Goal: Task Accomplishment & Management: Use online tool/utility

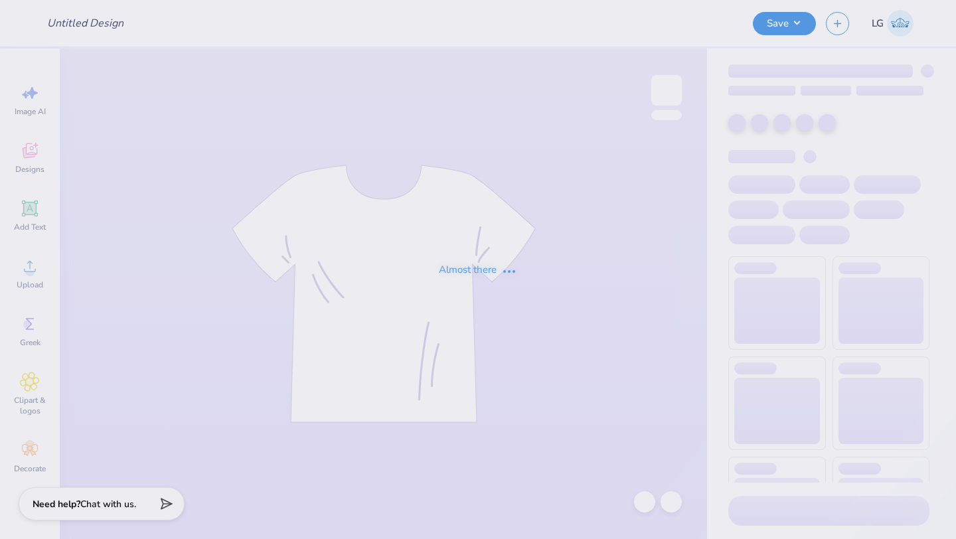
type input "Mockups for [PERSON_NAME]"
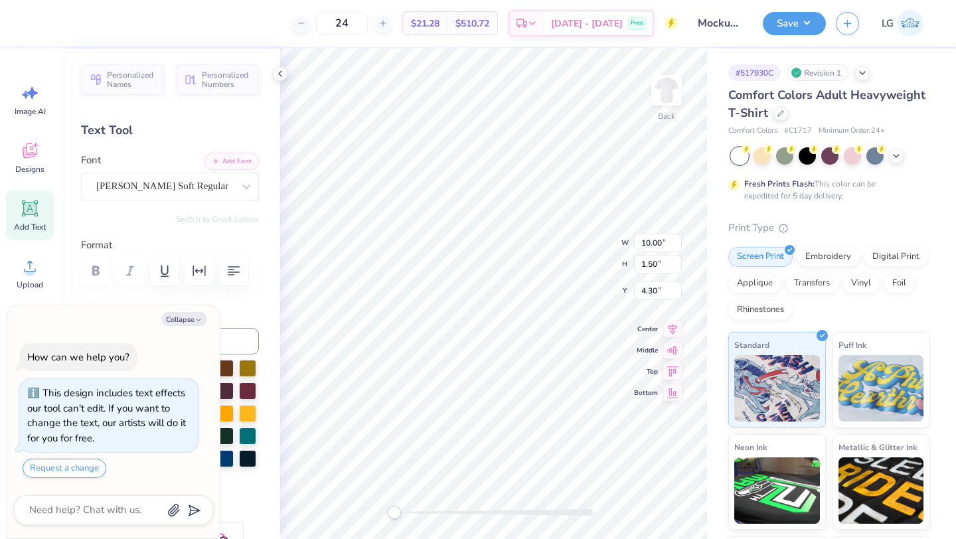
type textarea "x"
type input "9.78"
type input "7.63"
type input "3.00"
type textarea "x"
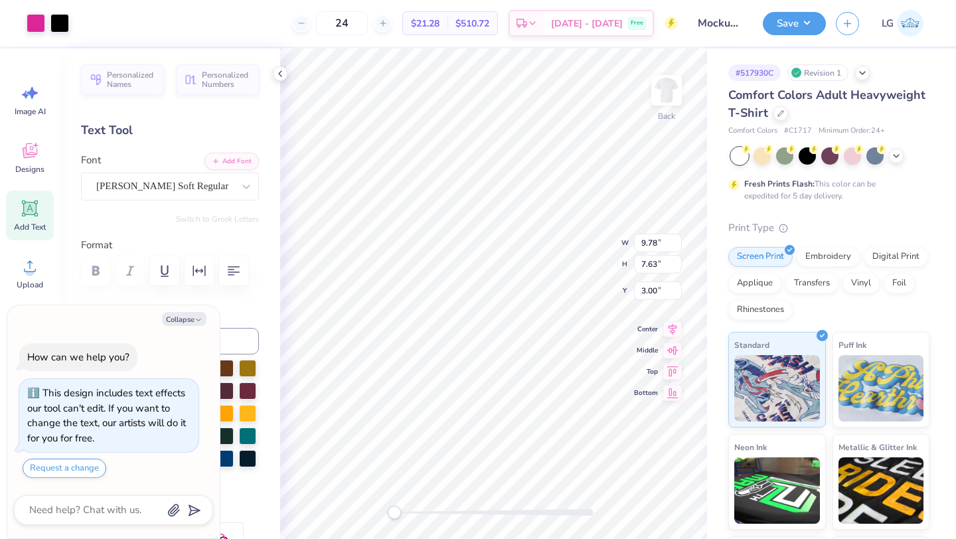
type input "10.00"
type input "1.50"
type input "4.30"
click at [648, 505] on icon at bounding box center [644, 501] width 13 height 13
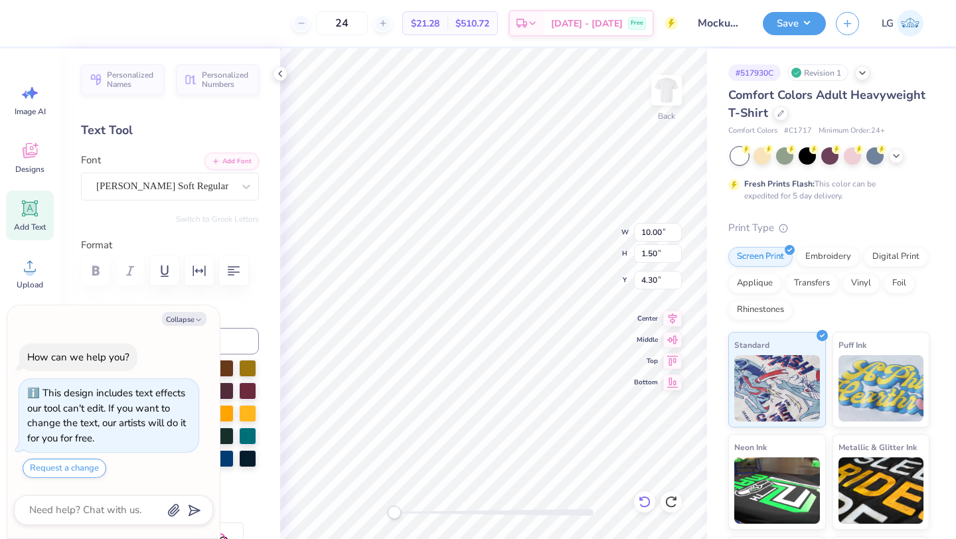
type textarea "x"
type textarea "Competitiv"
type textarea "x"
type textarea "Competiti"
type textarea "x"
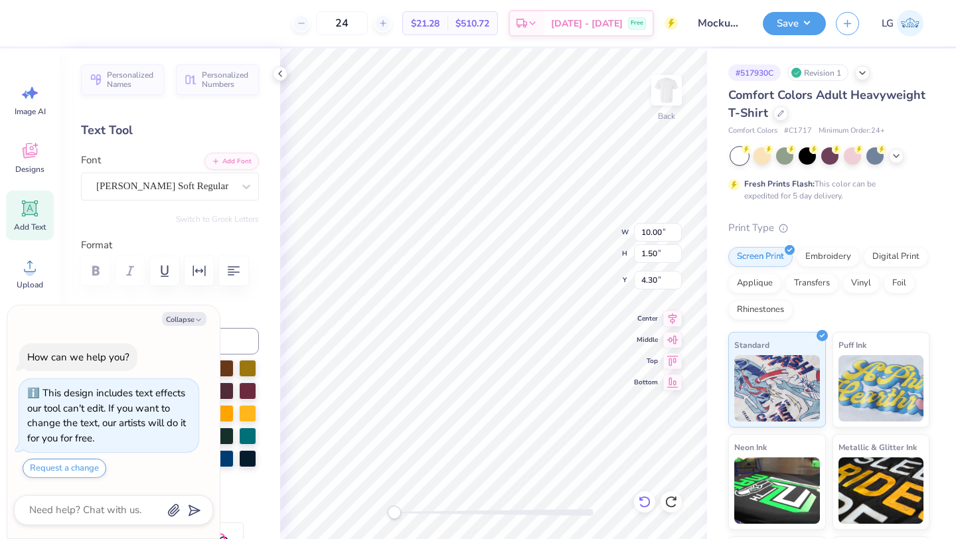
type textarea "Competit"
type textarea "x"
type textarea "Competi"
type textarea "x"
type textarea "Compet"
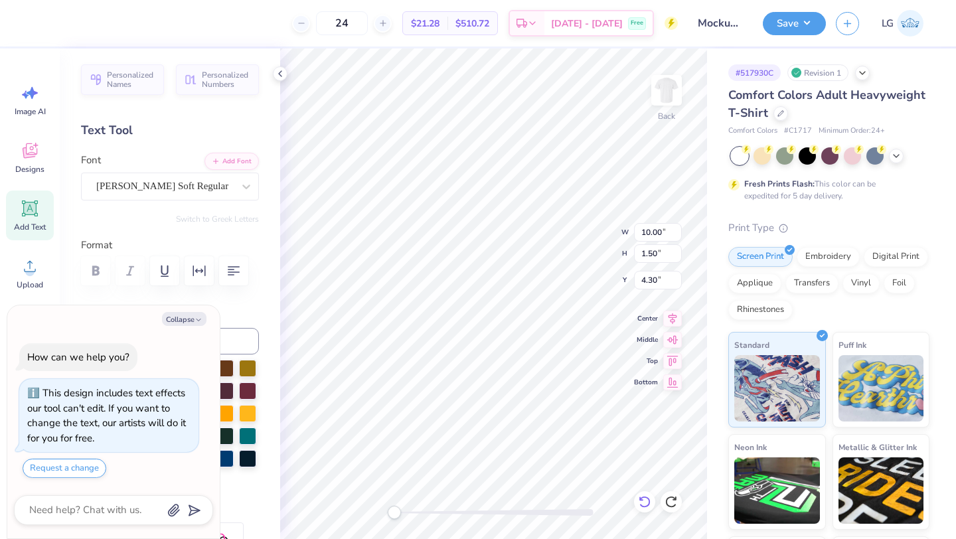
type textarea "x"
type textarea "Compe"
type textarea "x"
type textarea "Comp"
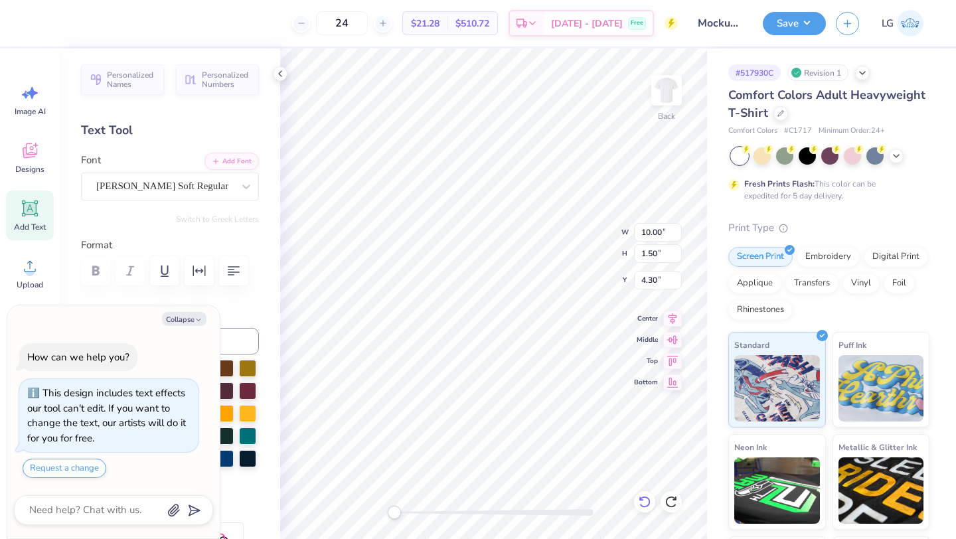
type textarea "x"
type textarea "Com"
type textarea "x"
type textarea "Co"
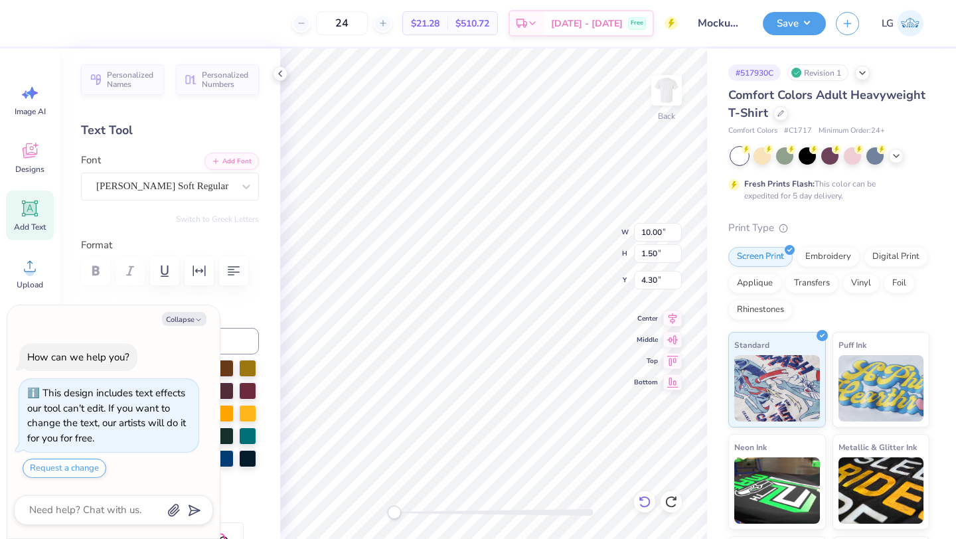
type textarea "x"
type textarea "C"
type textarea "x"
type textarea "K"
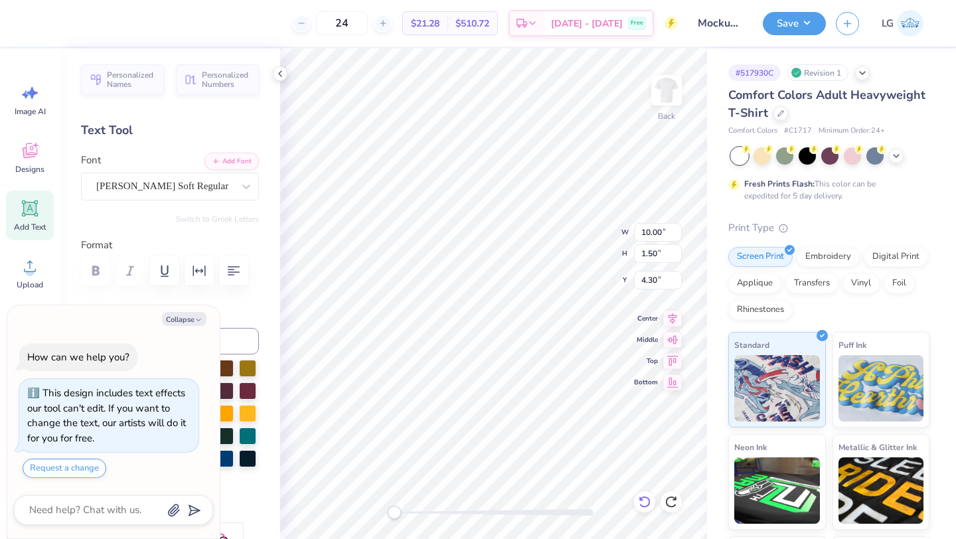
type textarea "x"
type textarea "Ki"
type textarea "x"
type textarea "Kil"
type textarea "x"
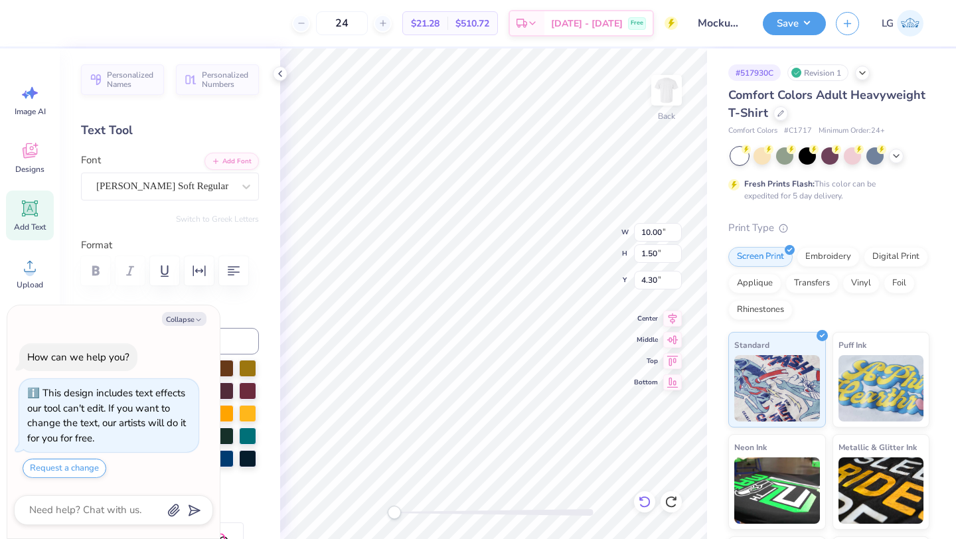
type textarea "Kill"
type textarea "x"
type textarea "Kill"
type textarea "x"
type textarea "Kill y"
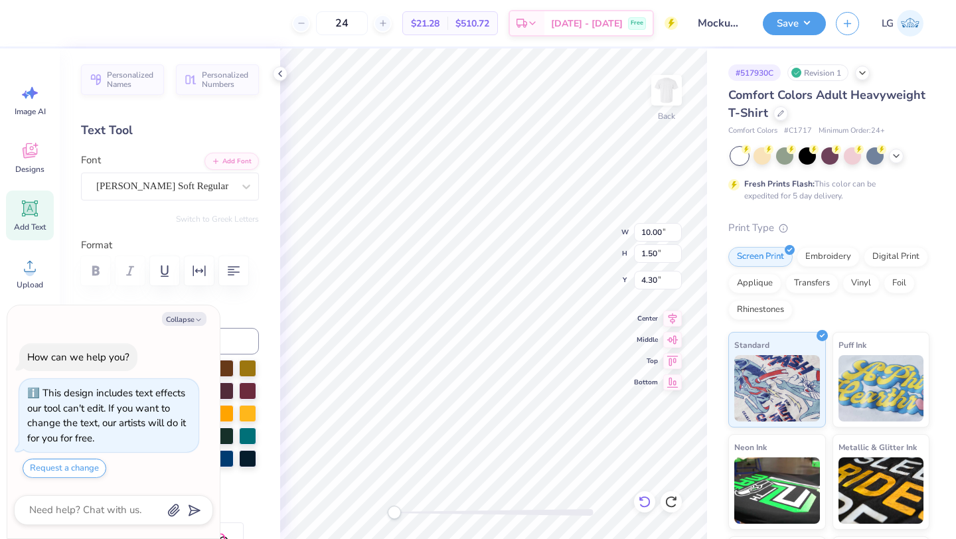
type textarea "x"
type textarea "Kill yo"
type textarea "x"
type textarea "Kill you"
type textarea "x"
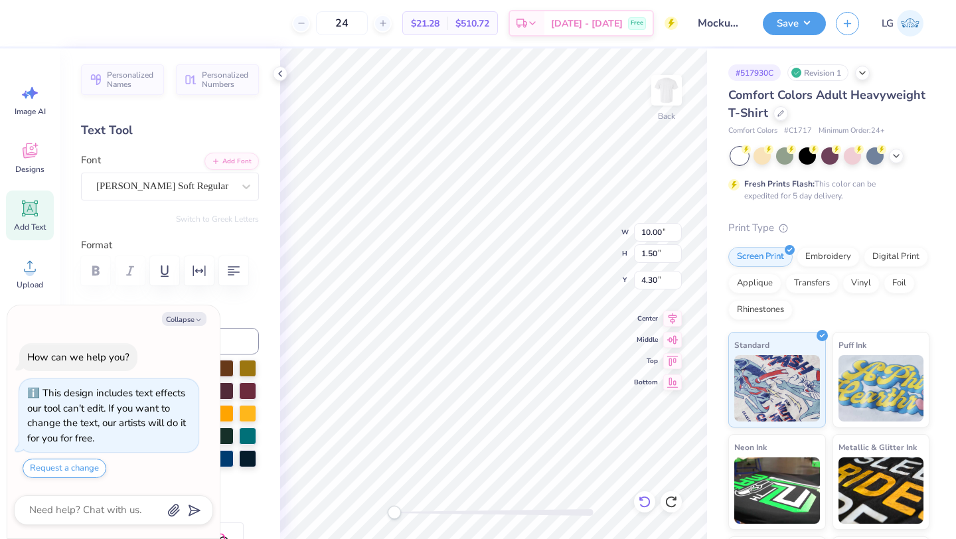
type textarea "Kill your"
type textarea "x"
type textarea "Kill your"
type textarea "x"
type textarea "Kill your p"
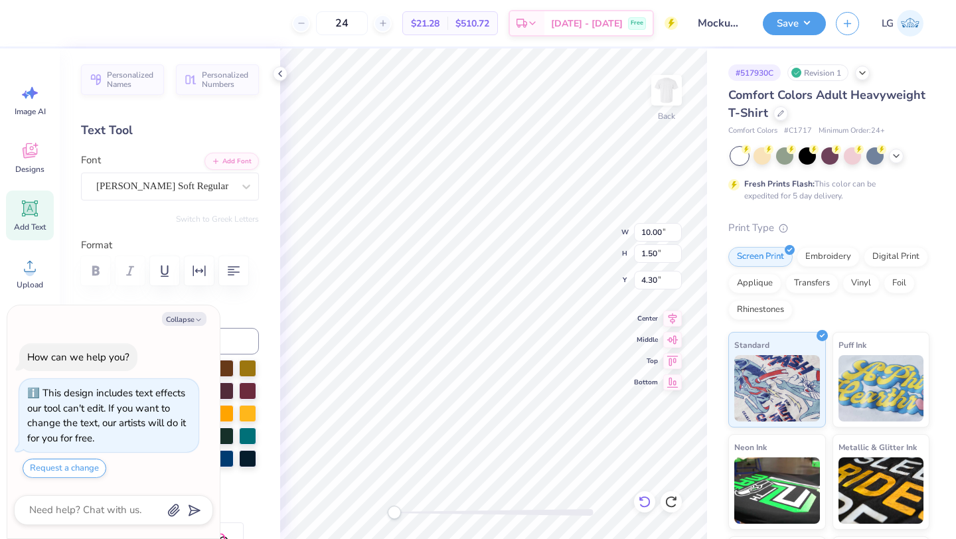
type textarea "x"
type textarea "Kill your pa"
type textarea "x"
type textarea "Kill your pas"
type textarea "x"
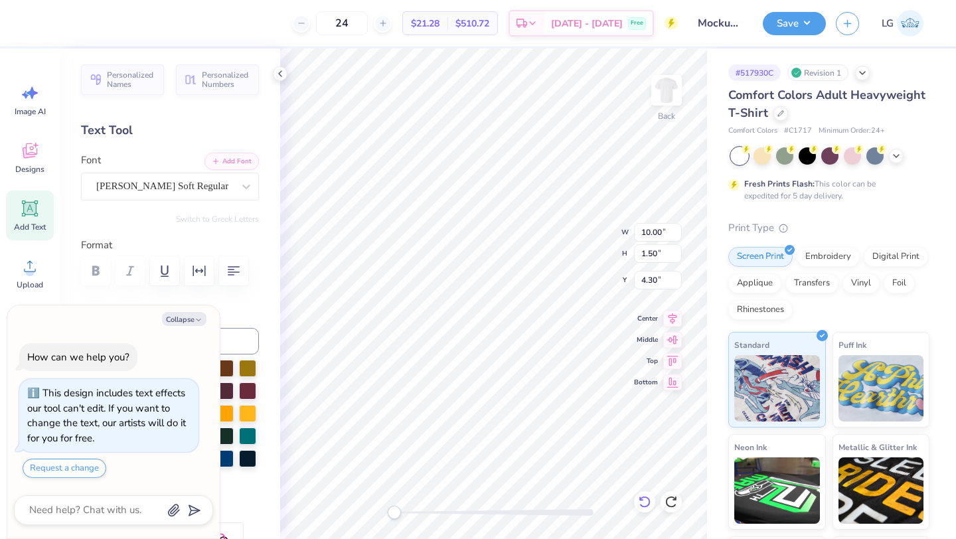
type textarea "Kill your pasi"
type textarea "x"
type textarea "Kill your pasio"
type textarea "x"
type textarea "Kill your pasion"
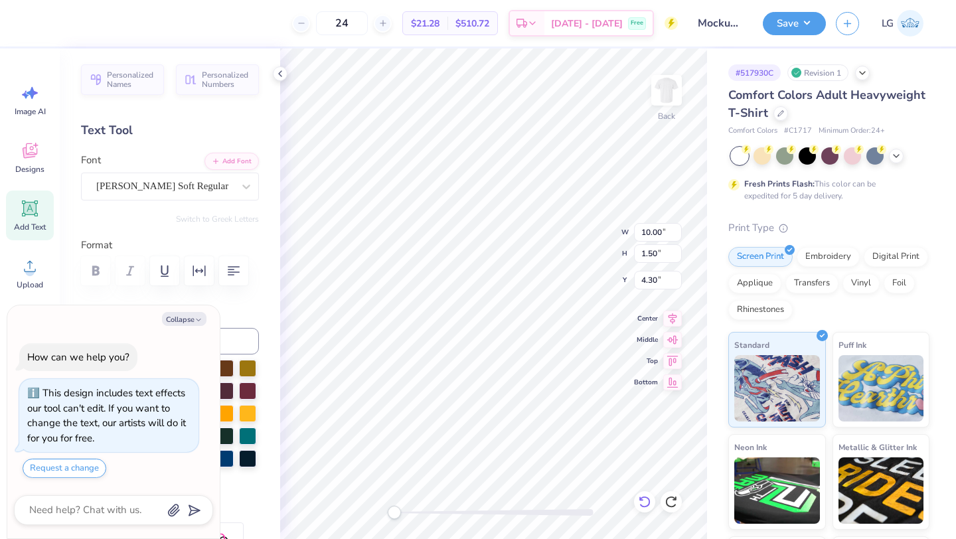
type textarea "x"
type textarea "Kill your pasions"
type textarea "x"
type textarea "Kill your pasions."
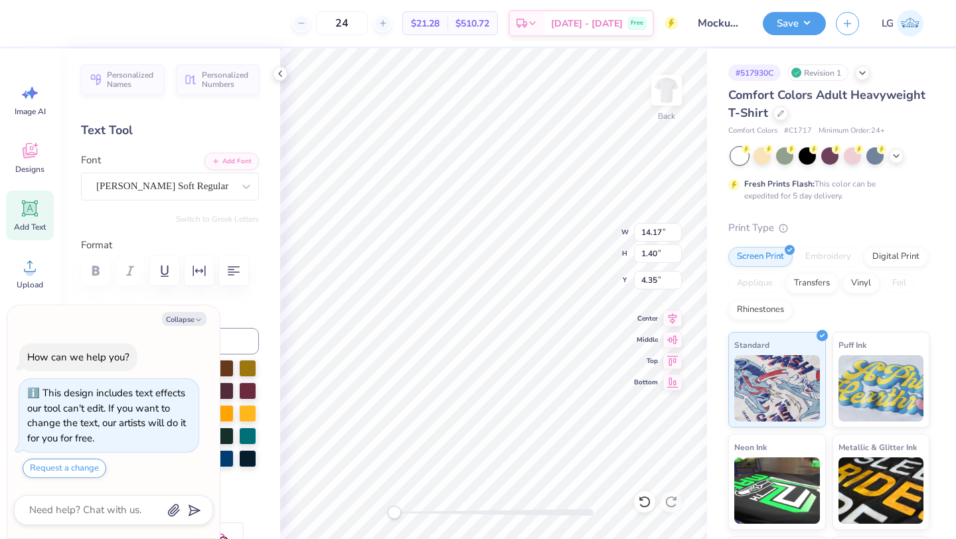
type textarea "x"
type input "9.06"
type input "0.89"
type input "4.85"
type textarea "x"
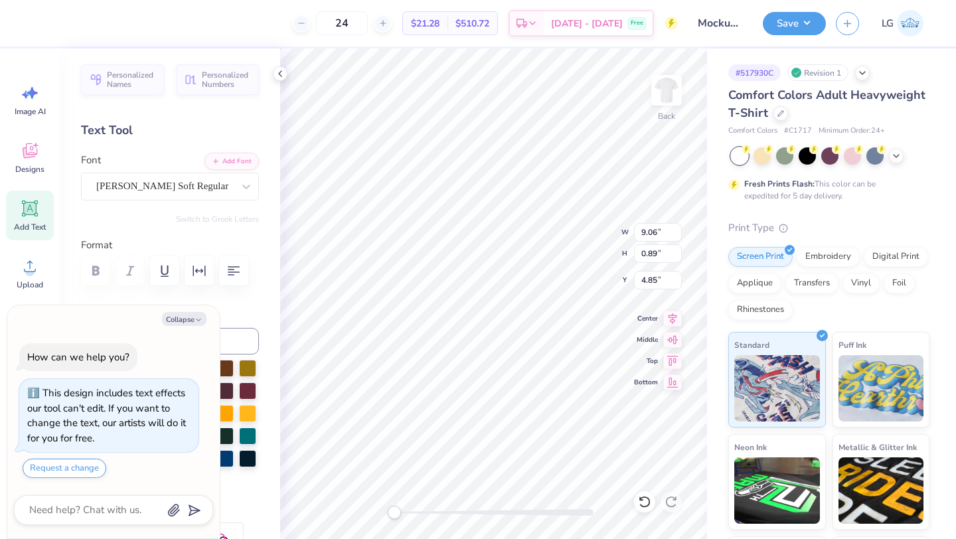
type input "9.78"
type input "7.63"
type input "3.00"
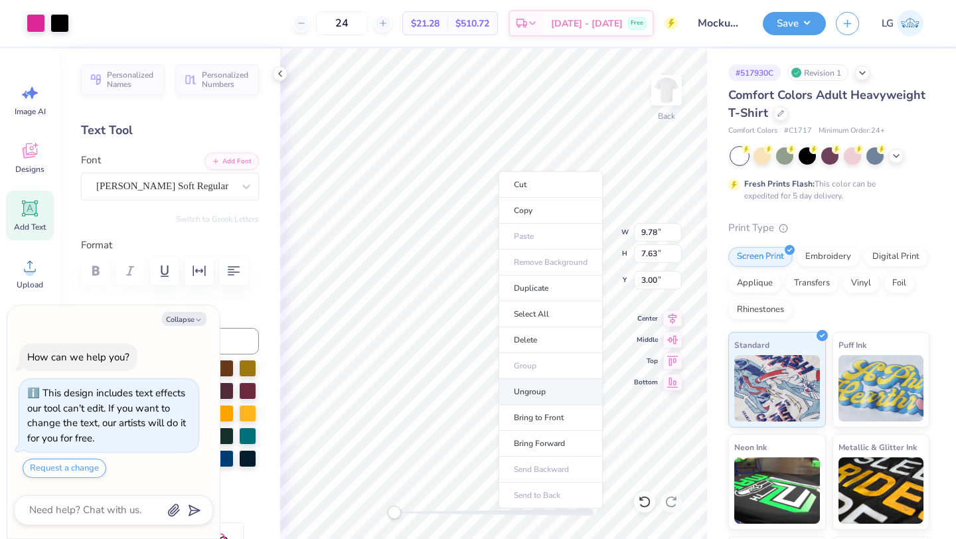
click at [534, 393] on li "Ungroup" at bounding box center [550, 392] width 104 height 26
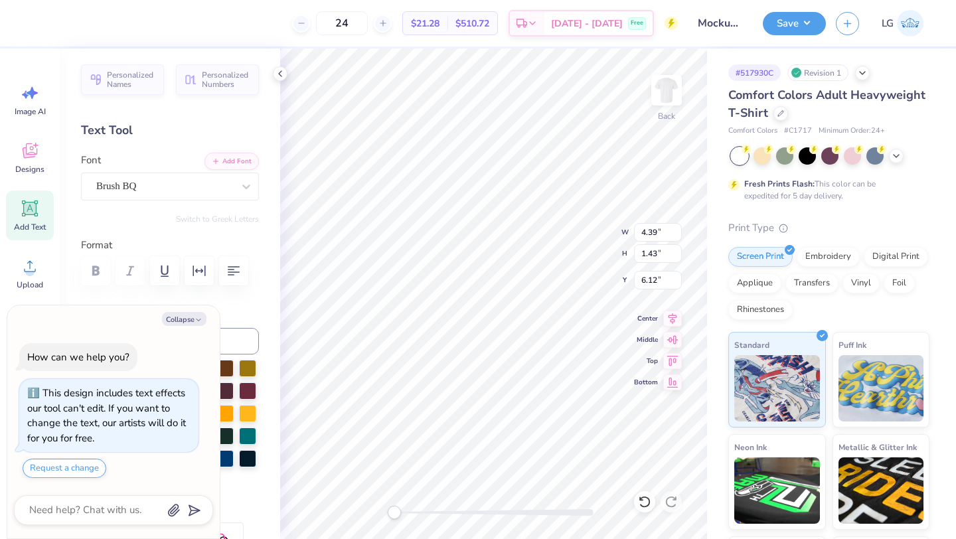
type textarea "x"
type input "4.09"
type input "1.87"
type input "5.99"
type textarea "x"
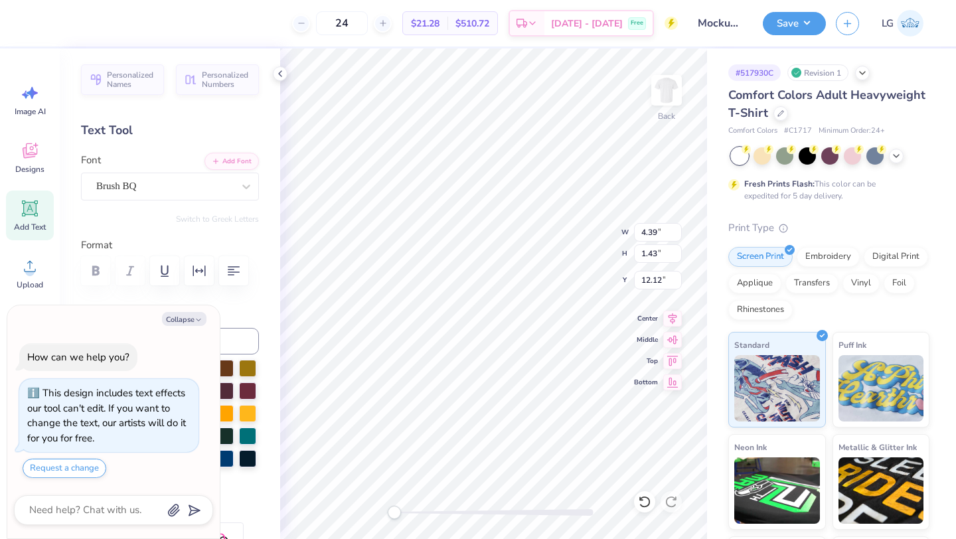
type textarea "Mom"
type textarea "x"
type textarea "Mo"
type textarea "x"
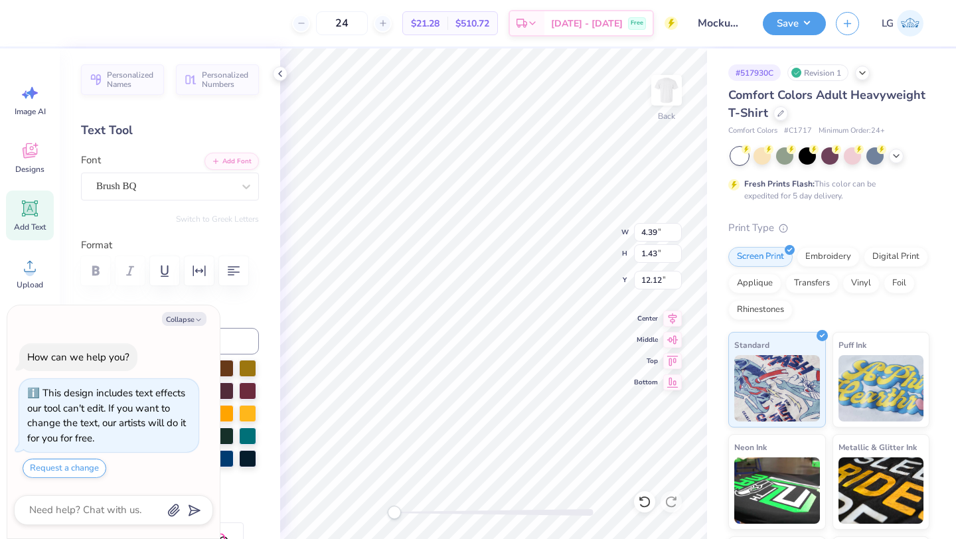
type textarea "Mo"
type textarea "x"
type textarea "Mon"
type textarea "x"
type textarea "Monet"
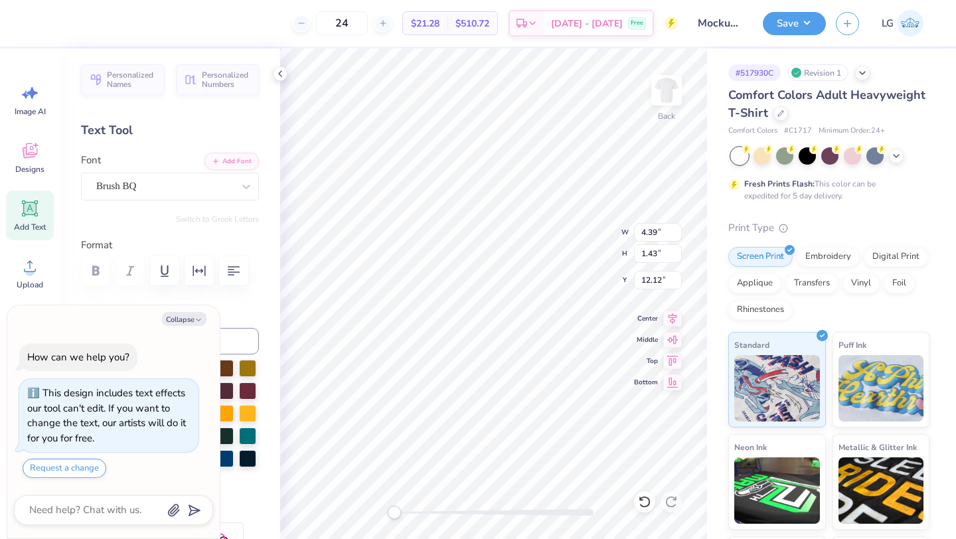
type textarea "x"
type textarea "Monetiz"
type textarea "x"
type textarea "Monetize"
type textarea "x"
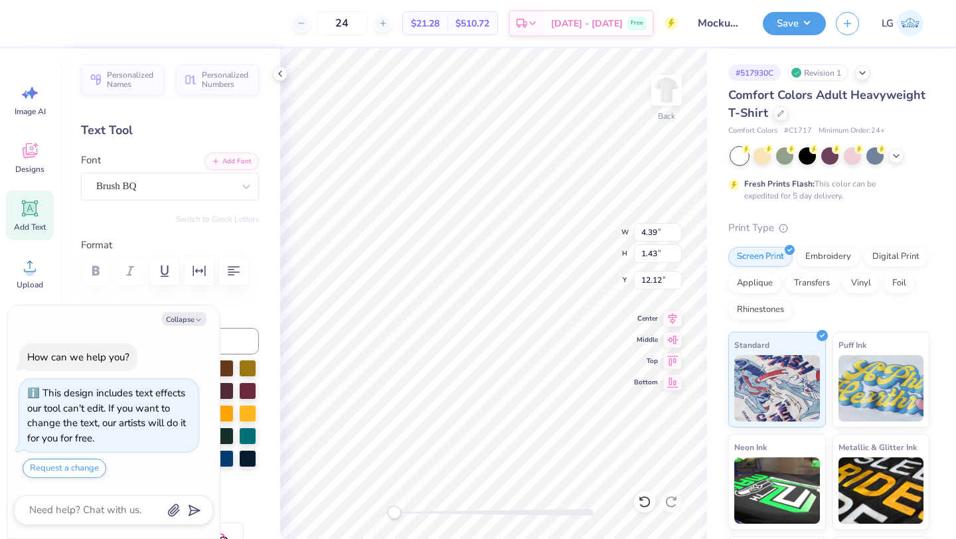
type textarea "Monetize"
type textarea "x"
type textarea "Monetize yo"
type textarea "x"
type textarea "Monetize you"
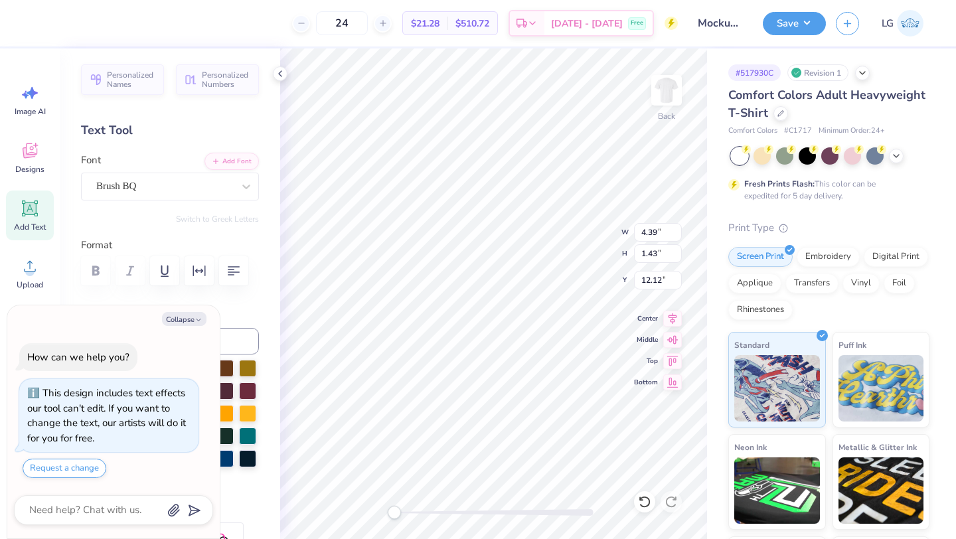
type textarea "x"
type textarea "Monetize your"
type textarea "x"
type textarea "Monetize your m"
type textarea "x"
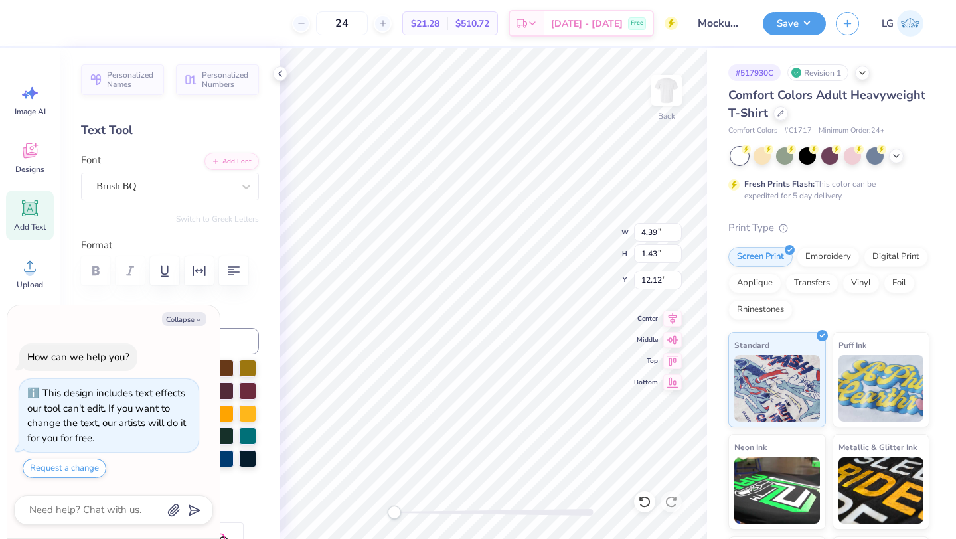
type textarea "Monetize your mom"
type textarea "x"
type textarea "Monetize your mome"
type textarea "x"
type textarea "Monetize your momey"
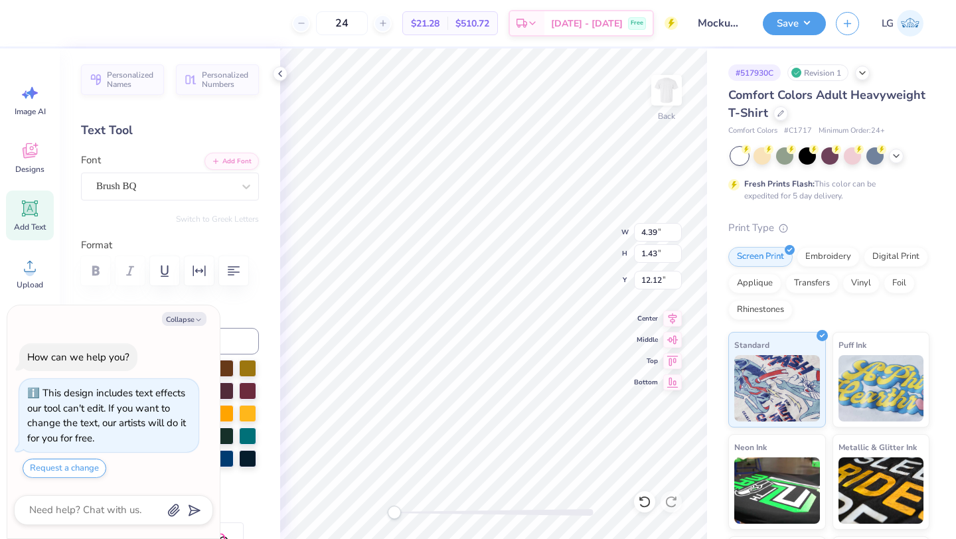
type textarea "x"
type textarea "Monetize your mome"
type textarea "x"
type textarea "Monetize your mom"
type textarea "x"
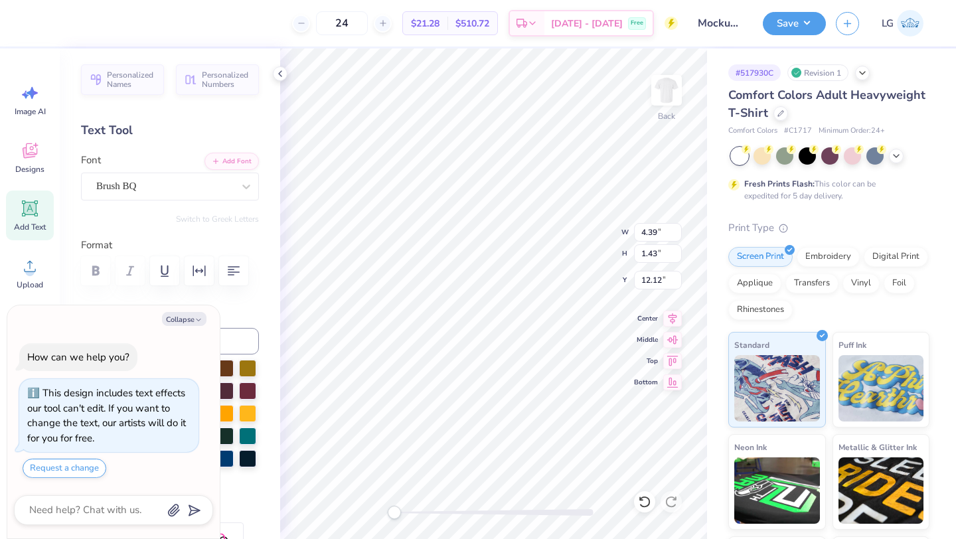
type textarea "Monetize your mon"
type textarea "x"
type textarea "Monetize your mone"
type textarea "x"
type textarea "Monetize your money"
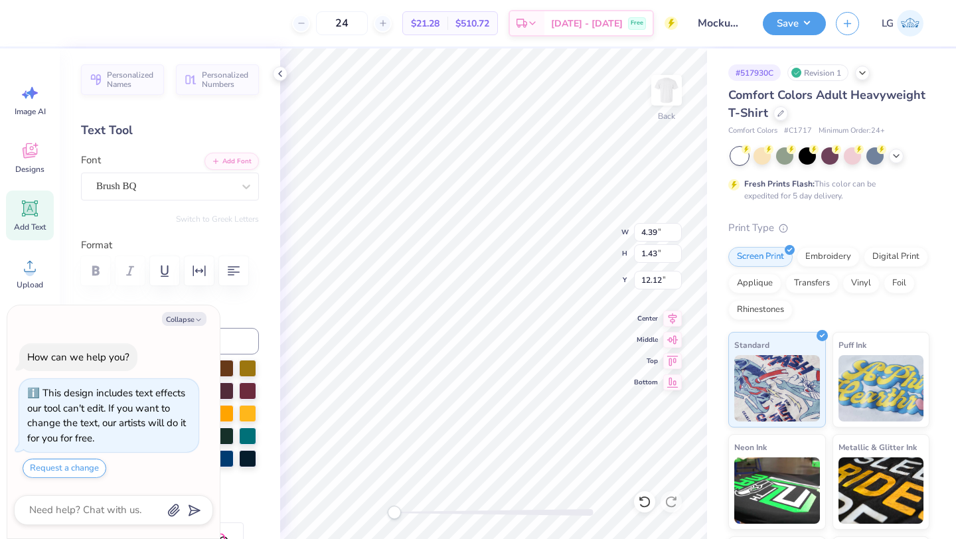
scroll to position [0, 5]
type textarea "x"
type textarea "Monetize your money."
type textarea "x"
type input "8.58"
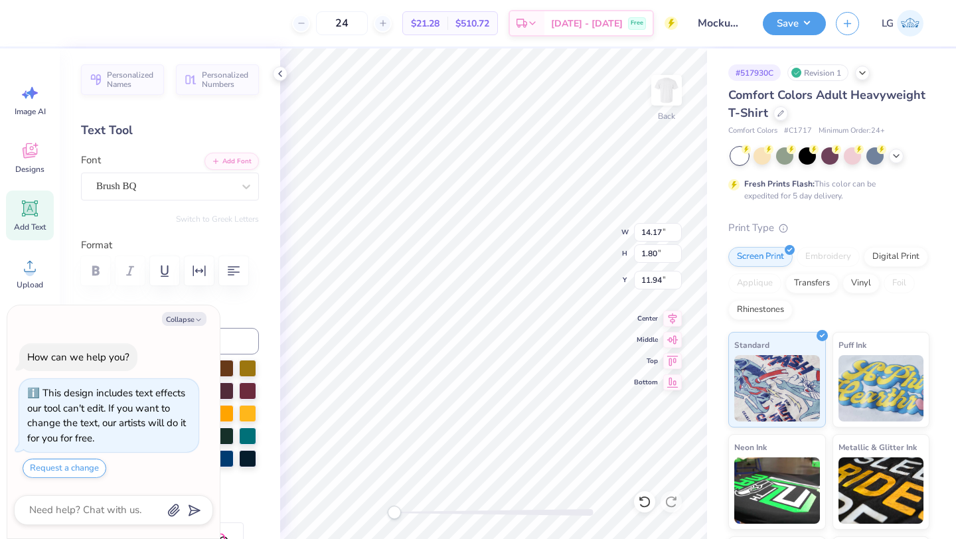
type input "1.09"
type input "12.65"
type textarea "x"
type input "9.06"
type input "0.89"
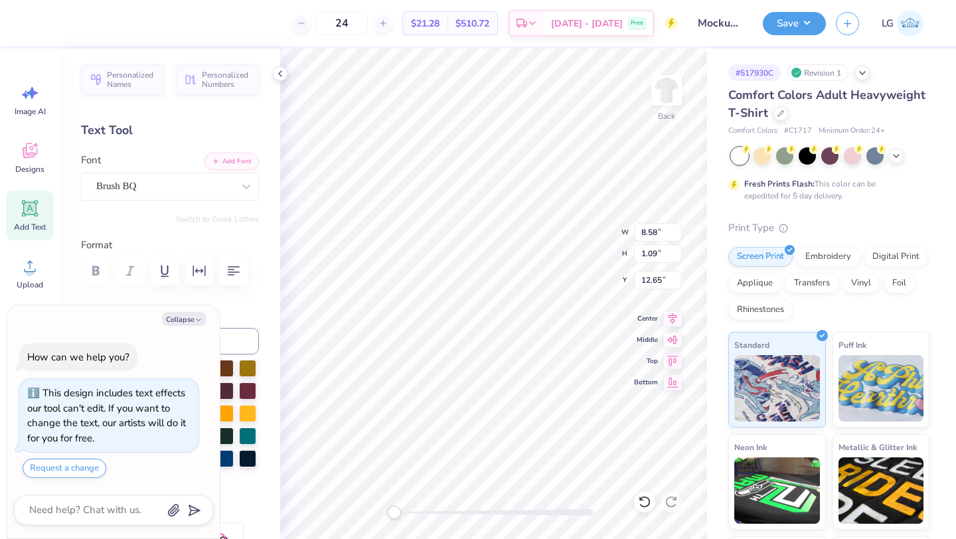
type input "4.85"
type textarea "x"
type input "7.59"
type input "0.75"
type input "4.59"
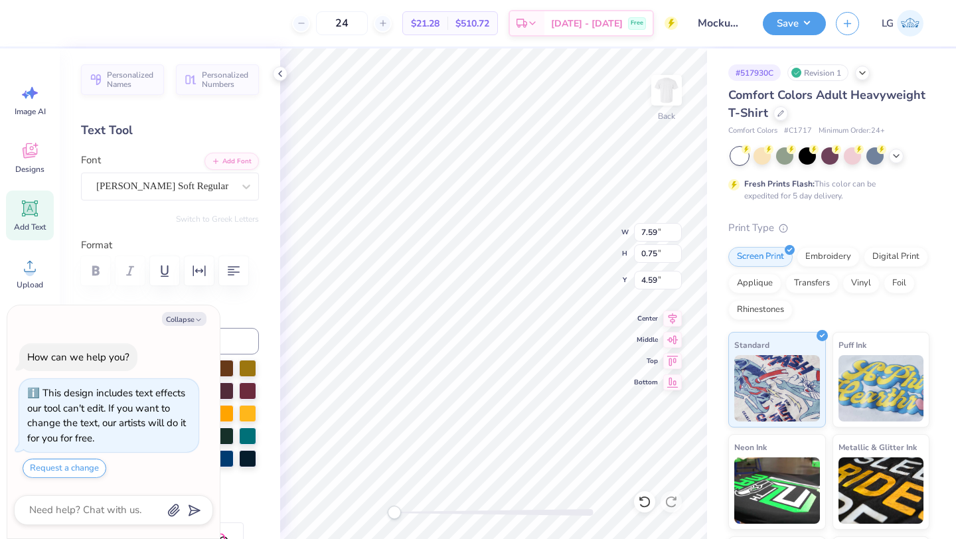
type textarea "x"
type input "8.58"
type input "1.09"
type input "11.10"
type textarea "x"
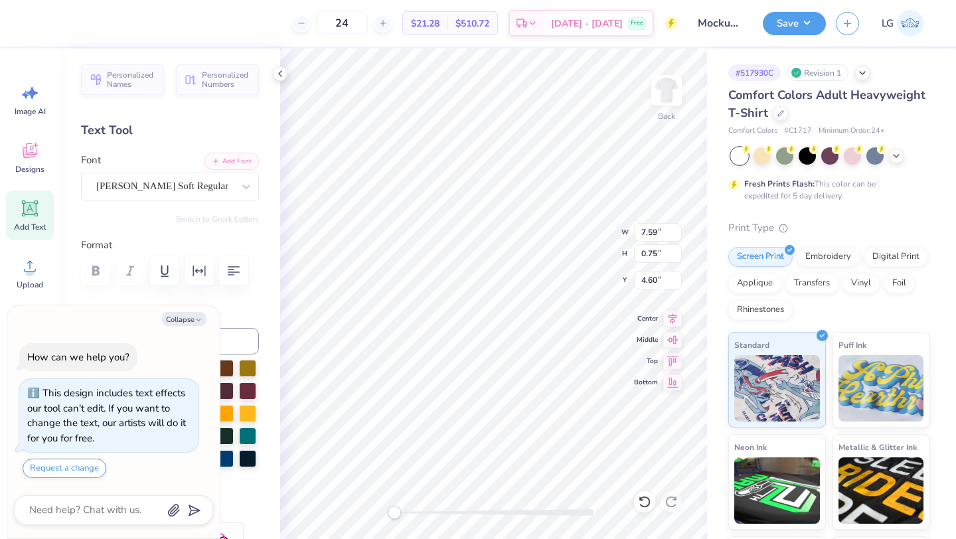
type textarea "Kill your paSsions."
type textarea "x"
type input "7.60"
type input "0.96"
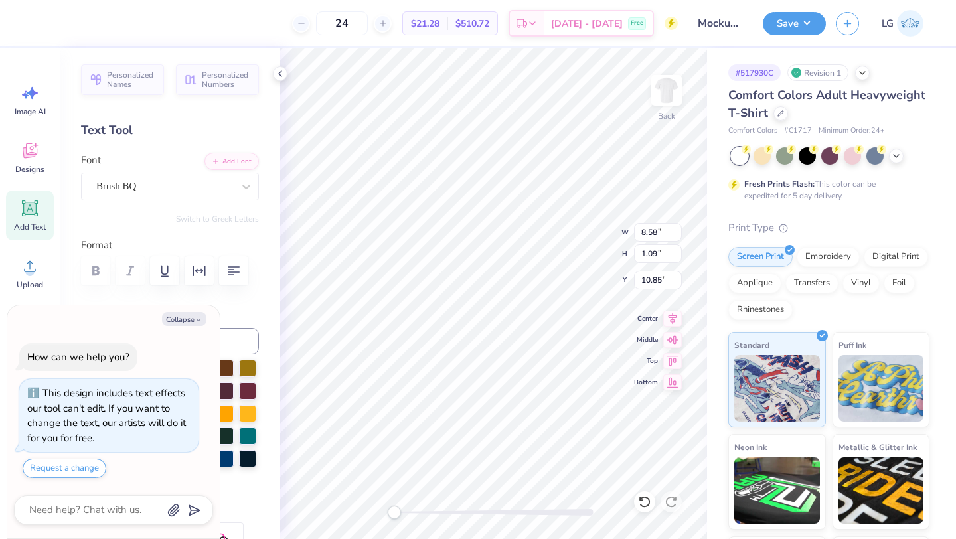
type input "10.99"
type textarea "x"
type input "7.51"
type input "0.70"
type input "4.65"
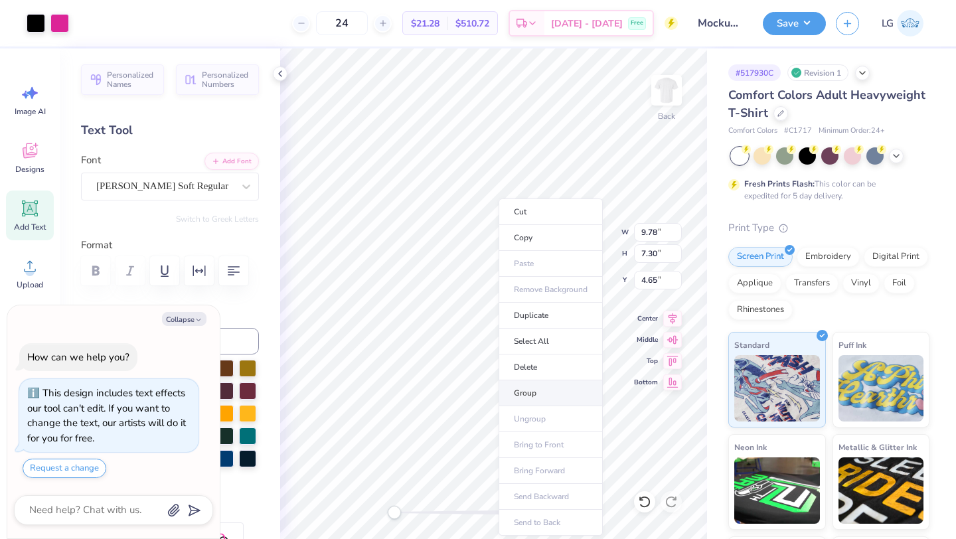
click at [523, 390] on li "Group" at bounding box center [550, 393] width 104 height 26
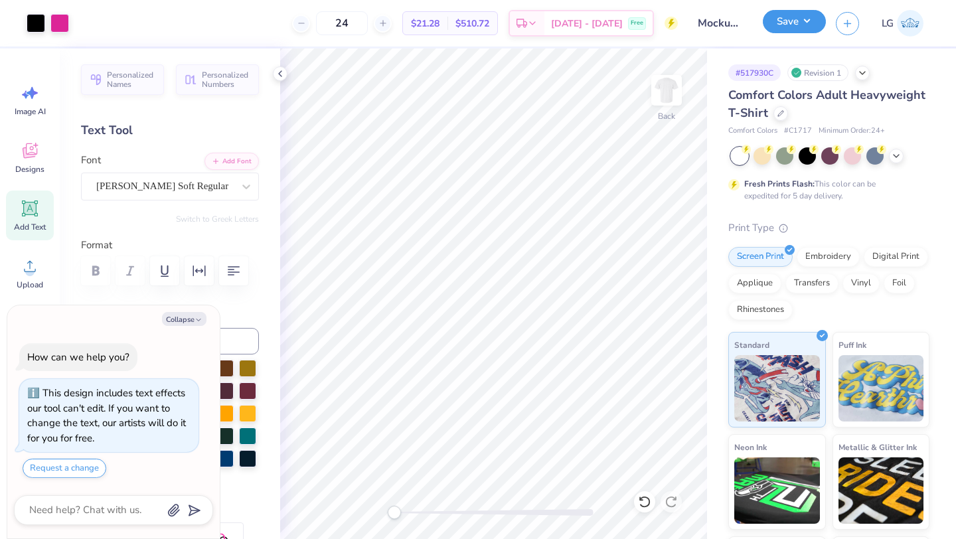
click at [776, 31] on button "Save" at bounding box center [793, 21] width 63 height 23
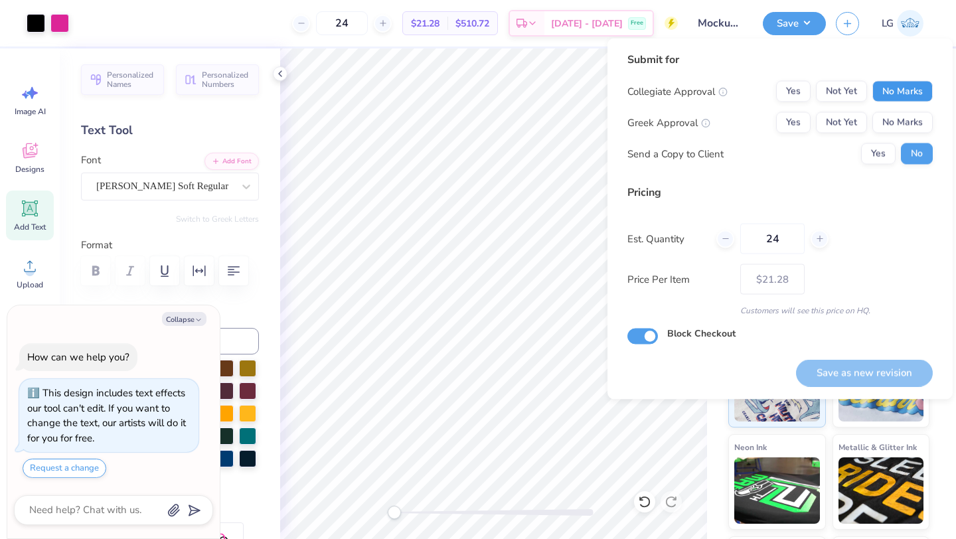
click at [913, 90] on button "No Marks" at bounding box center [902, 91] width 60 height 21
click at [908, 122] on button "No Marks" at bounding box center [902, 122] width 60 height 21
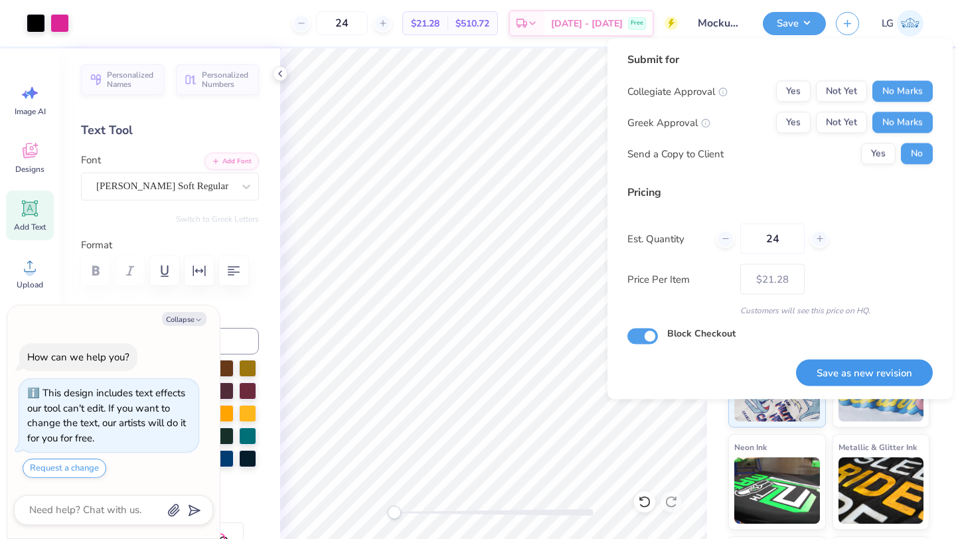
click at [845, 372] on button "Save as new revision" at bounding box center [864, 372] width 137 height 27
type textarea "x"
type input "– –"
type textarea "x"
type input "$21.28"
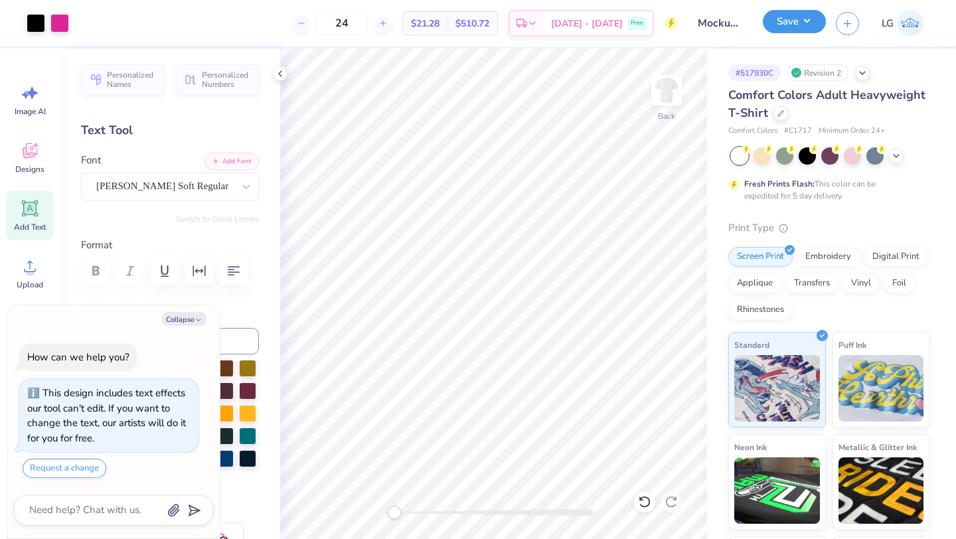
click at [776, 20] on button "Save" at bounding box center [793, 21] width 63 height 23
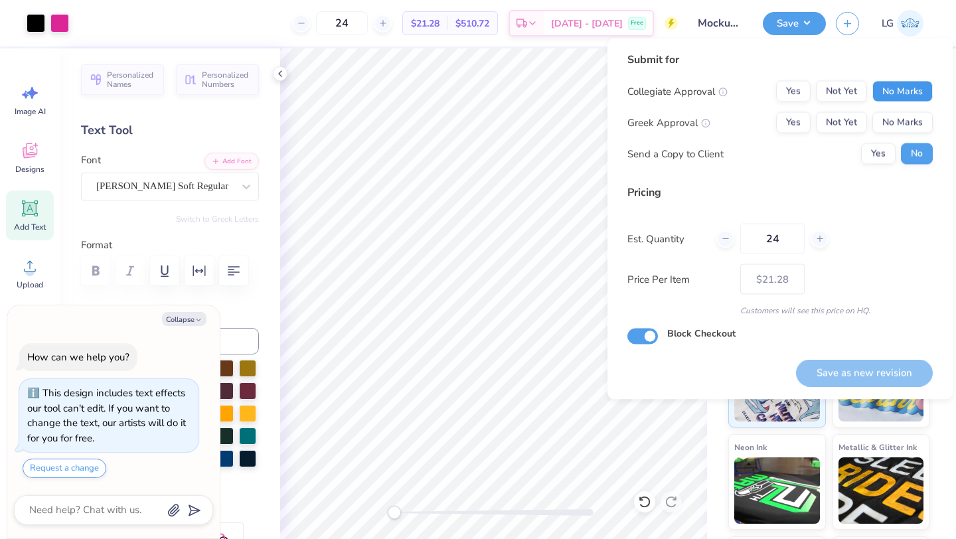
click at [912, 86] on button "No Marks" at bounding box center [902, 91] width 60 height 21
click at [896, 118] on button "No Marks" at bounding box center [902, 122] width 60 height 21
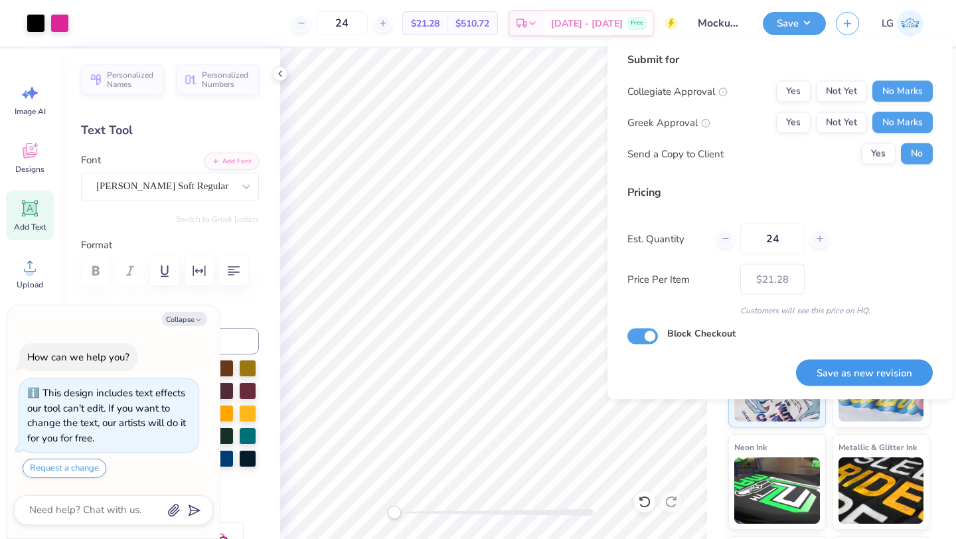
click at [847, 372] on button "Save as new revision" at bounding box center [864, 372] width 137 height 27
type textarea "x"
type input "– –"
type textarea "x"
type input "$21.28"
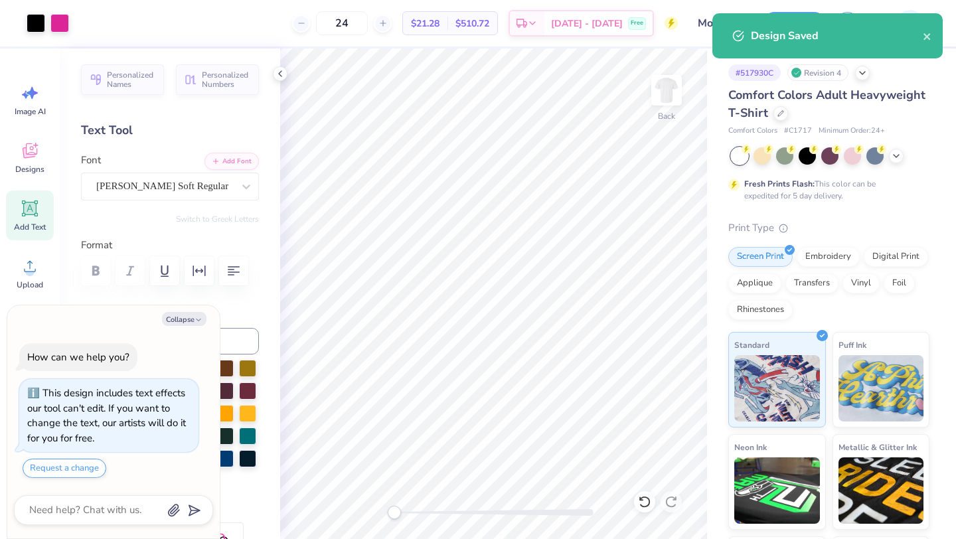
type textarea "x"
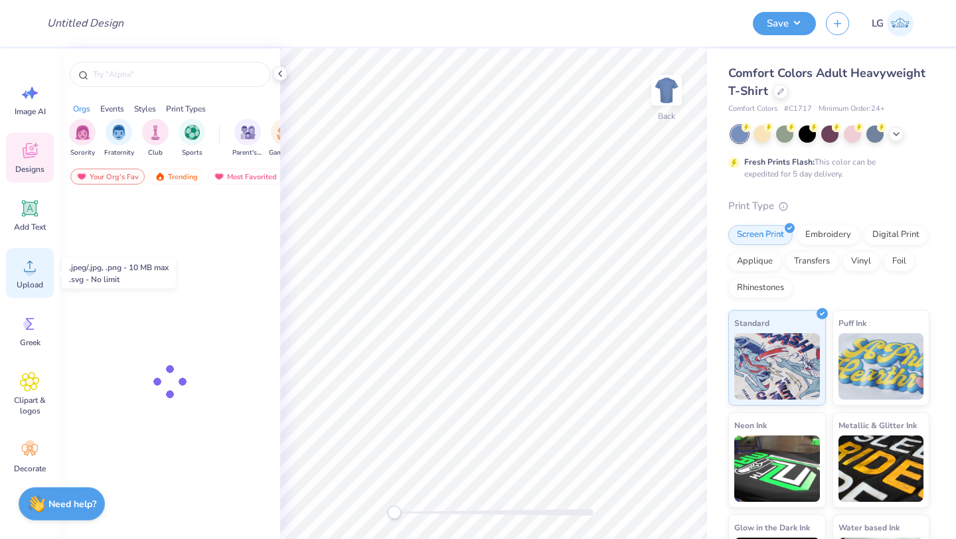
click at [26, 278] on div "Upload" at bounding box center [30, 273] width 48 height 50
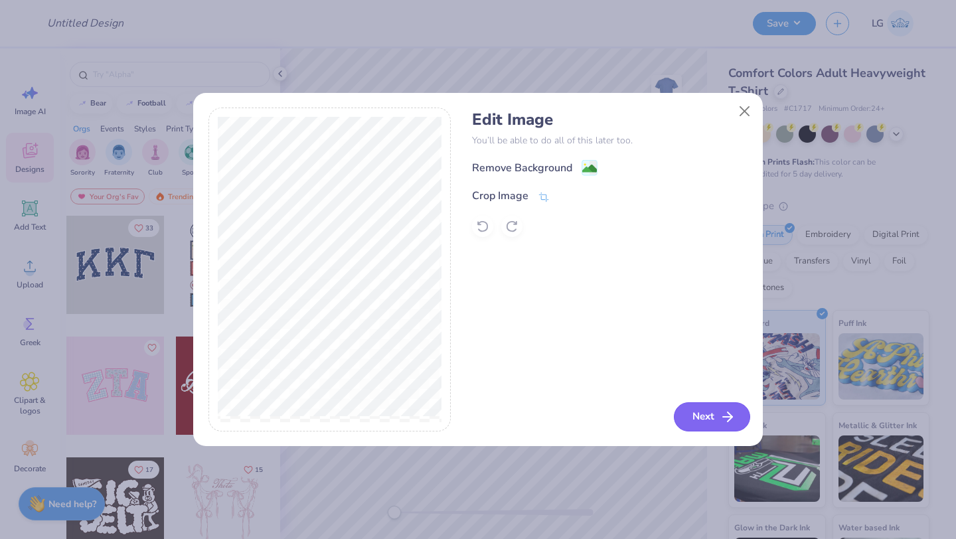
click at [688, 415] on button "Next" at bounding box center [712, 416] width 76 height 29
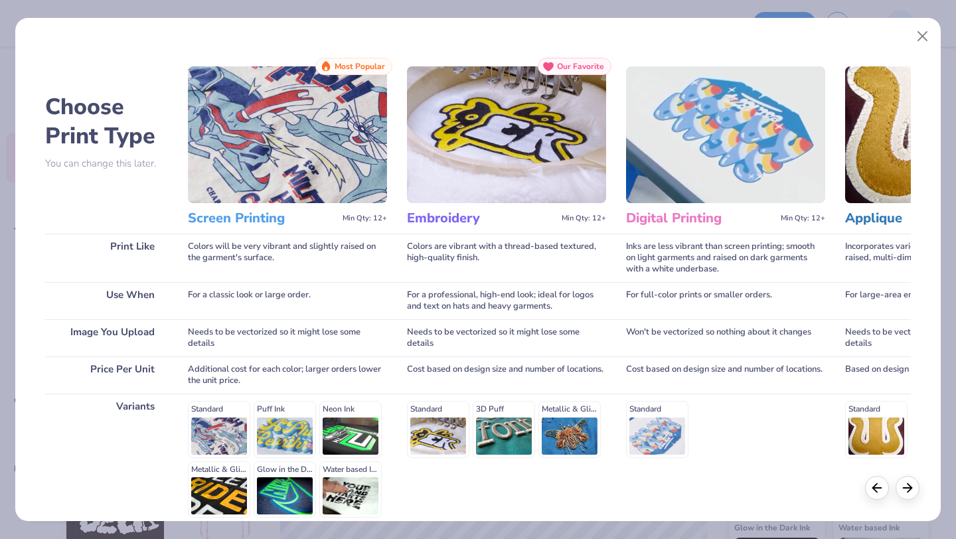
scroll to position [123, 0]
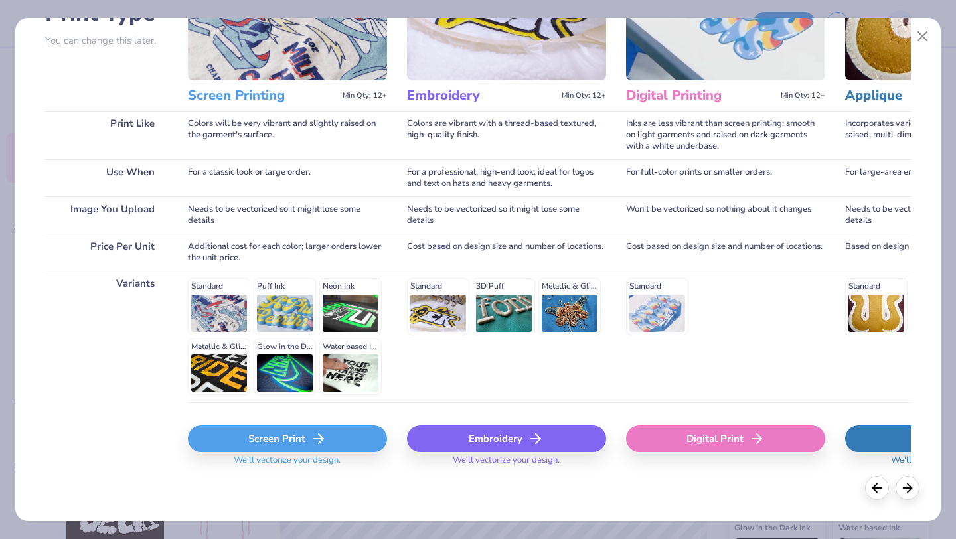
click at [301, 441] on div "Screen Print" at bounding box center [287, 438] width 199 height 27
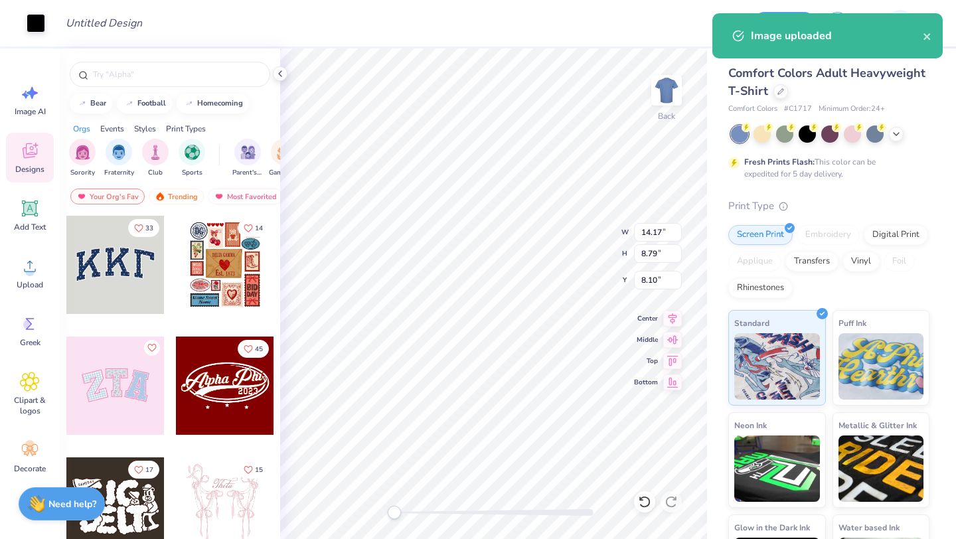
type input "9.77"
type input "6.06"
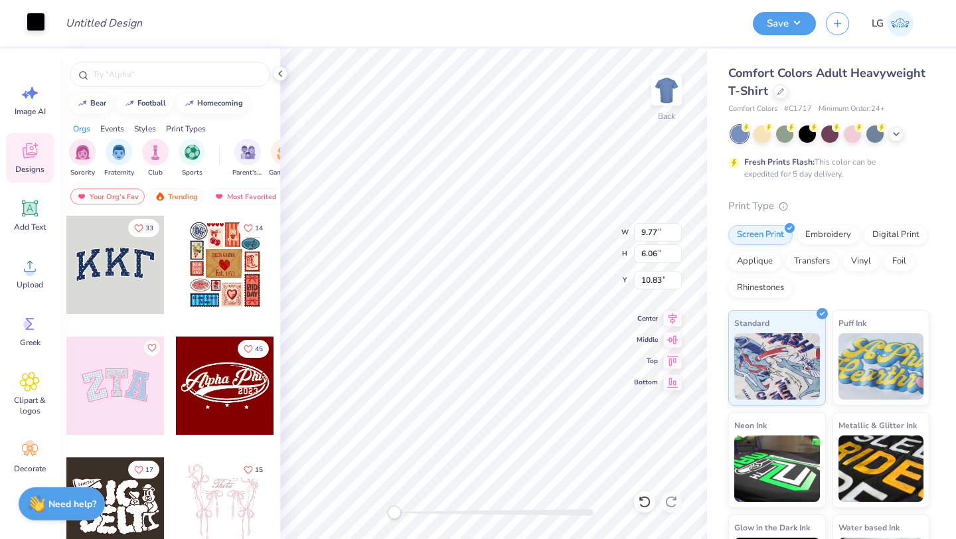
click at [36, 19] on div at bounding box center [36, 22] width 19 height 19
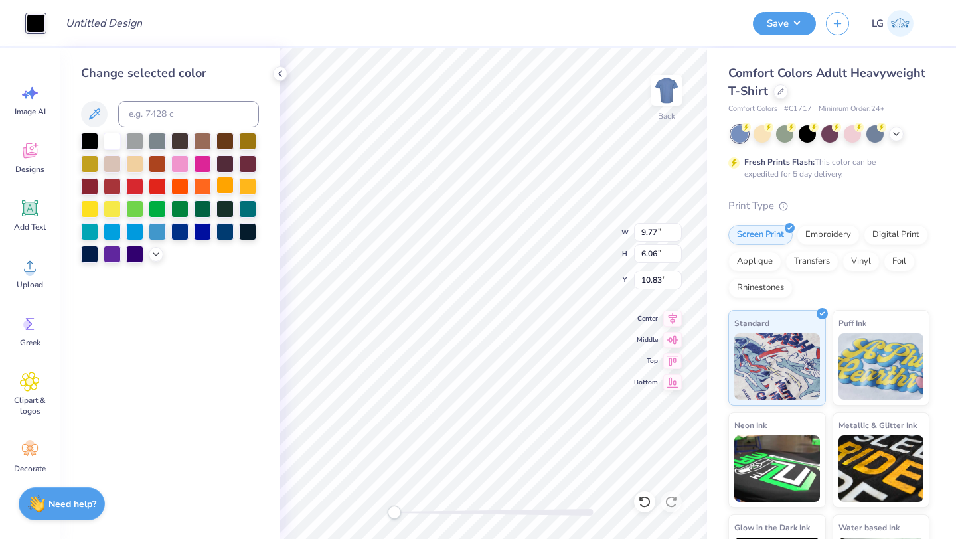
click at [225, 188] on div at bounding box center [224, 185] width 17 height 17
type input "3.00"
click at [155, 261] on div at bounding box center [170, 198] width 178 height 130
click at [157, 256] on icon at bounding box center [156, 253] width 11 height 11
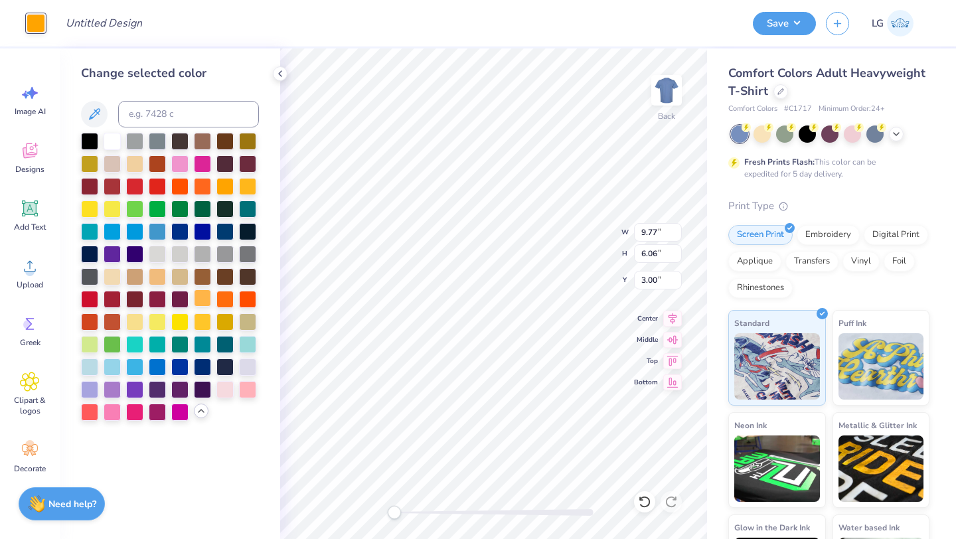
click at [206, 303] on div at bounding box center [202, 297] width 17 height 17
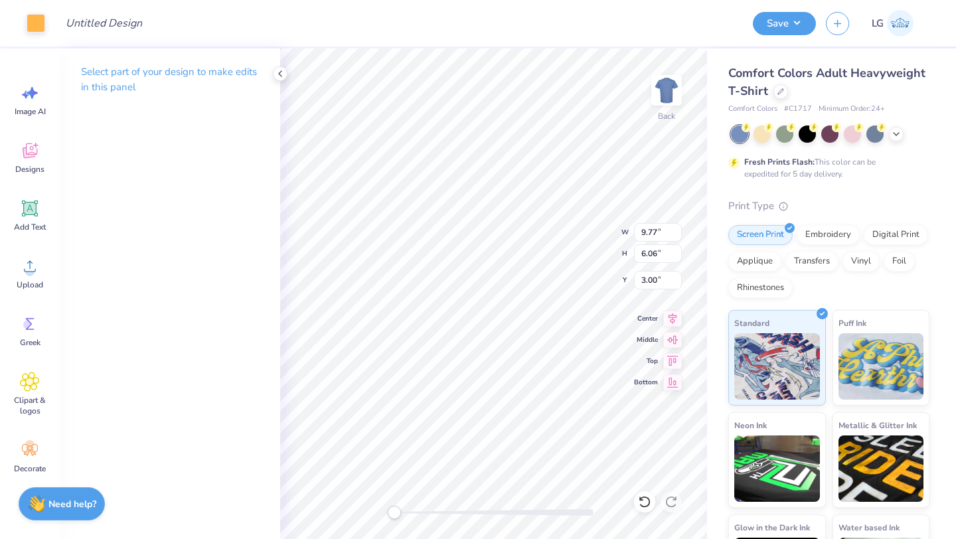
type input "5.50"
type input "3.41"
click at [899, 131] on icon at bounding box center [896, 132] width 11 height 11
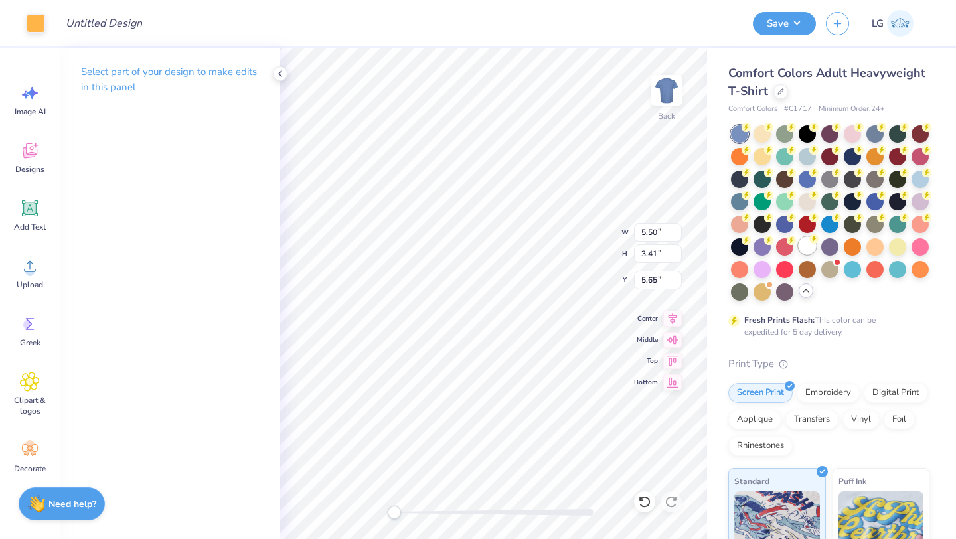
click at [814, 243] on div at bounding box center [806, 245] width 17 height 17
type input "3.00"
type input "4.17"
type input "2.59"
type input "3.82"
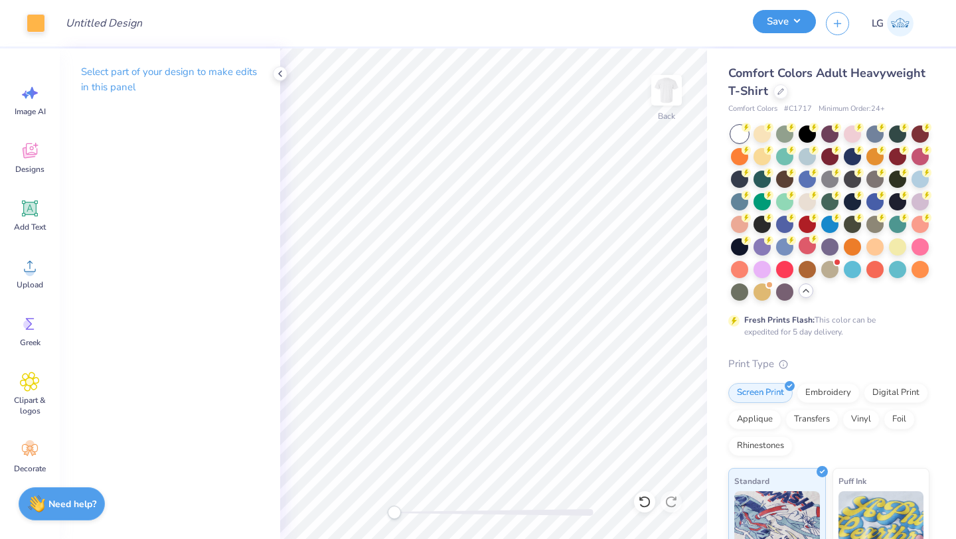
click at [789, 23] on button "Save" at bounding box center [784, 21] width 63 height 23
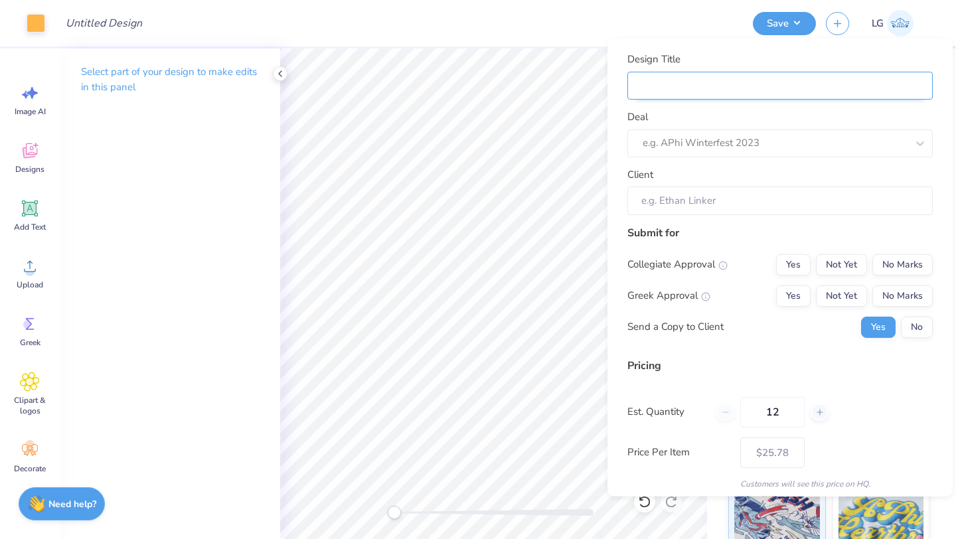
click at [869, 94] on input "Design Title" at bounding box center [779, 85] width 305 height 29
type input "P"
type input "PN"
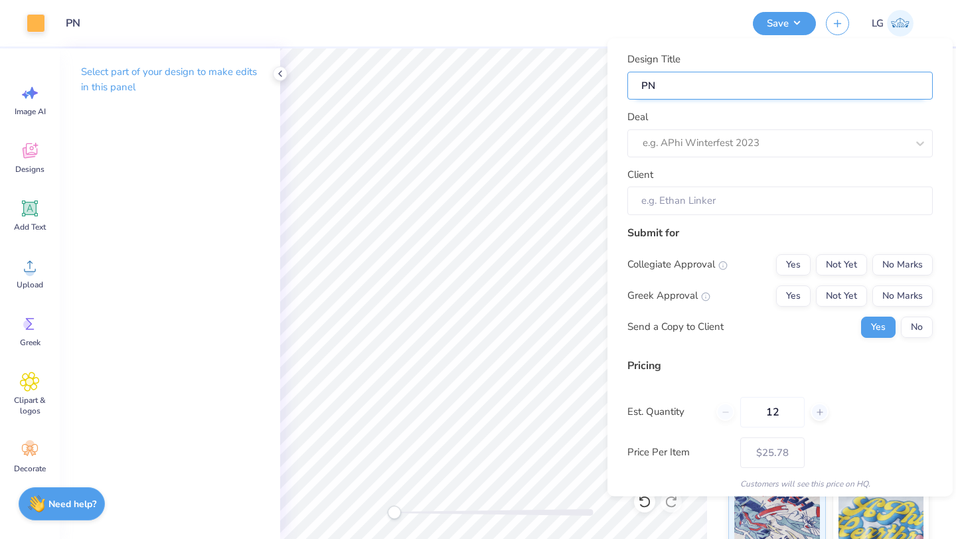
type input "PNG"
click at [666, 145] on div at bounding box center [774, 143] width 264 height 18
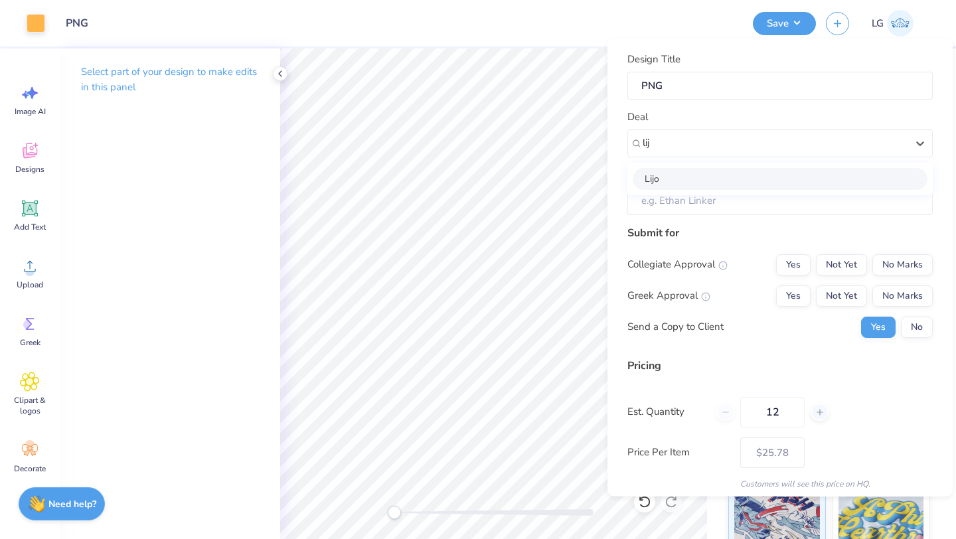
click at [730, 179] on div "Lijo" at bounding box center [779, 178] width 295 height 22
type input "lij"
type input "Lijo George"
click at [918, 267] on button "No Marks" at bounding box center [902, 263] width 60 height 21
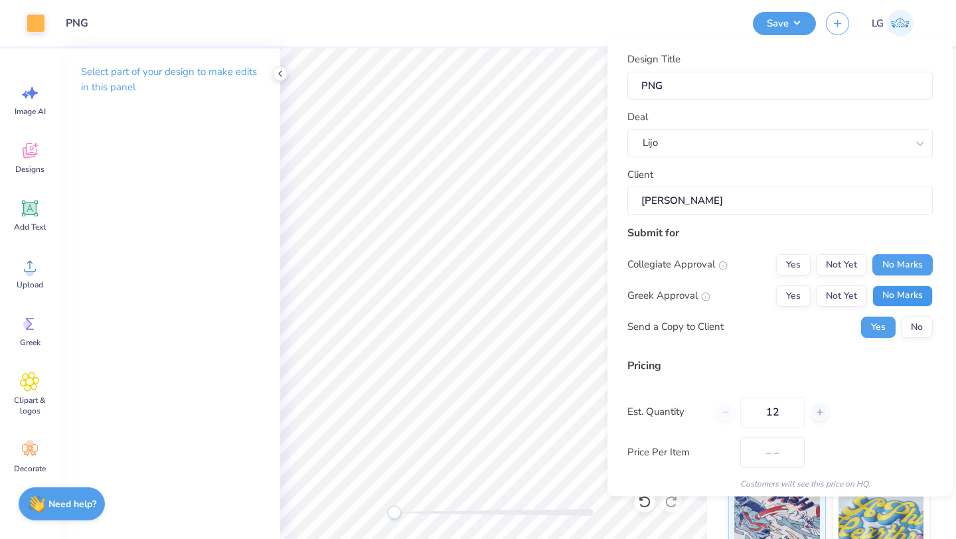
click at [916, 293] on button "No Marks" at bounding box center [902, 295] width 60 height 21
click at [916, 344] on div "Submit for Collegiate Approval Yes Not Yet No Marks Greek Approval Yes Not Yet …" at bounding box center [779, 285] width 305 height 123
click at [919, 322] on button "No" at bounding box center [917, 326] width 32 height 21
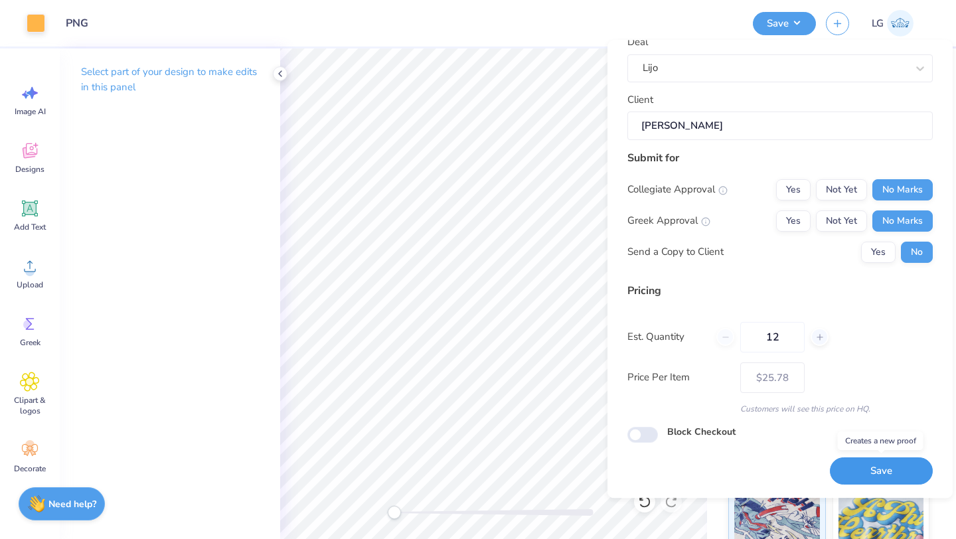
click at [862, 467] on button "Save" at bounding box center [881, 471] width 103 height 27
type input "– –"
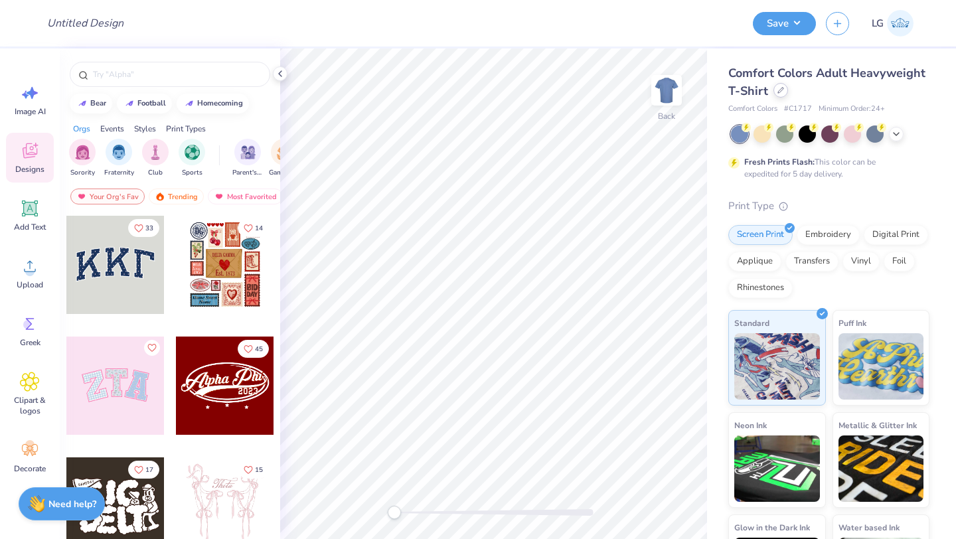
click at [778, 91] on icon at bounding box center [780, 90] width 7 height 7
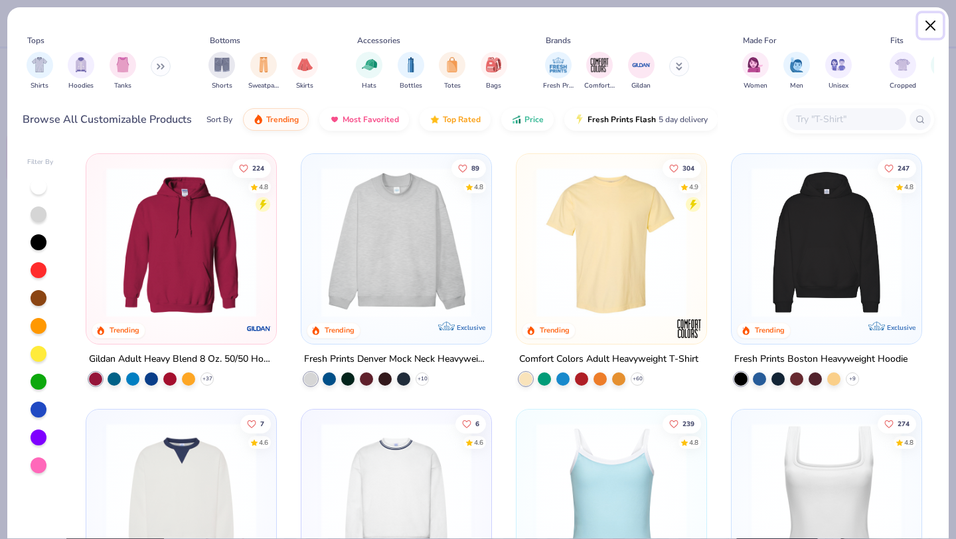
click at [933, 19] on button "Close" at bounding box center [930, 25] width 25 height 25
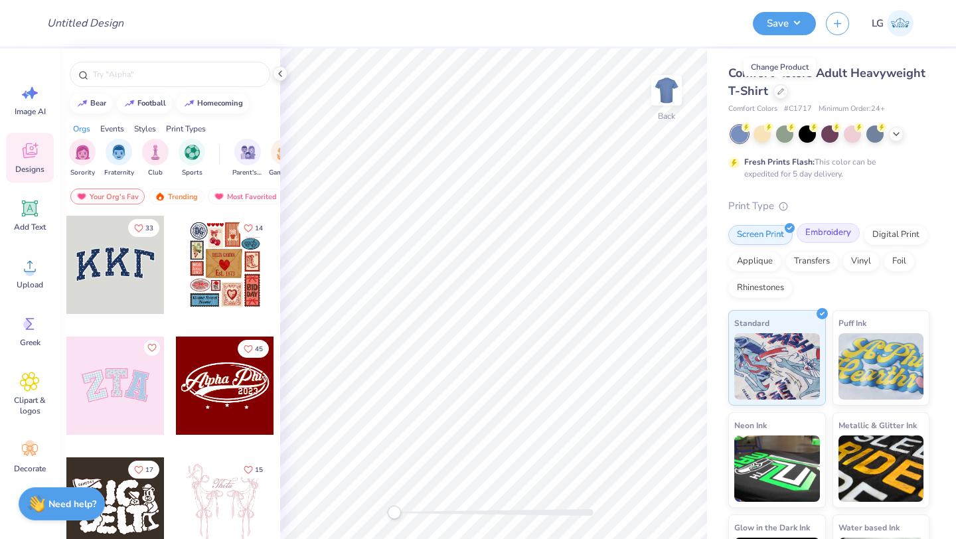
click at [815, 242] on div "Embroidery" at bounding box center [827, 233] width 63 height 20
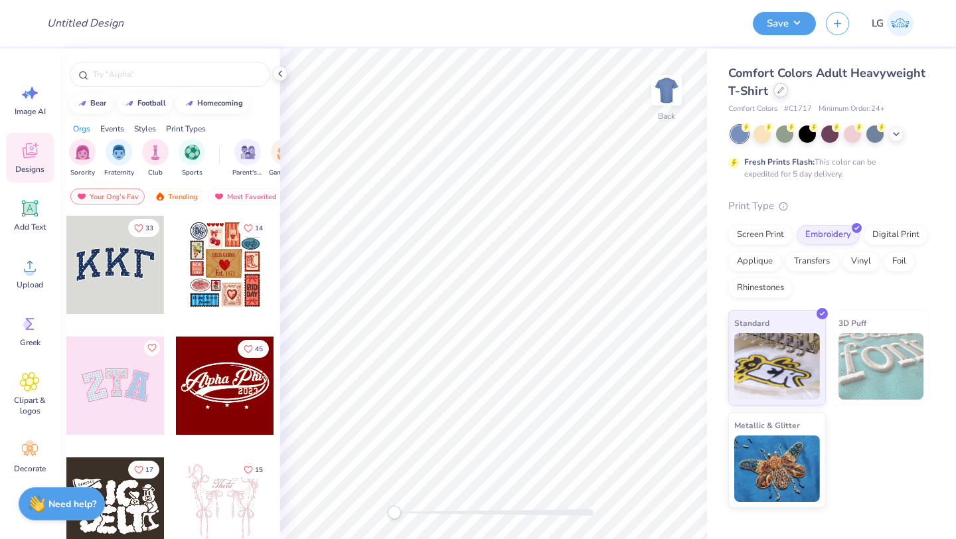
click at [777, 90] on icon at bounding box center [780, 90] width 7 height 7
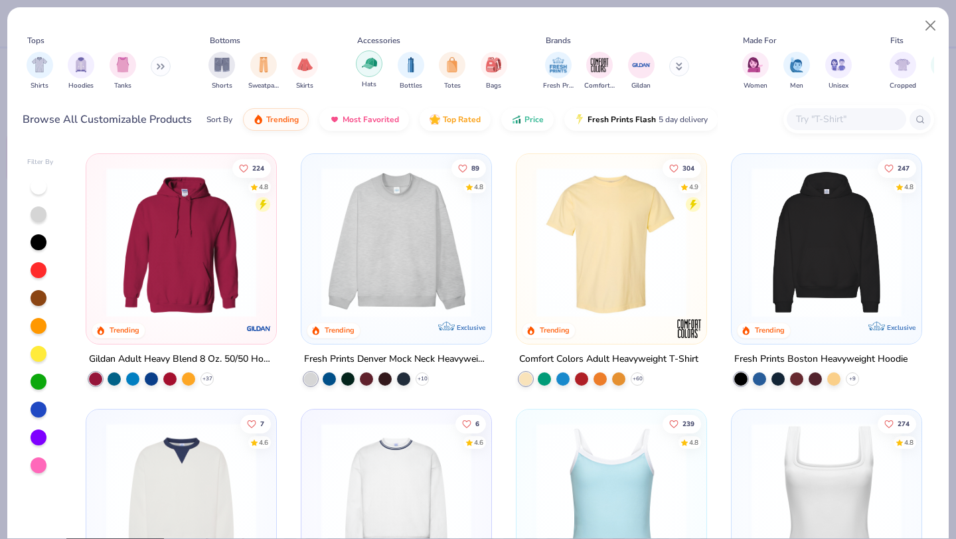
click at [372, 66] on img "filter for Hats" at bounding box center [369, 63] width 15 height 15
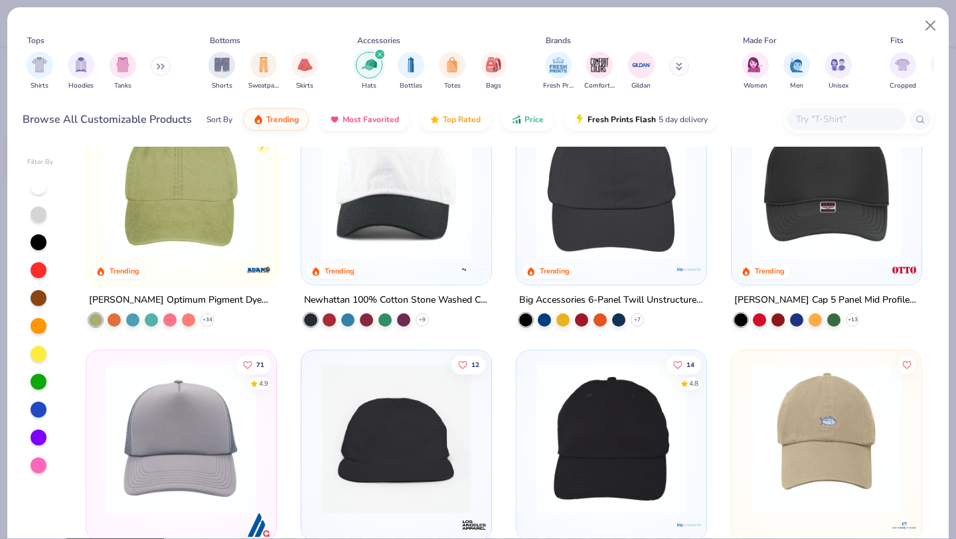
scroll to position [40, 0]
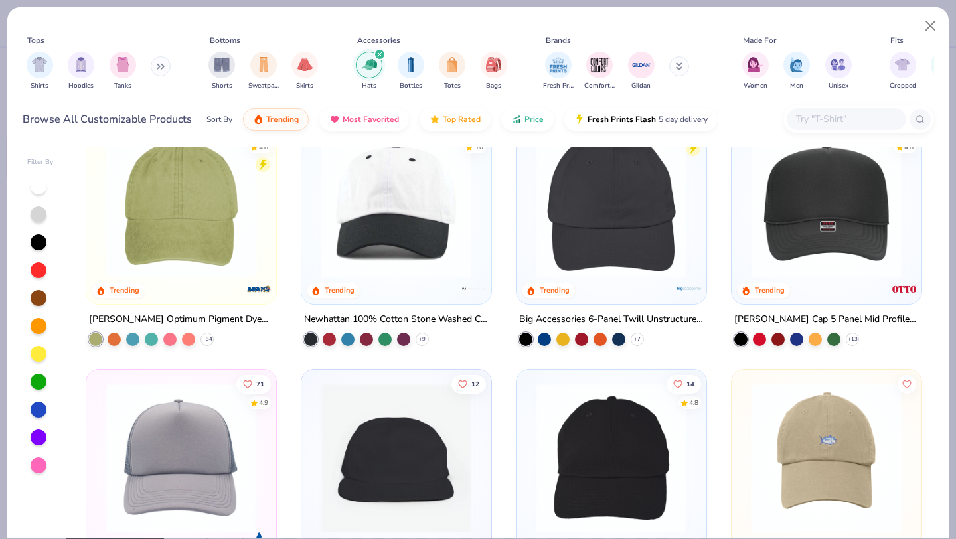
click at [573, 232] on img at bounding box center [611, 202] width 163 height 150
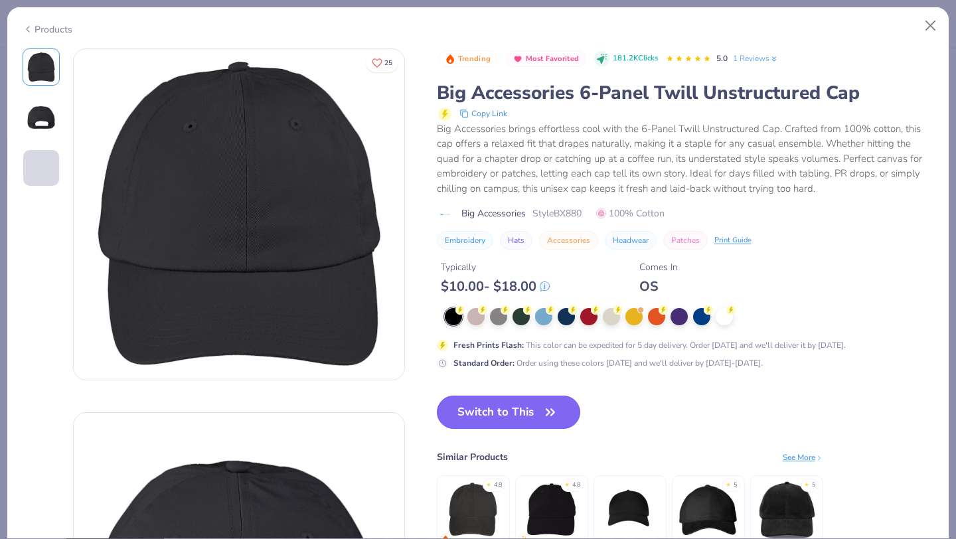
click at [516, 416] on button "Switch to This" at bounding box center [509, 412] width 144 height 33
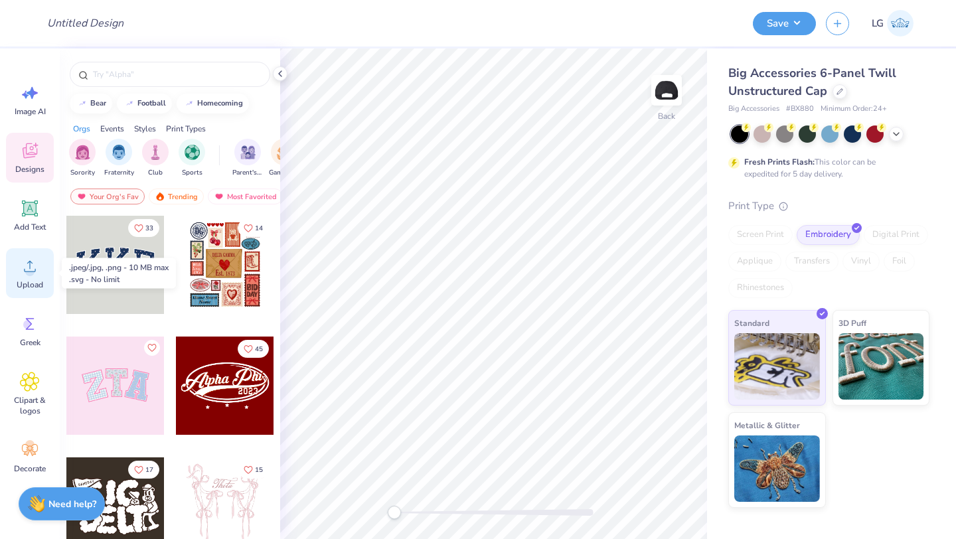
click at [30, 264] on icon at bounding box center [30, 266] width 20 height 20
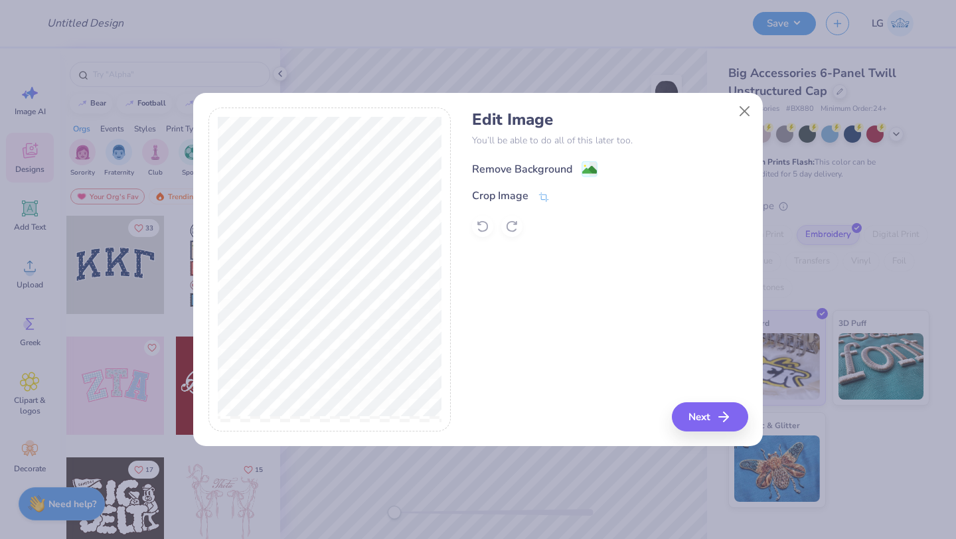
click at [490, 170] on div "Remove Background" at bounding box center [522, 169] width 100 height 16
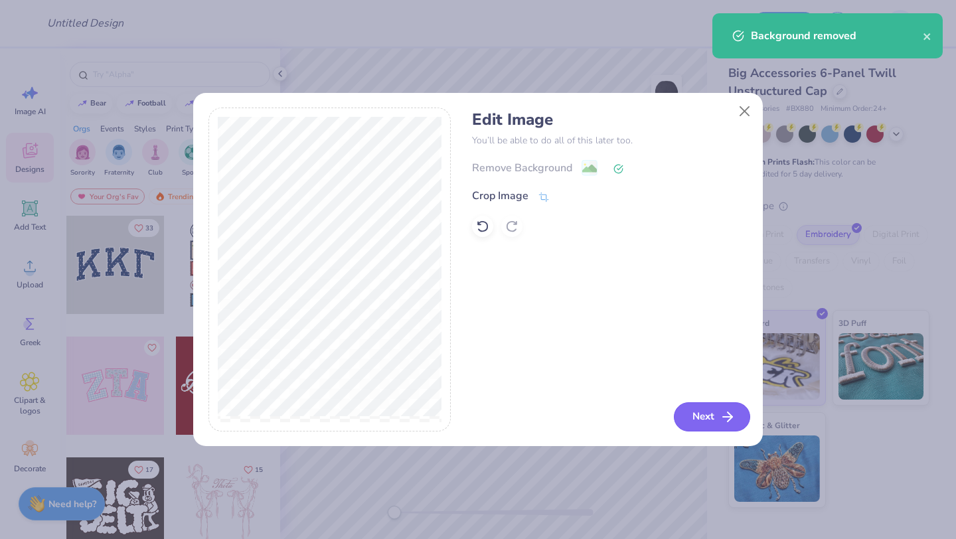
click at [689, 409] on button "Next" at bounding box center [712, 416] width 76 height 29
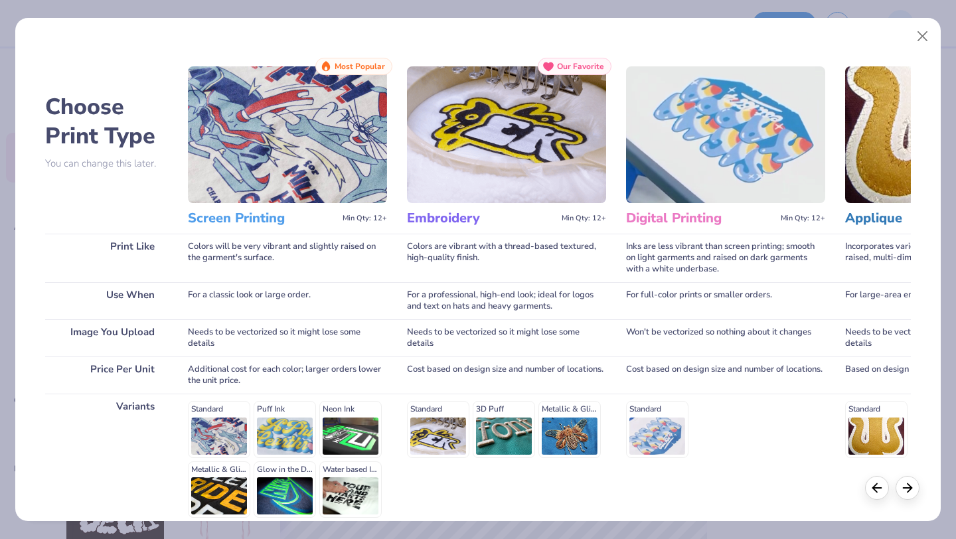
scroll to position [123, 0]
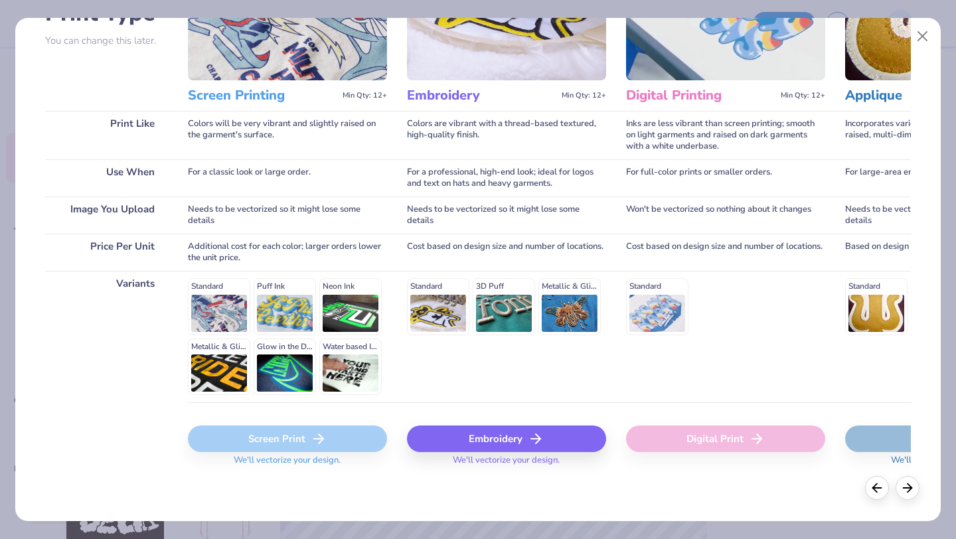
click at [519, 439] on div "Embroidery" at bounding box center [506, 438] width 199 height 27
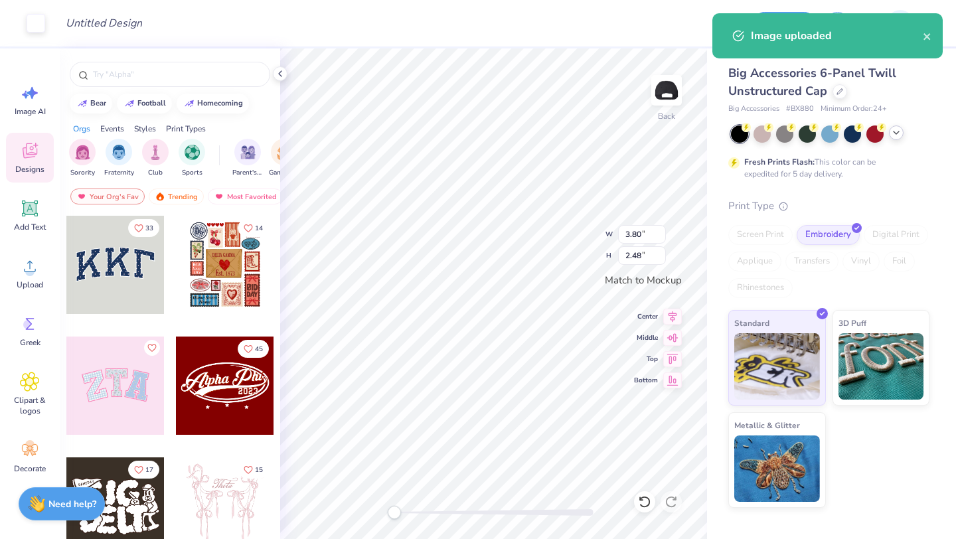
click at [889, 132] on div at bounding box center [896, 132] width 15 height 15
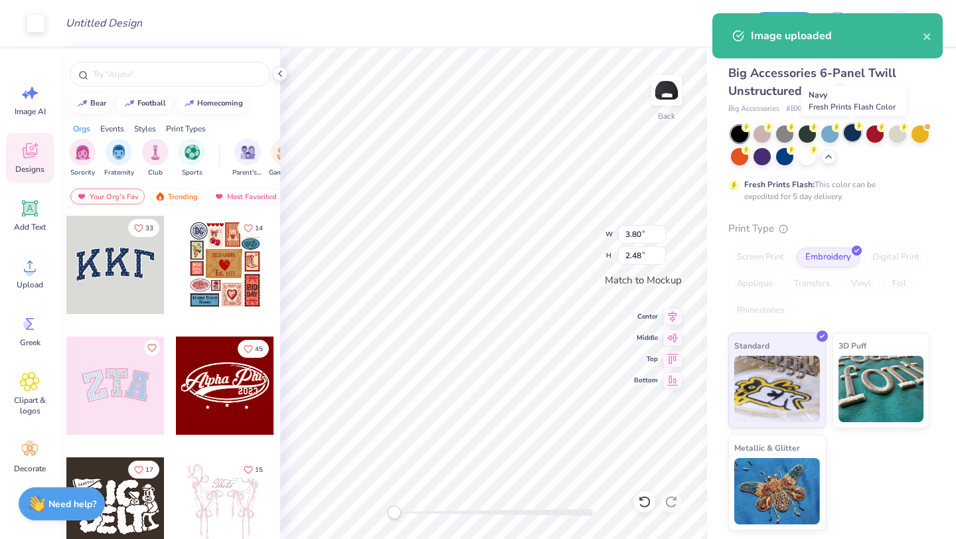
click at [849, 130] on div at bounding box center [851, 132] width 17 height 17
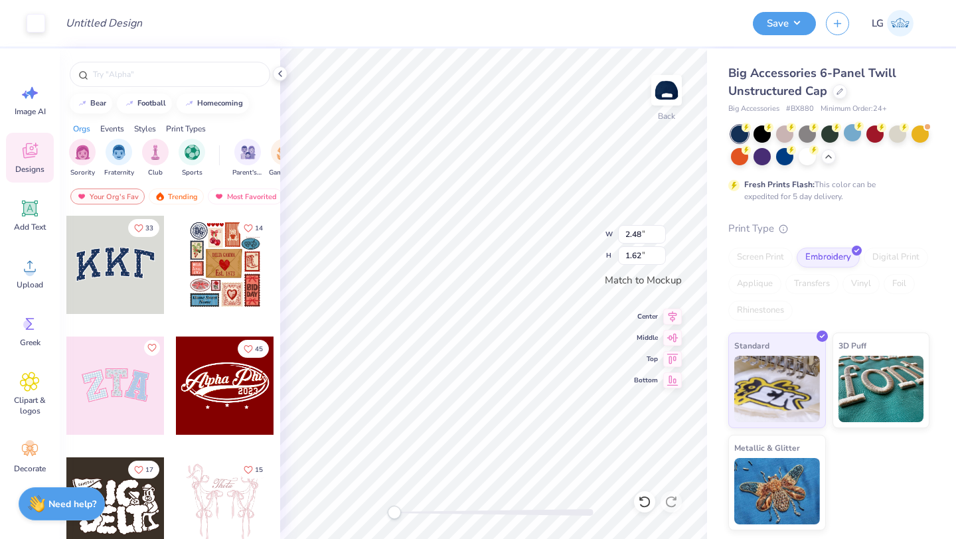
type input "2.48"
type input "1.62"
click at [781, 29] on button "Save" at bounding box center [784, 21] width 63 height 23
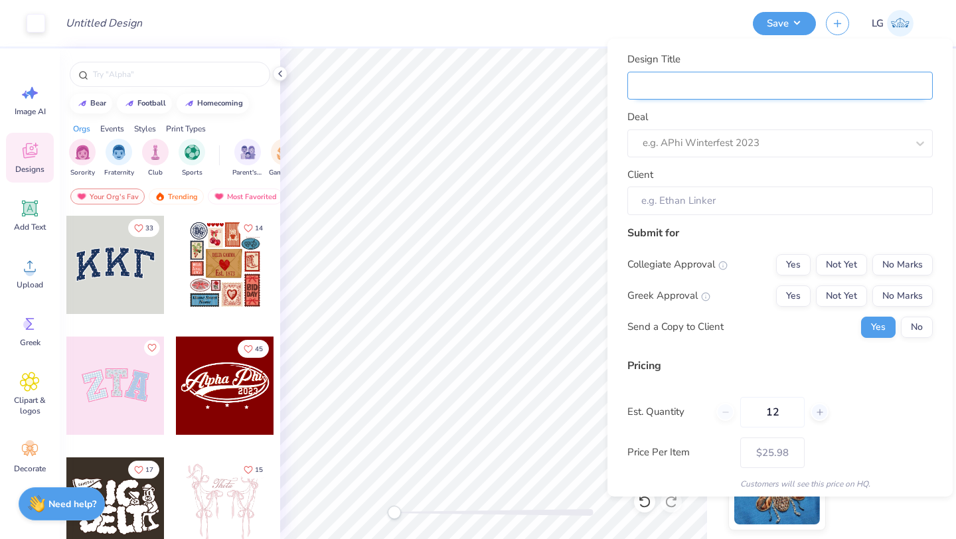
click at [815, 90] on input "Design Title" at bounding box center [779, 86] width 305 height 29
type input "V"
type input "VO"
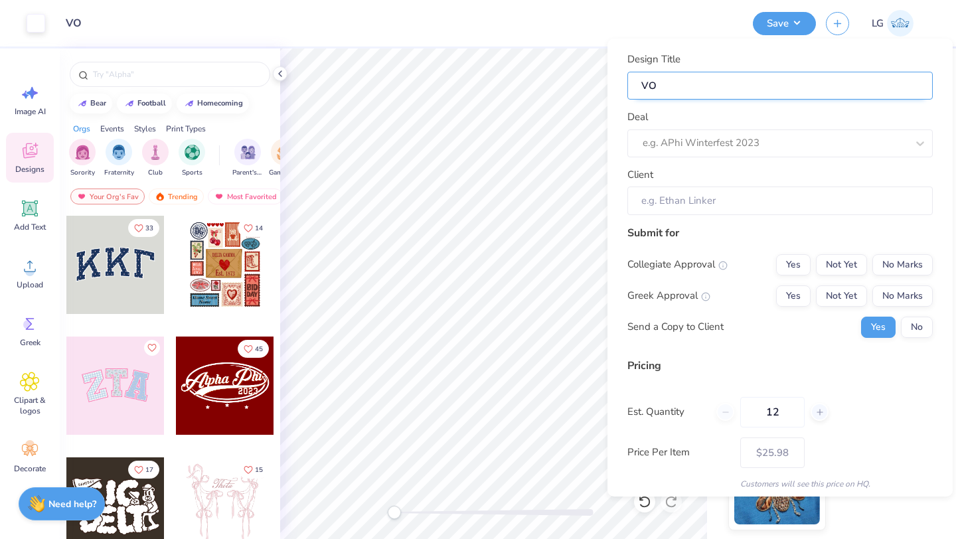
type input "VO"
type input "VO C"
type input "VO Ca"
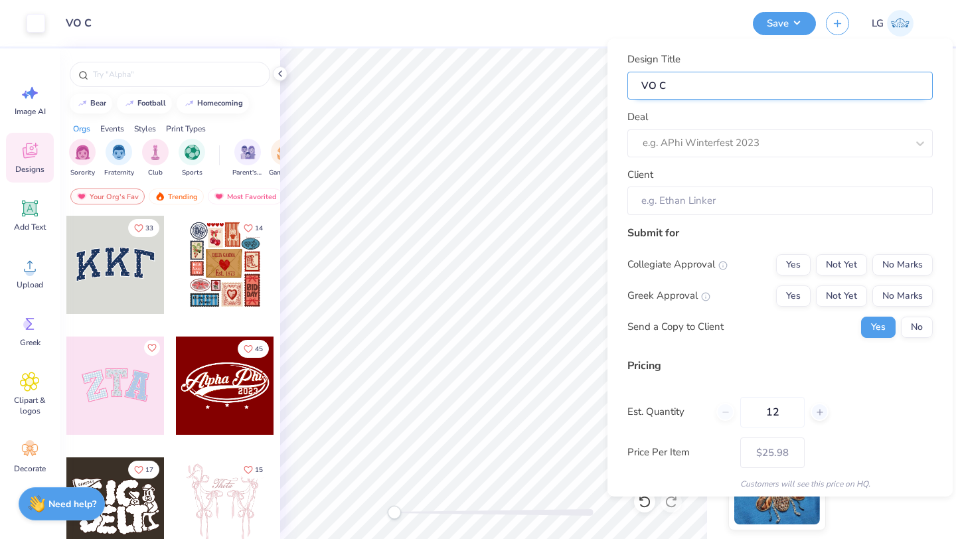
type input "VO Ca"
type input "VO Cap"
type input "VO Caps"
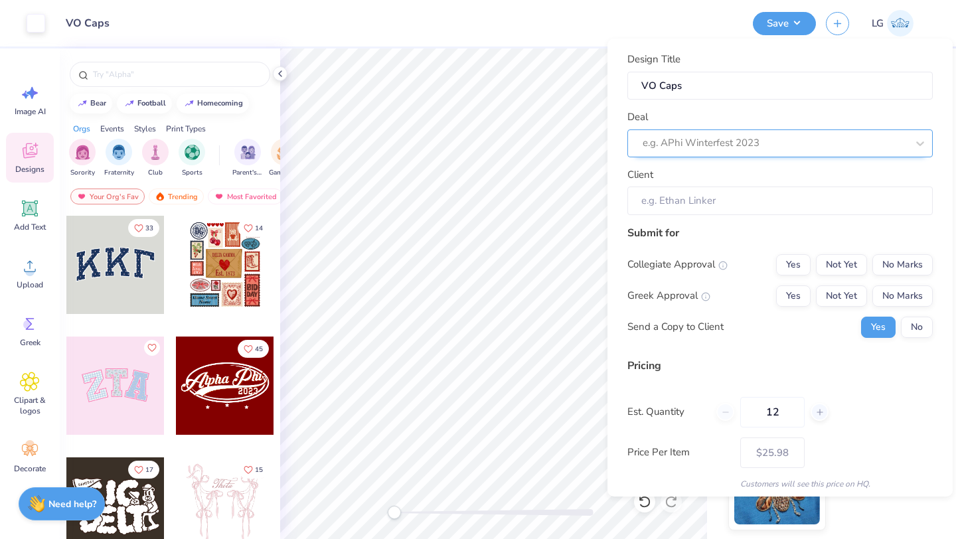
click at [737, 141] on div at bounding box center [774, 143] width 264 height 18
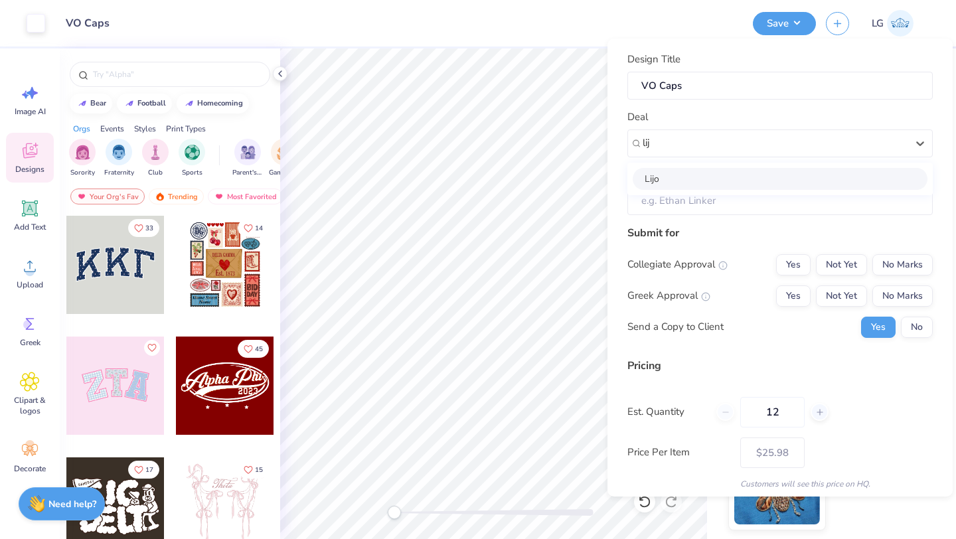
click at [695, 182] on div "Lijo" at bounding box center [779, 179] width 295 height 22
type input "lij"
type input "Lijo George"
click at [898, 276] on div "Collegiate Approval Yes Not Yet No Marks Greek Approval Yes Not Yet No Marks Se…" at bounding box center [779, 296] width 305 height 84
click at [916, 268] on button "No Marks" at bounding box center [902, 264] width 60 height 21
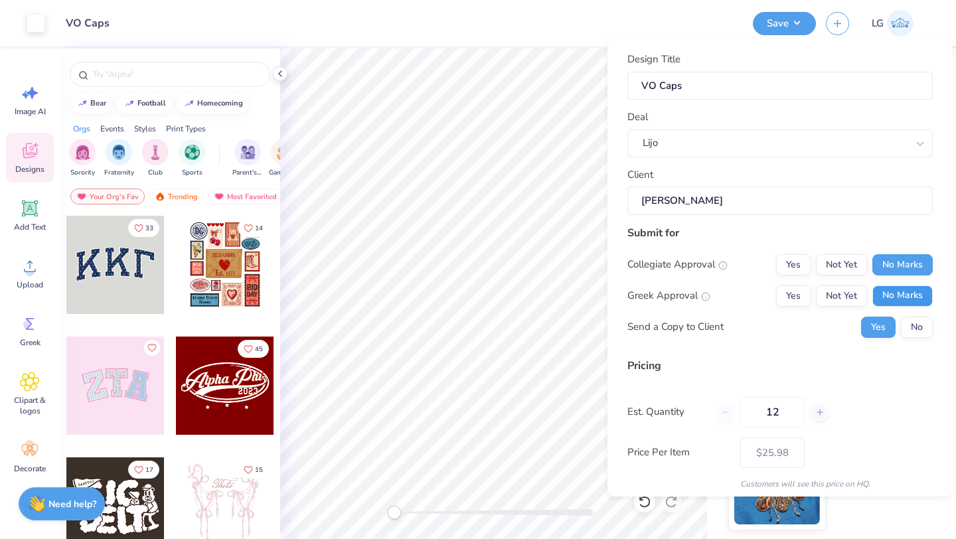
click at [906, 297] on button "No Marks" at bounding box center [902, 295] width 60 height 21
click at [912, 323] on button "No" at bounding box center [917, 327] width 32 height 21
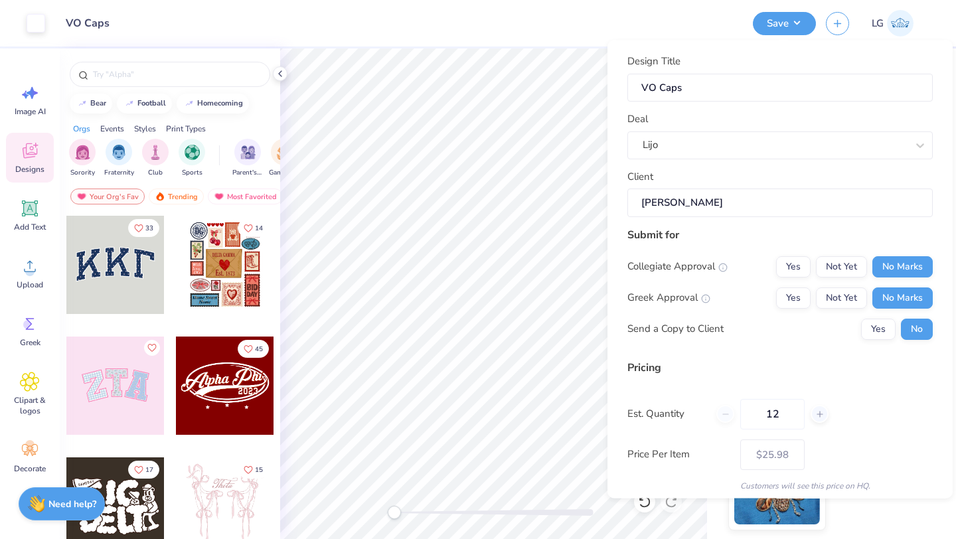
scroll to position [76, 0]
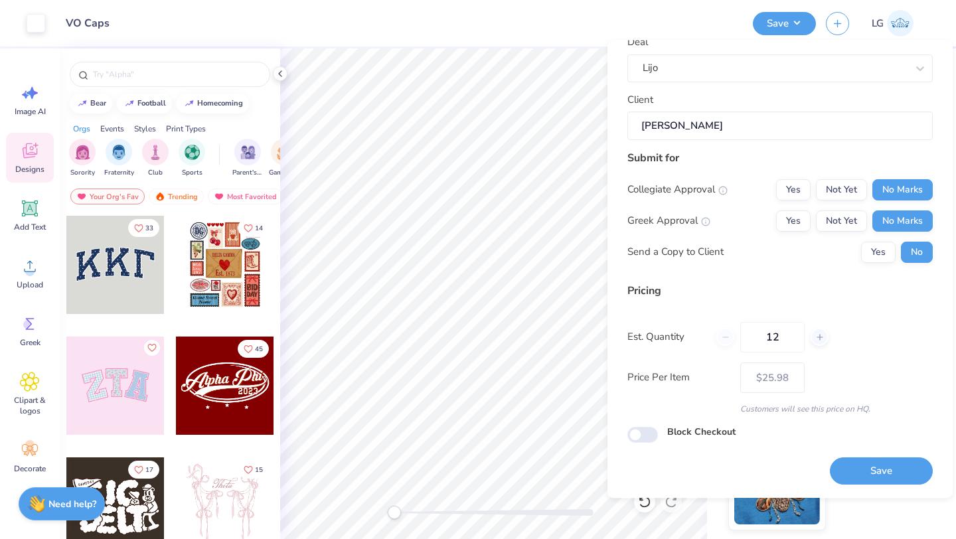
click at [869, 456] on div "Save" at bounding box center [881, 464] width 103 height 42
click at [867, 474] on button "Save" at bounding box center [881, 471] width 103 height 27
type input "$25.98"
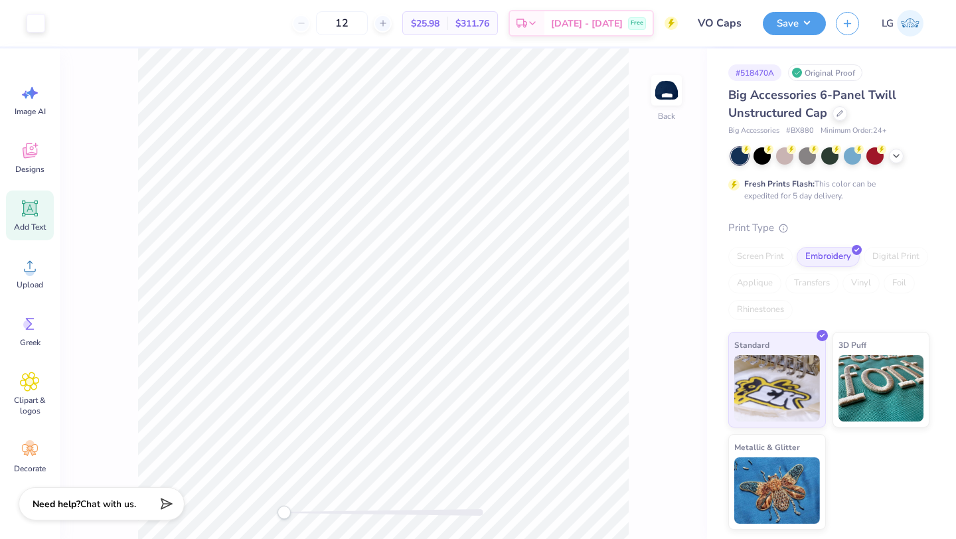
click at [28, 216] on icon at bounding box center [30, 208] width 20 height 20
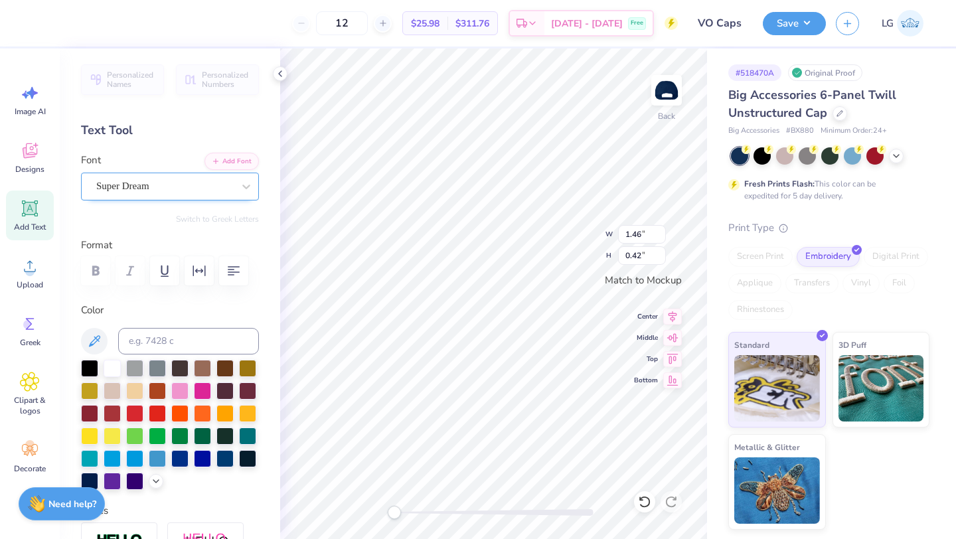
click at [224, 184] on div "Super Dream" at bounding box center [164, 186] width 139 height 21
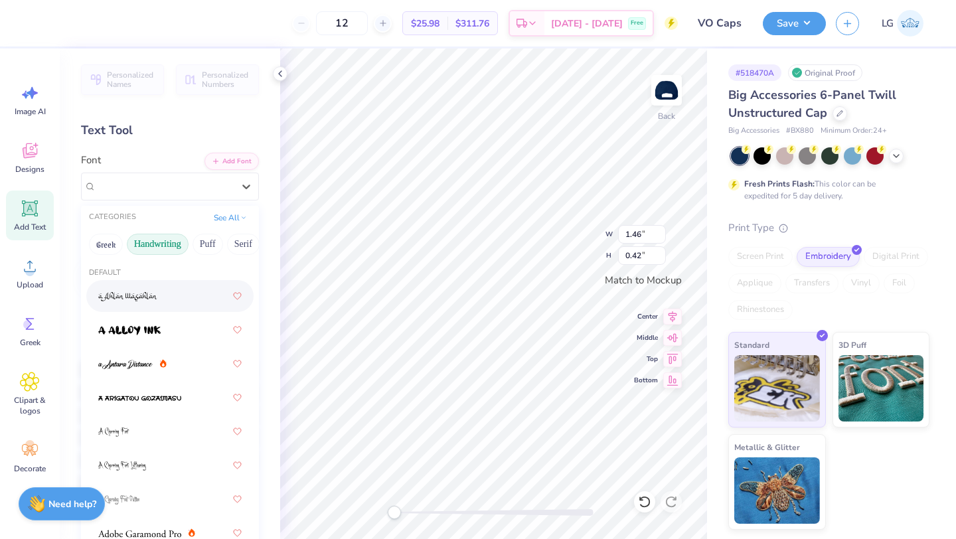
click at [141, 244] on button "Handwriting" at bounding box center [158, 244] width 62 height 21
click at [216, 242] on button "Puff" at bounding box center [207, 244] width 31 height 21
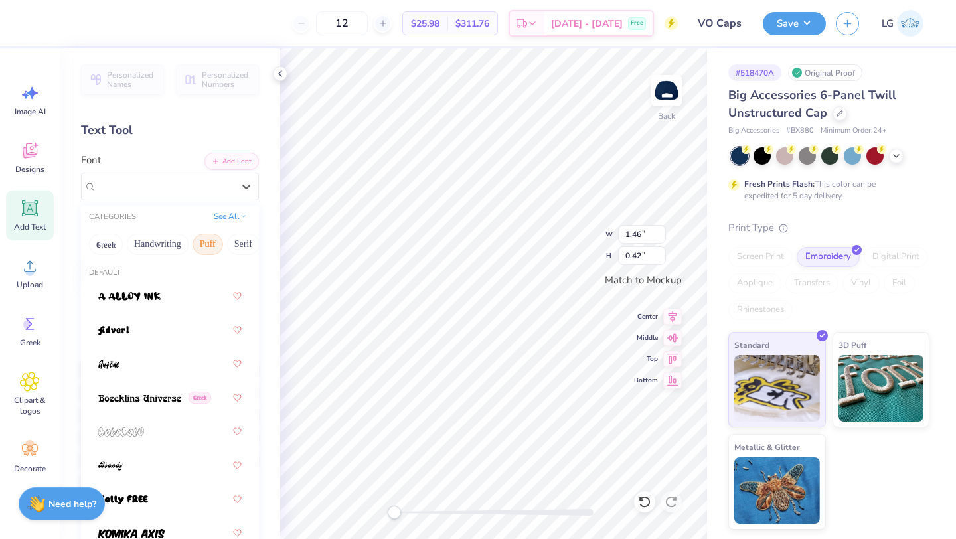
click at [244, 216] on icon at bounding box center [243, 216] width 7 height 7
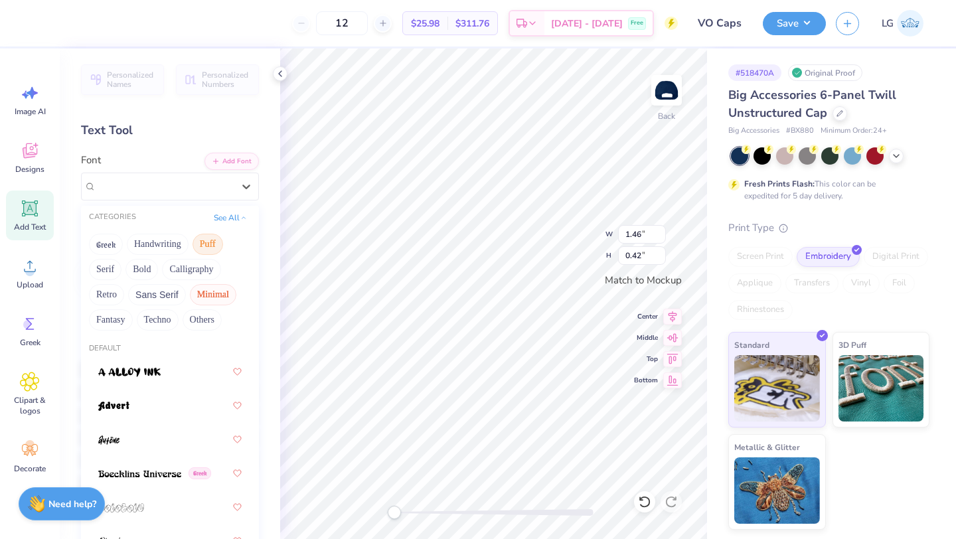
click at [194, 292] on button "Minimal" at bounding box center [213, 294] width 46 height 21
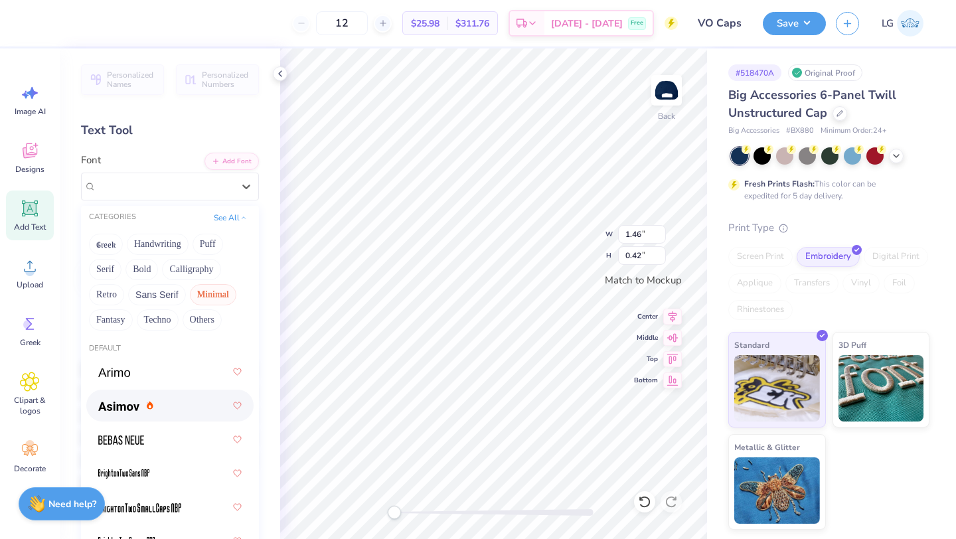
click at [137, 401] on img at bounding box center [118, 405] width 41 height 9
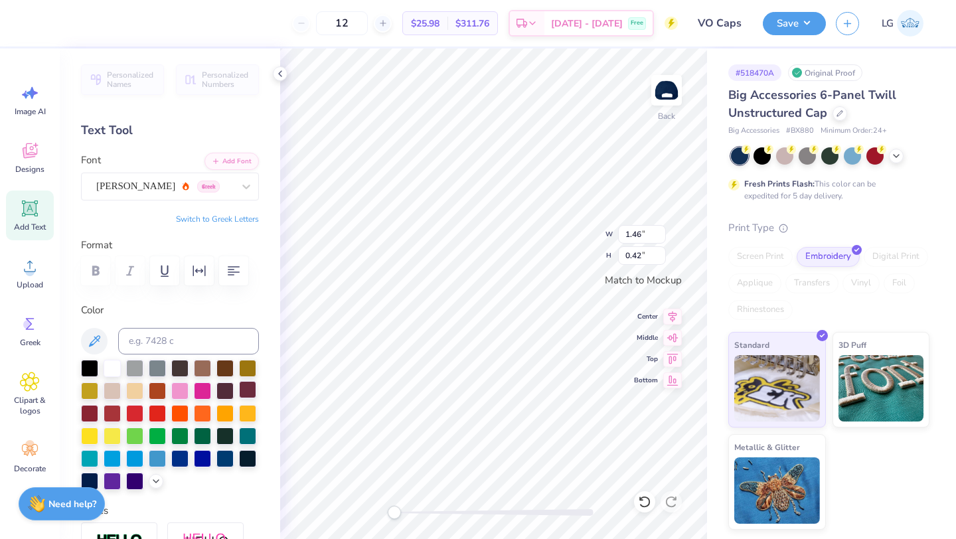
type textarea "T"
type textarea "1ST RUN"
type input "0.93"
type input "0.18"
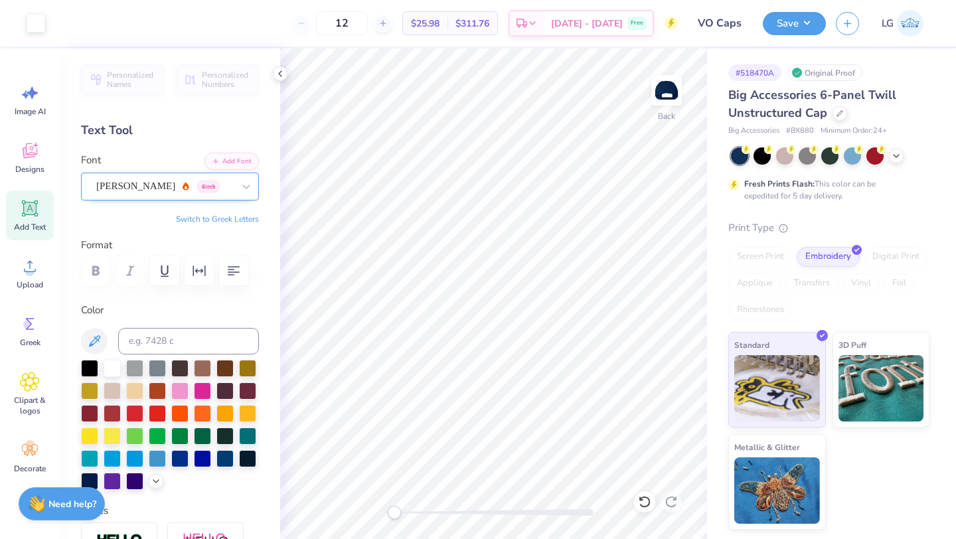
click at [232, 181] on div "Asimov Greek" at bounding box center [164, 186] width 139 height 21
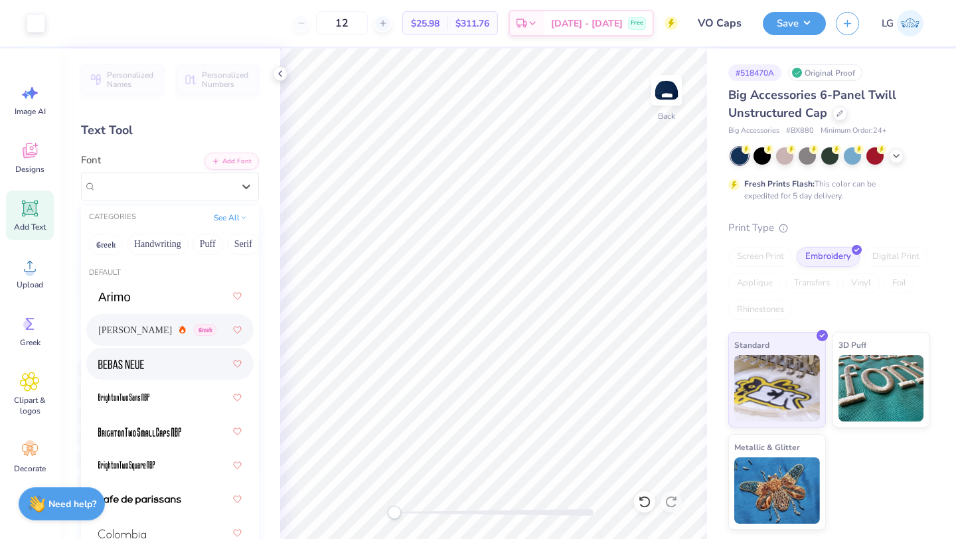
click at [160, 368] on div at bounding box center [169, 364] width 143 height 24
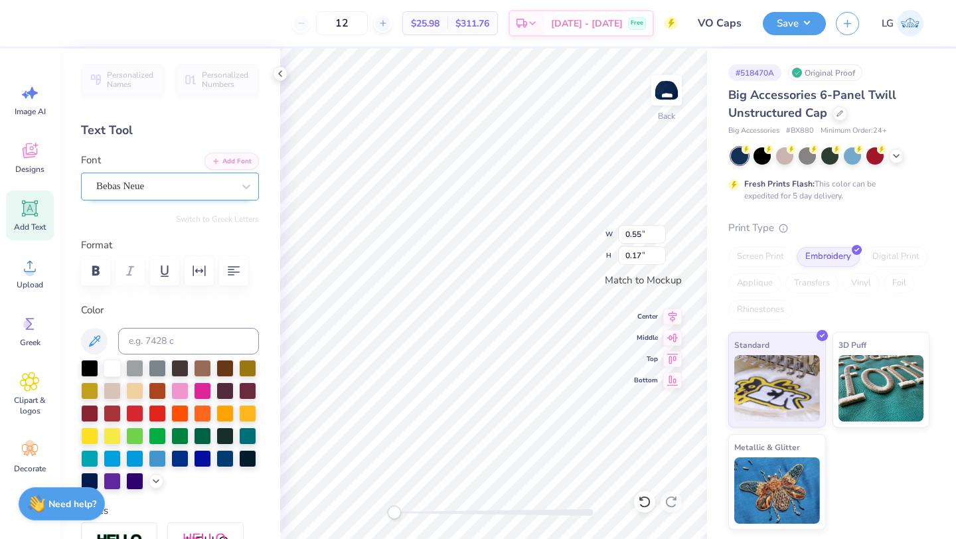
click at [218, 185] on div "Bebas Neue" at bounding box center [164, 186] width 139 height 21
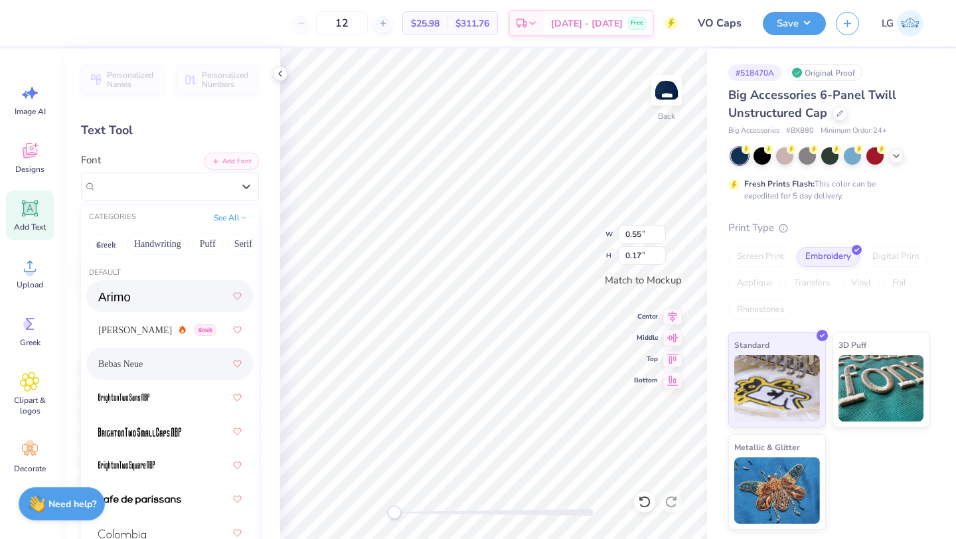
click at [125, 303] on span at bounding box center [114, 296] width 32 height 14
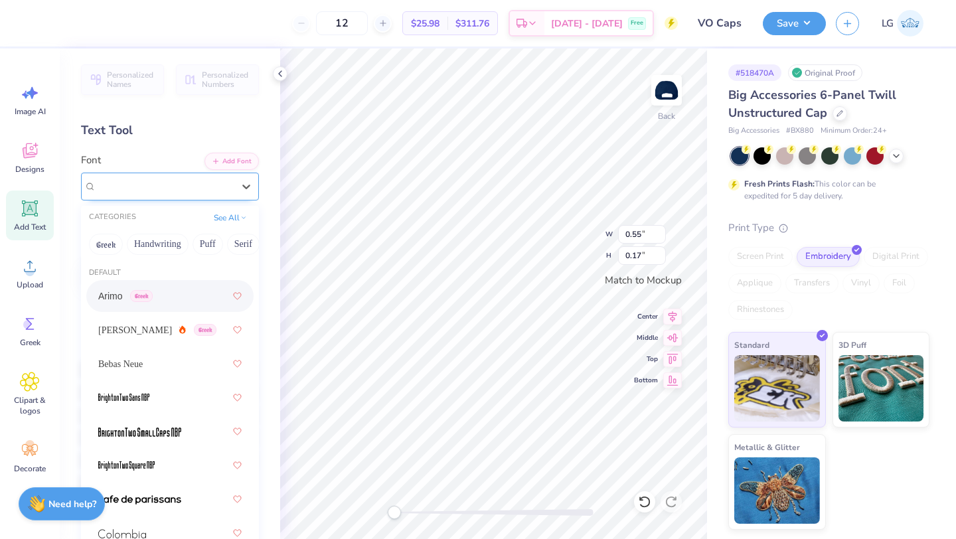
click at [216, 194] on div at bounding box center [164, 186] width 137 height 18
click at [120, 334] on span "Asimov" at bounding box center [135, 330] width 74 height 14
click at [228, 179] on div "Asimov Greek" at bounding box center [164, 186] width 139 height 21
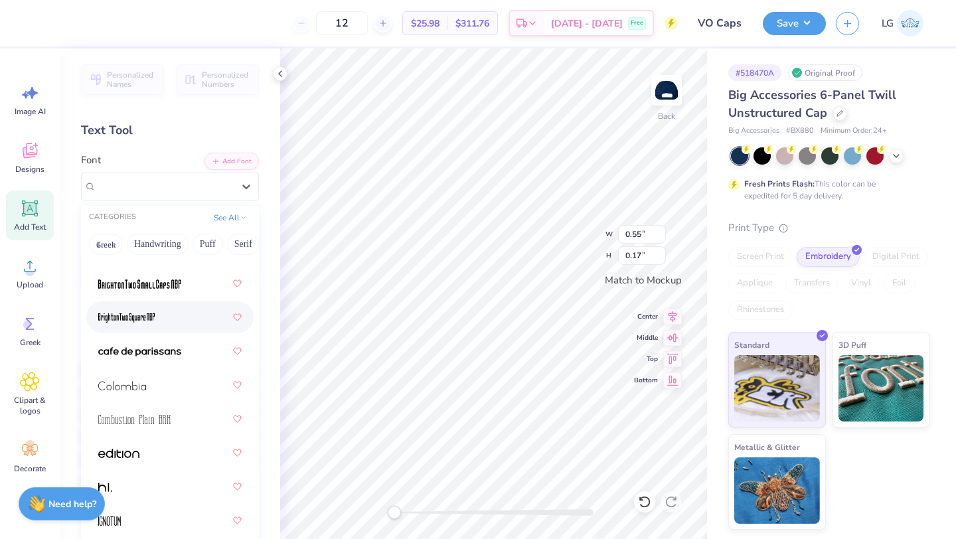
scroll to position [147, 0]
click at [167, 354] on img at bounding box center [139, 352] width 83 height 9
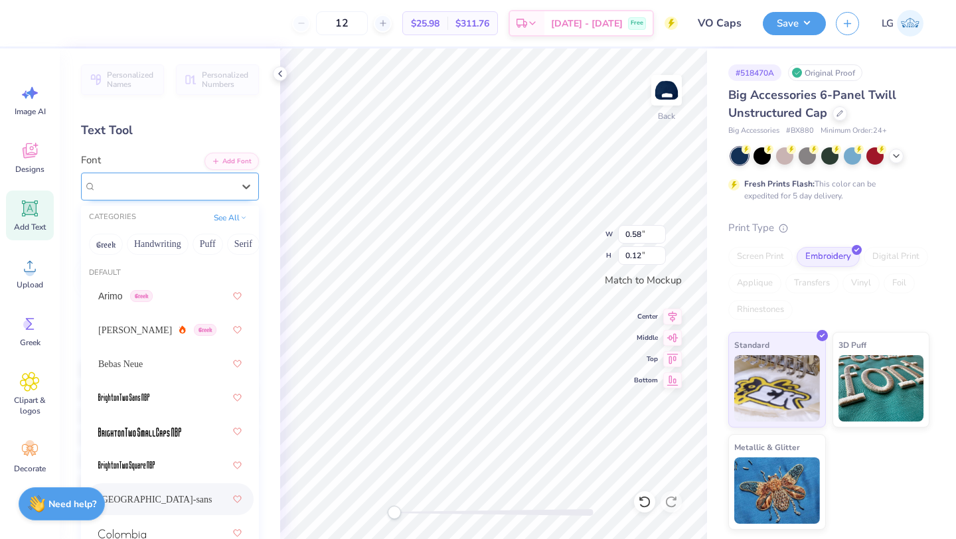
click at [192, 190] on div "cafe de paris-sans" at bounding box center [164, 186] width 139 height 21
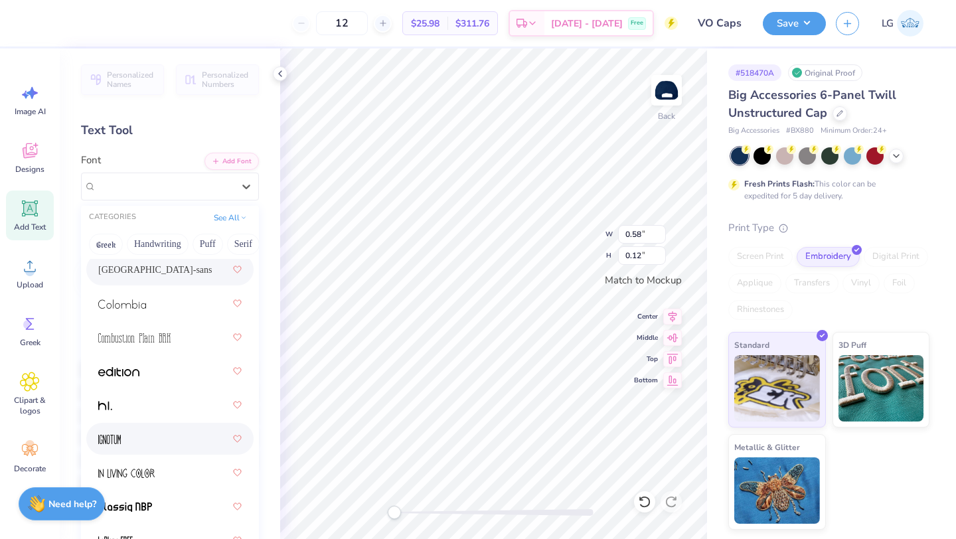
scroll to position [315, 0]
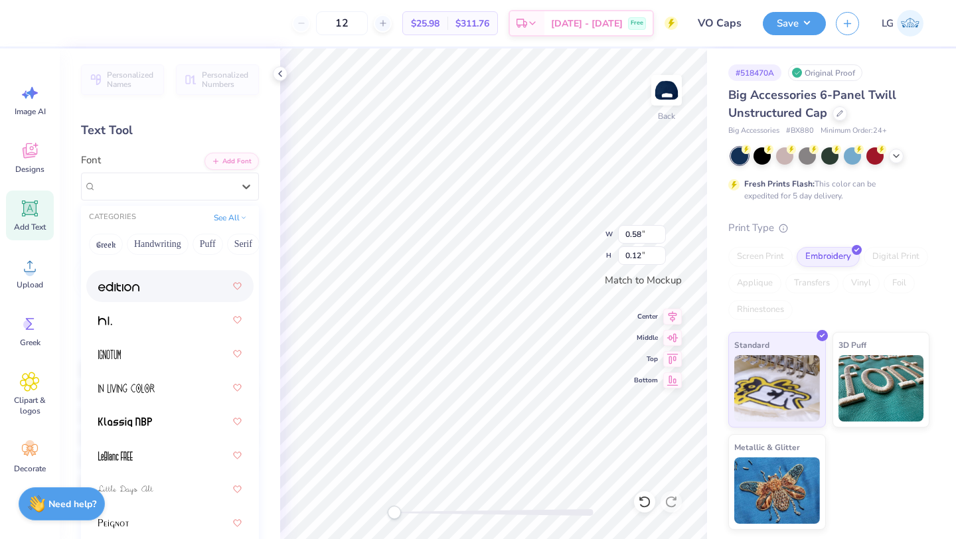
click at [136, 299] on div at bounding box center [169, 286] width 167 height 32
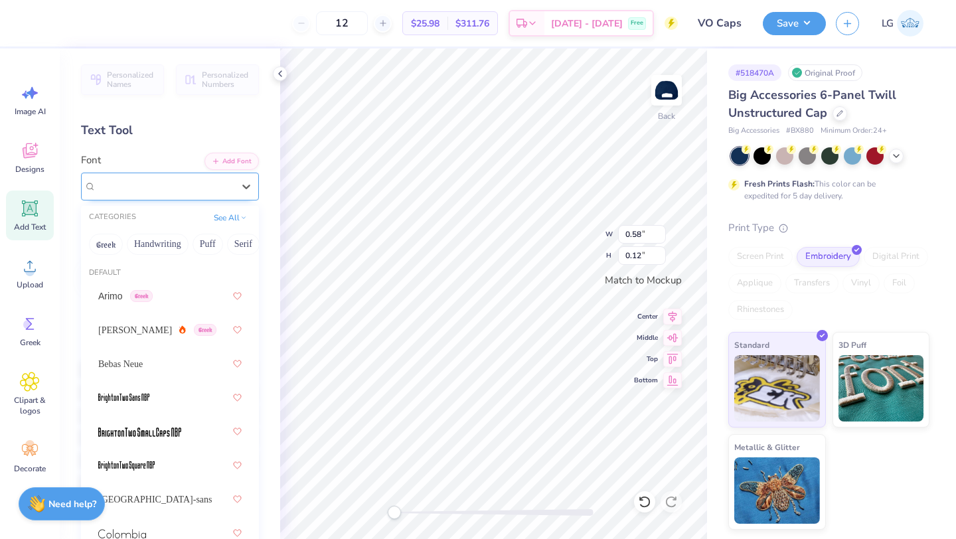
click at [199, 177] on div at bounding box center [164, 186] width 137 height 18
click at [113, 324] on span "Asimov" at bounding box center [135, 330] width 74 height 14
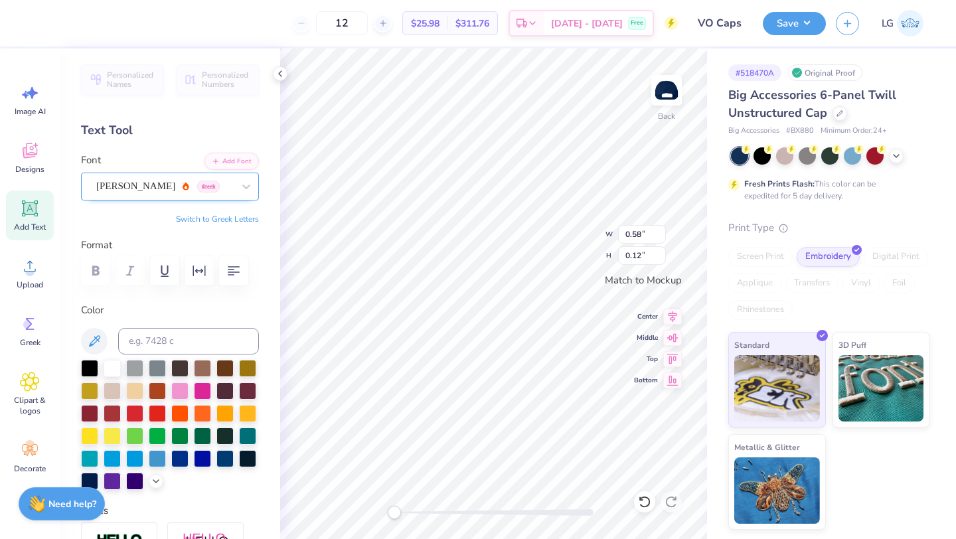
click at [228, 195] on div "Asimov Greek" at bounding box center [164, 186] width 139 height 21
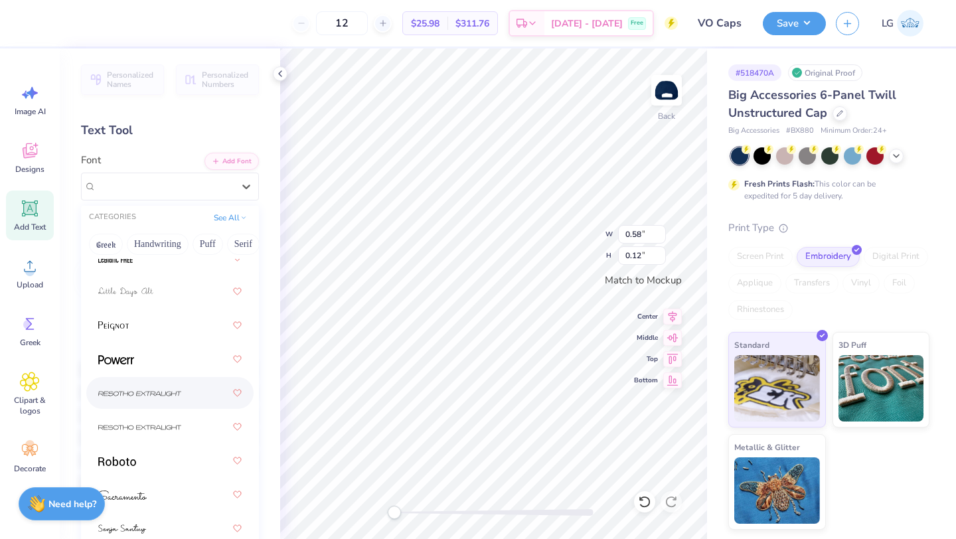
scroll to position [144, 0]
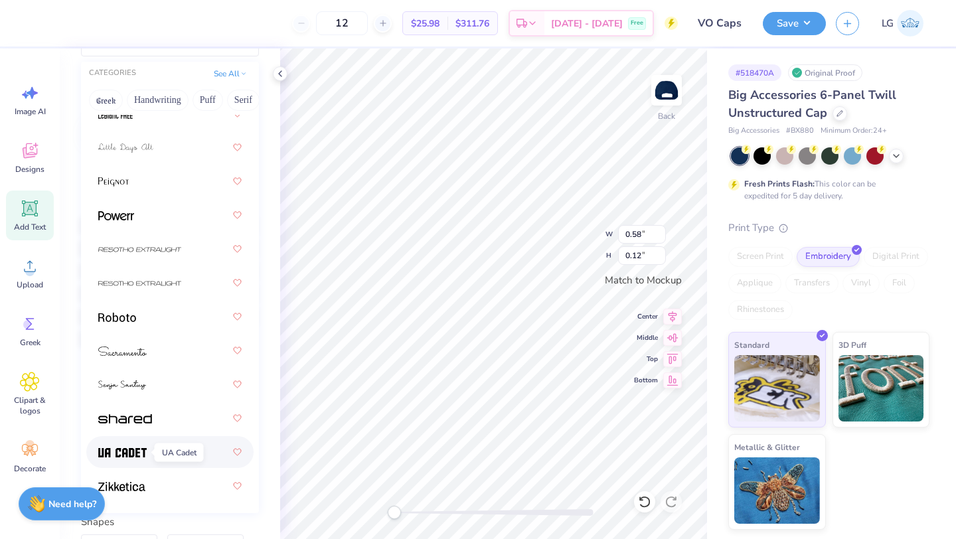
click at [125, 456] on img at bounding box center [122, 452] width 48 height 9
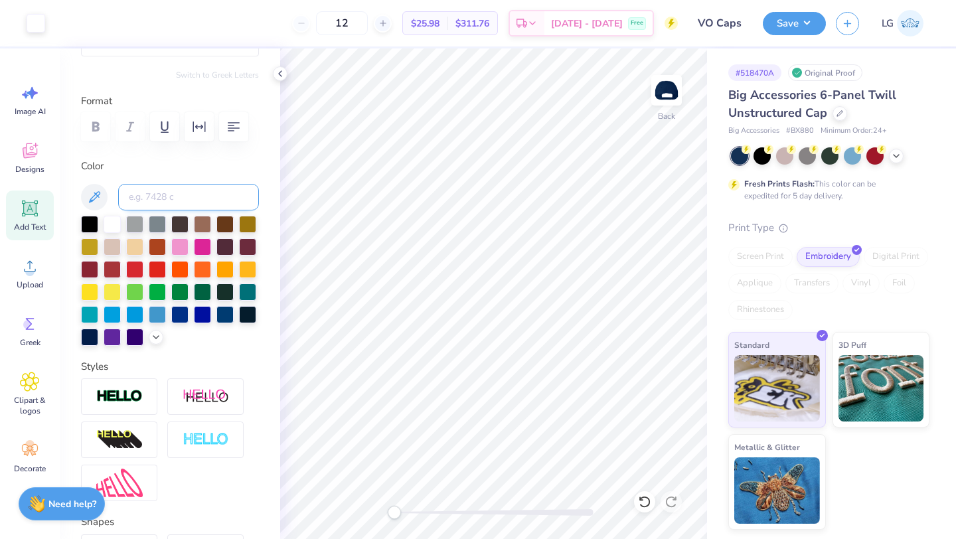
click at [223, 197] on input at bounding box center [188, 197] width 141 height 27
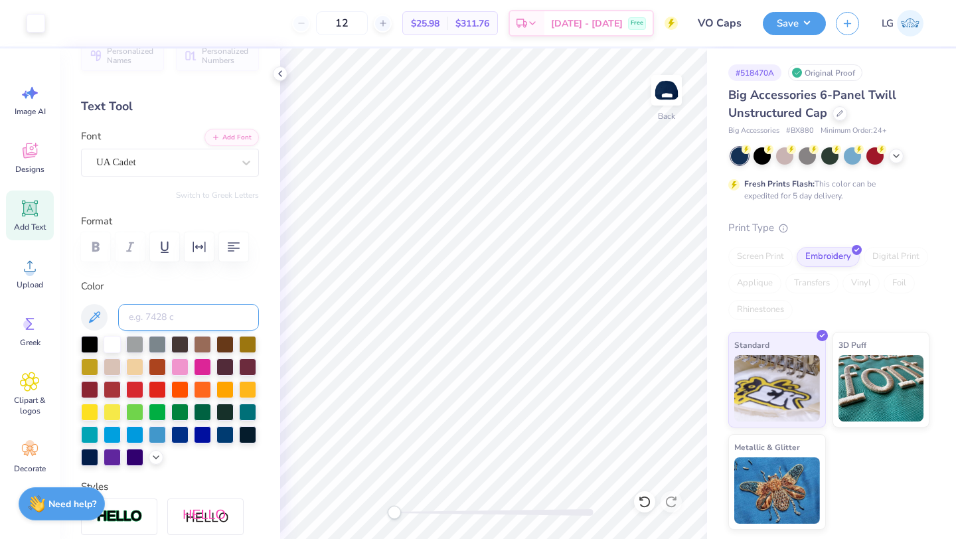
scroll to position [0, 0]
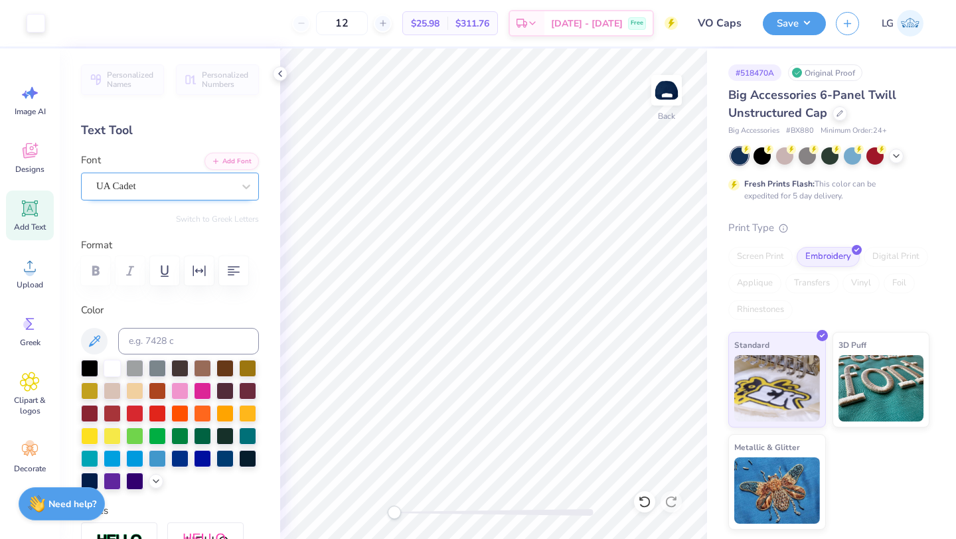
click at [208, 190] on div "UA Cadet" at bounding box center [164, 186] width 139 height 21
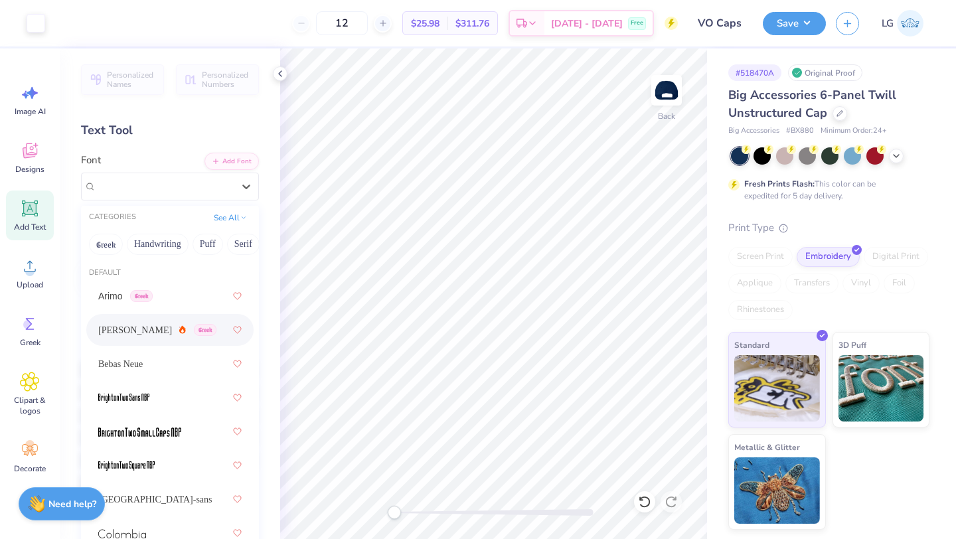
click at [194, 328] on span "Greek" at bounding box center [205, 330] width 23 height 12
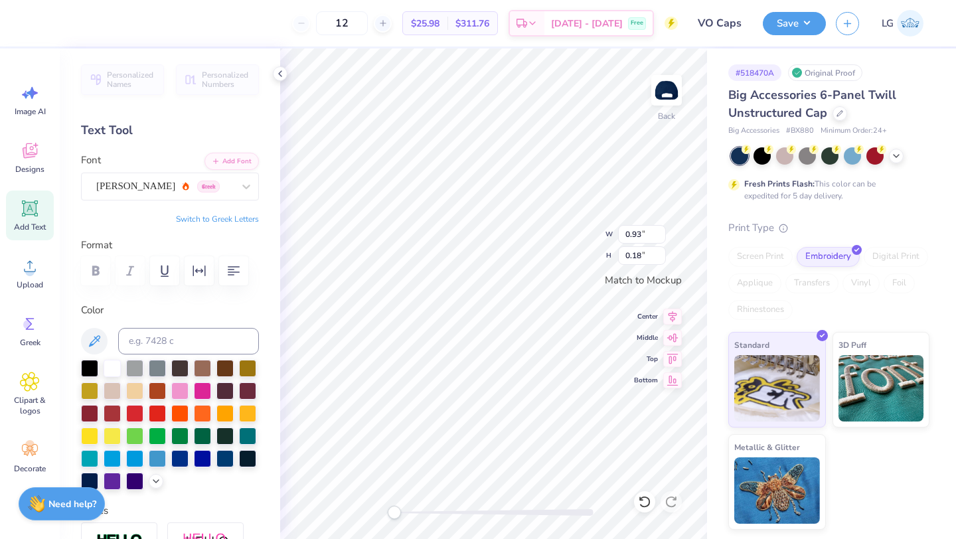
type input "0.78"
type input "0.15"
click at [368, 25] on input "12" at bounding box center [342, 23] width 52 height 24
type input "1000"
click at [199, 182] on div "Asimov Greek" at bounding box center [164, 186] width 139 height 21
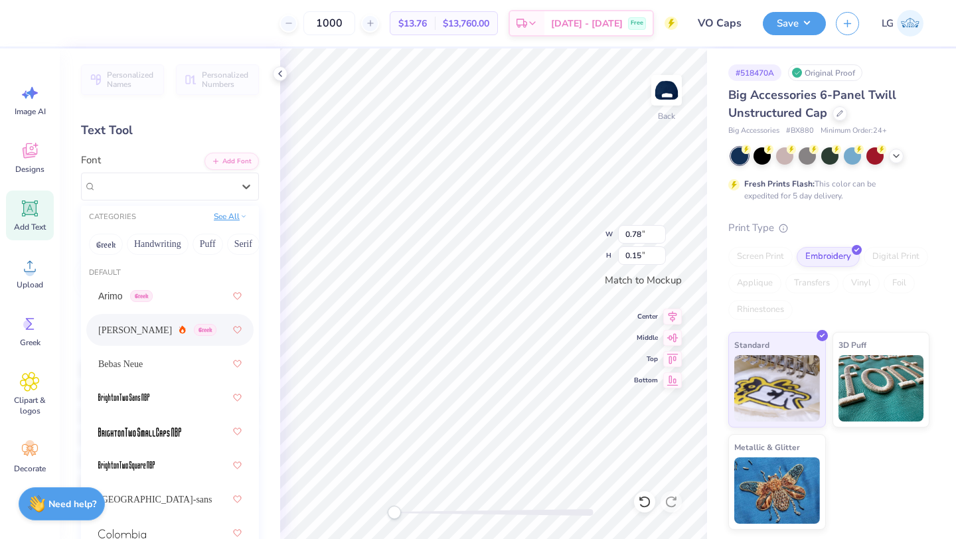
click at [242, 221] on button "See All" at bounding box center [230, 216] width 41 height 13
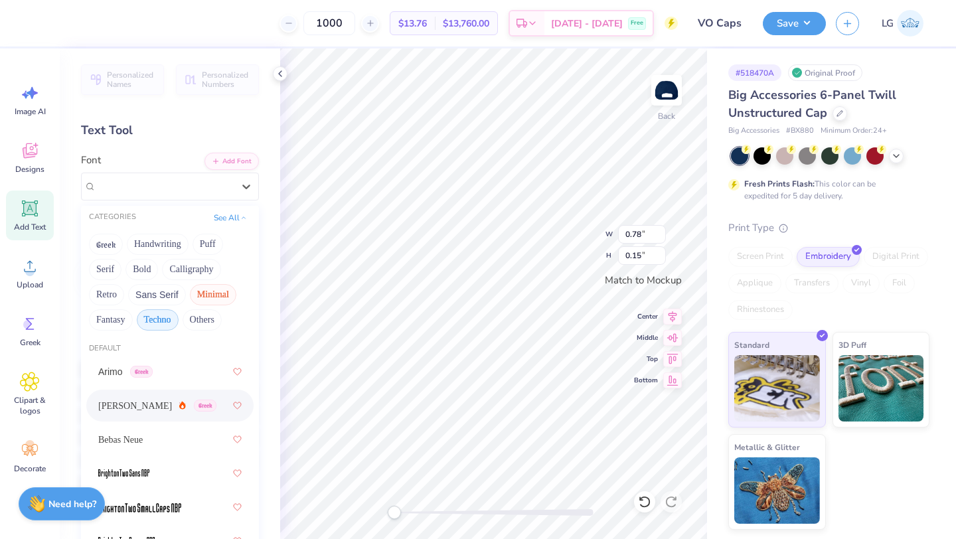
click at [169, 323] on button "Techno" at bounding box center [158, 319] width 42 height 21
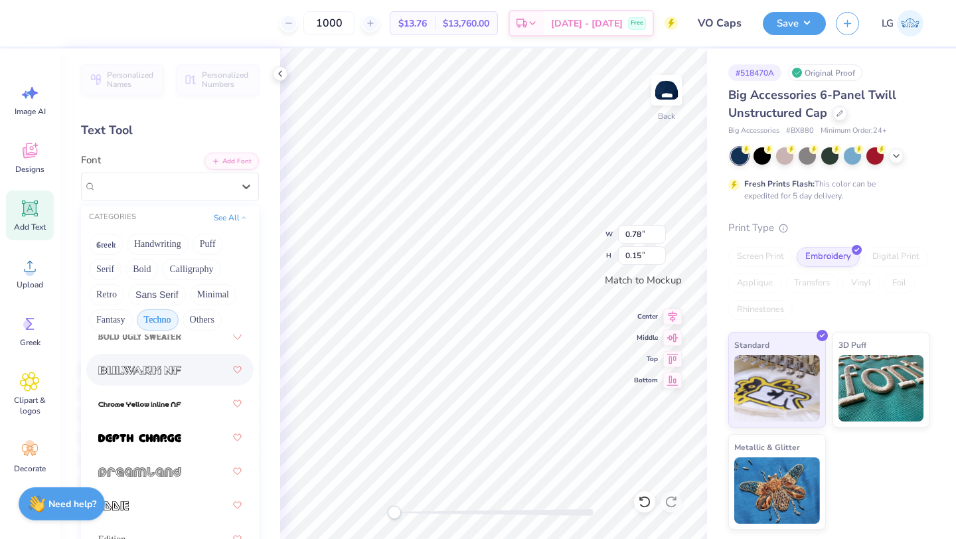
scroll to position [72, 0]
click at [175, 430] on span at bounding box center [139, 436] width 83 height 14
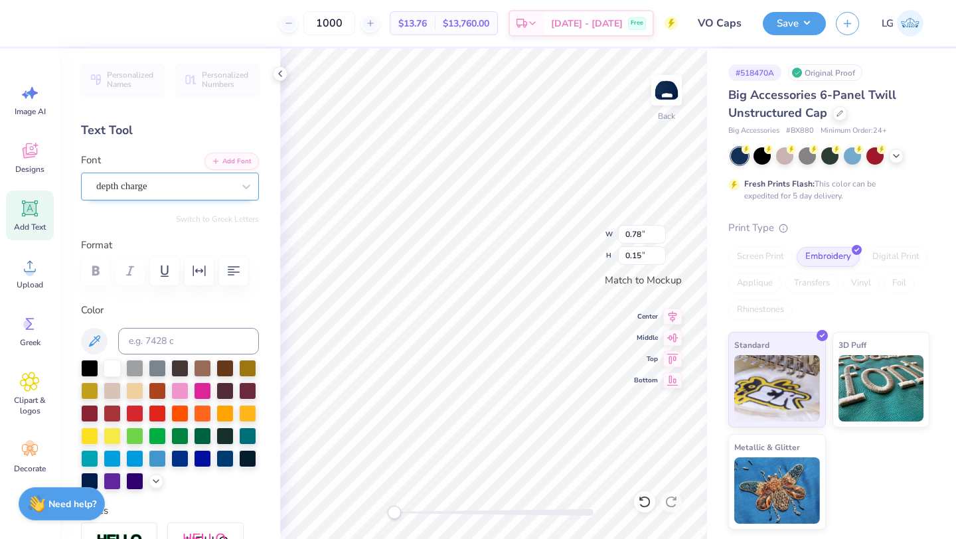
click at [224, 182] on div "depth charge" at bounding box center [164, 186] width 139 height 21
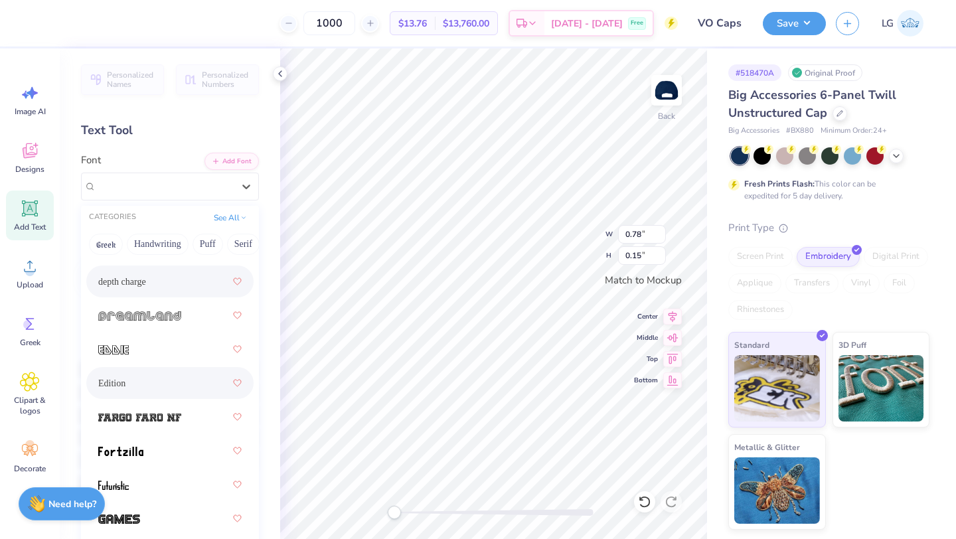
scroll to position [299, 0]
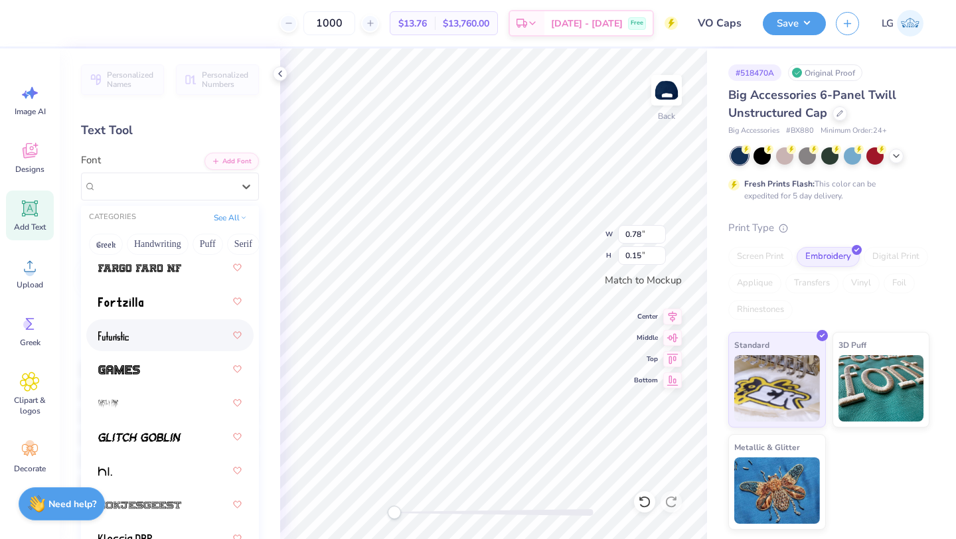
click at [140, 346] on div at bounding box center [169, 335] width 143 height 24
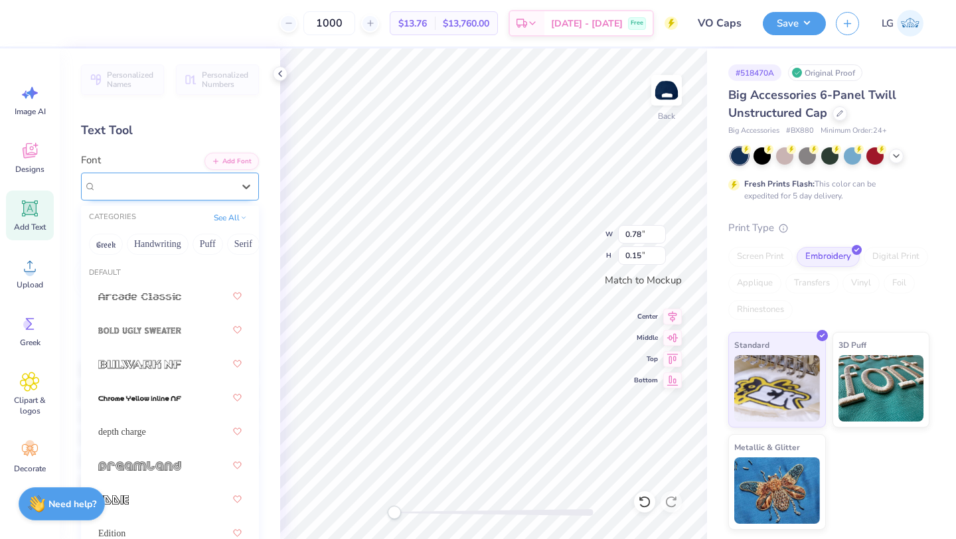
click at [200, 186] on div "Futuristic" at bounding box center [164, 186] width 139 height 21
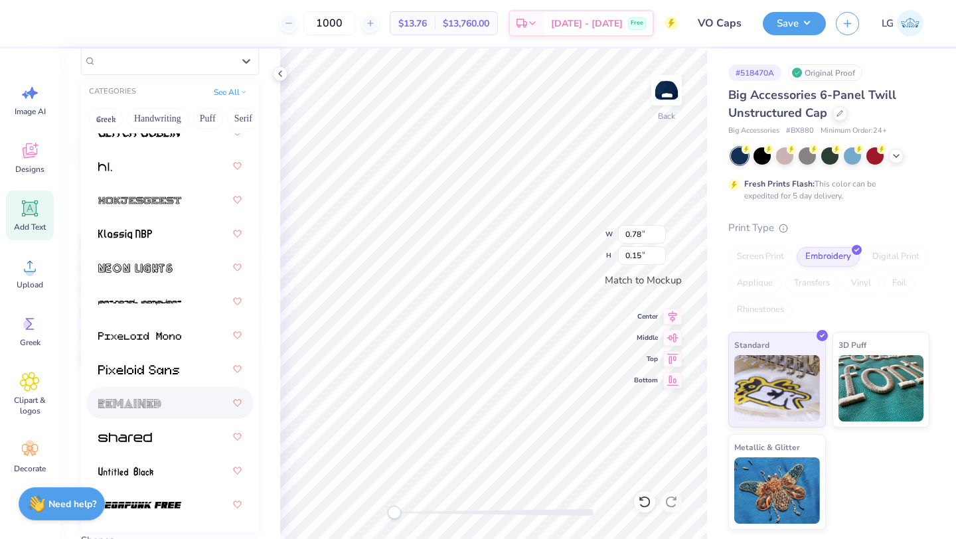
scroll to position [285, 0]
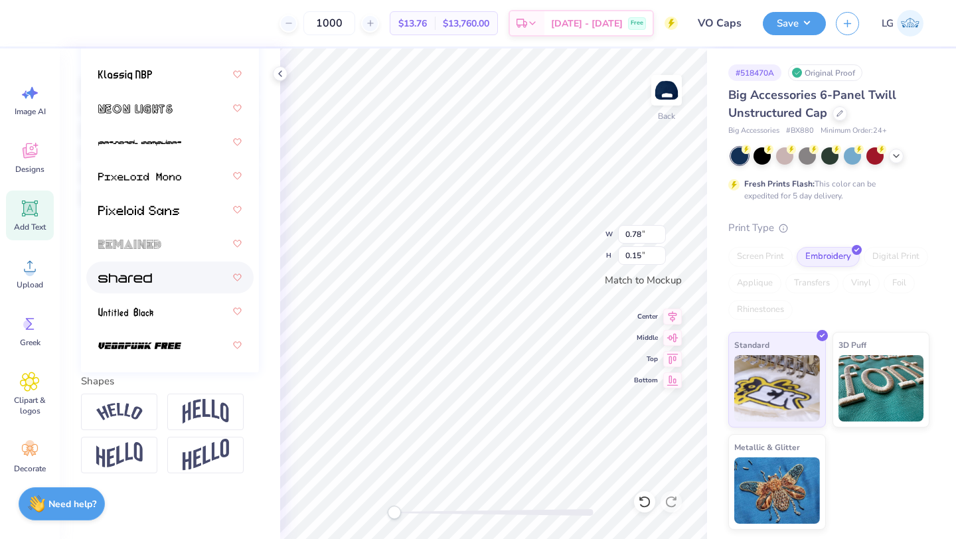
click at [142, 274] on img at bounding box center [125, 277] width 54 height 9
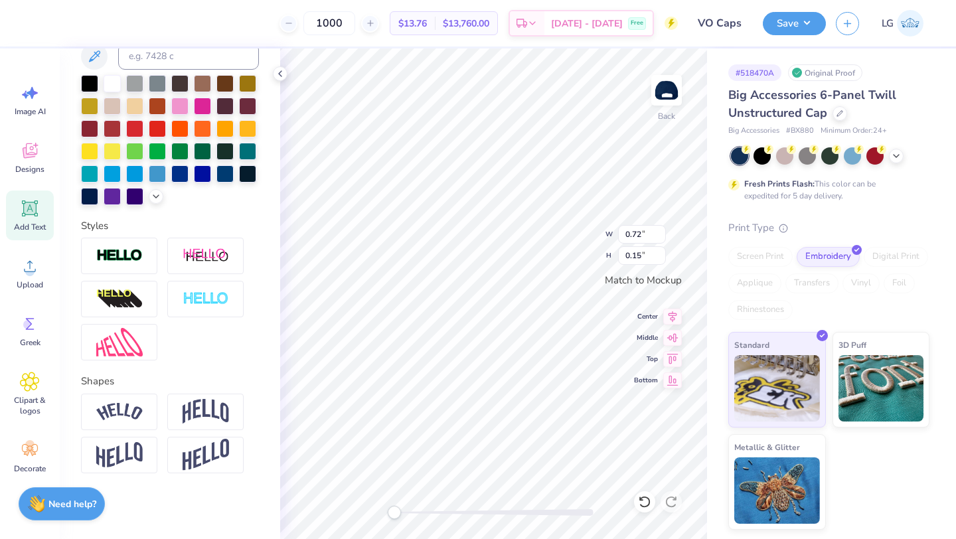
type textarea "1st run"
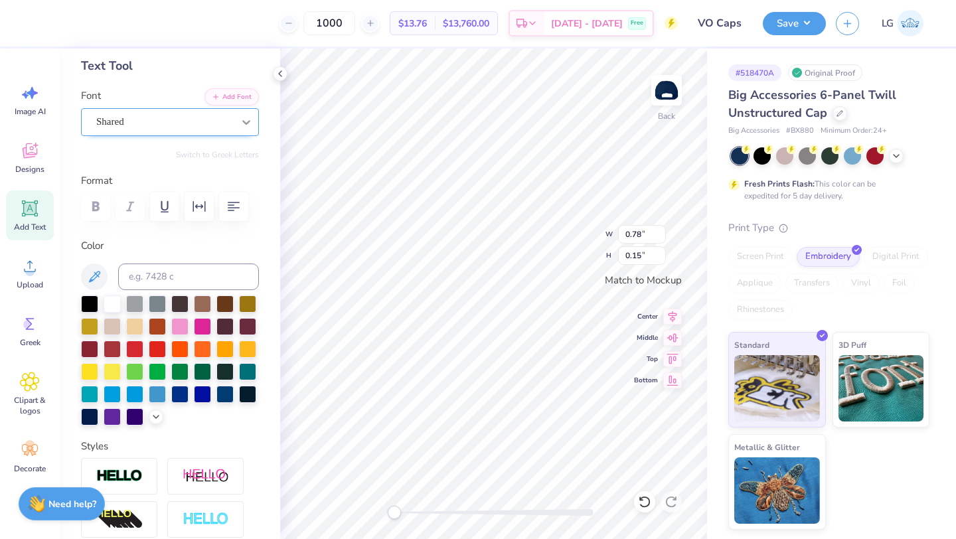
scroll to position [55, 0]
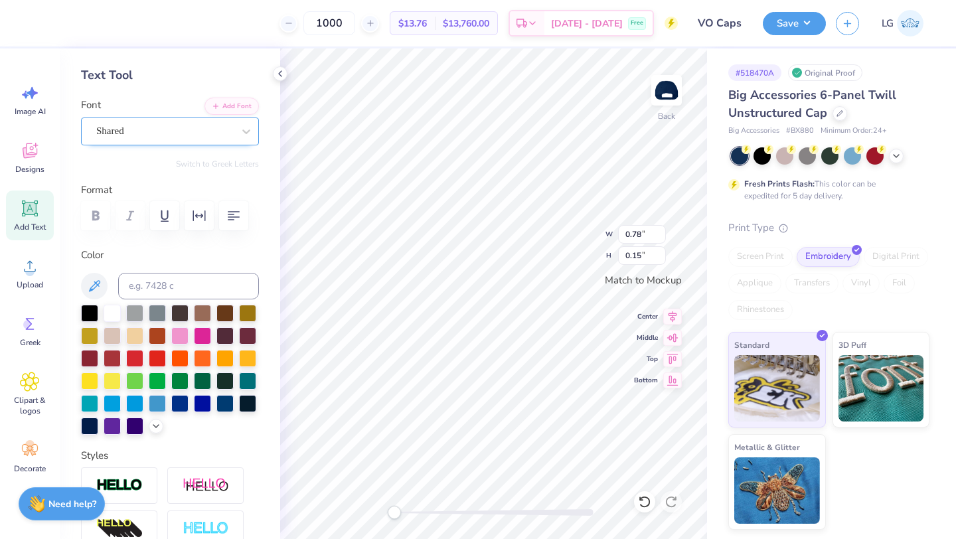
click at [230, 123] on div "Shared" at bounding box center [164, 131] width 139 height 21
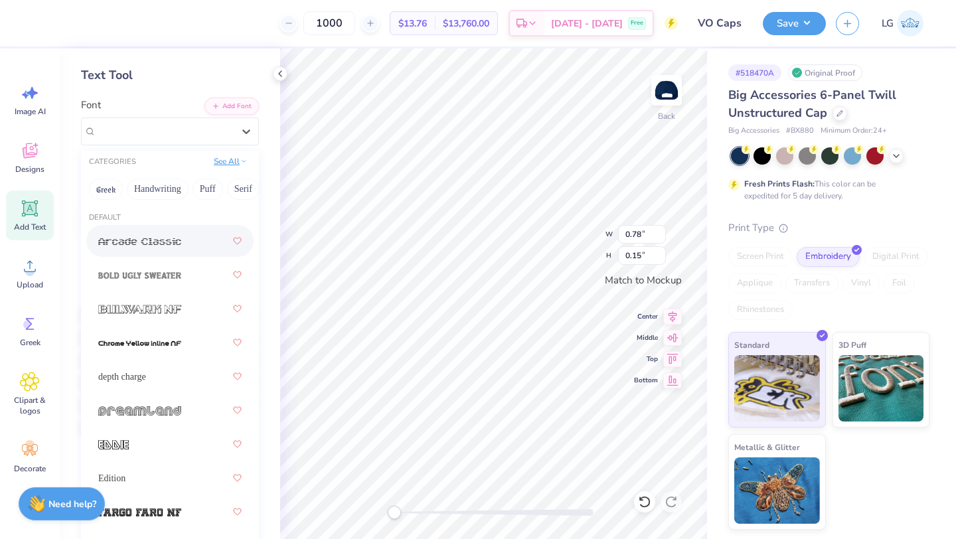
click at [241, 166] on button "See All" at bounding box center [230, 161] width 41 height 13
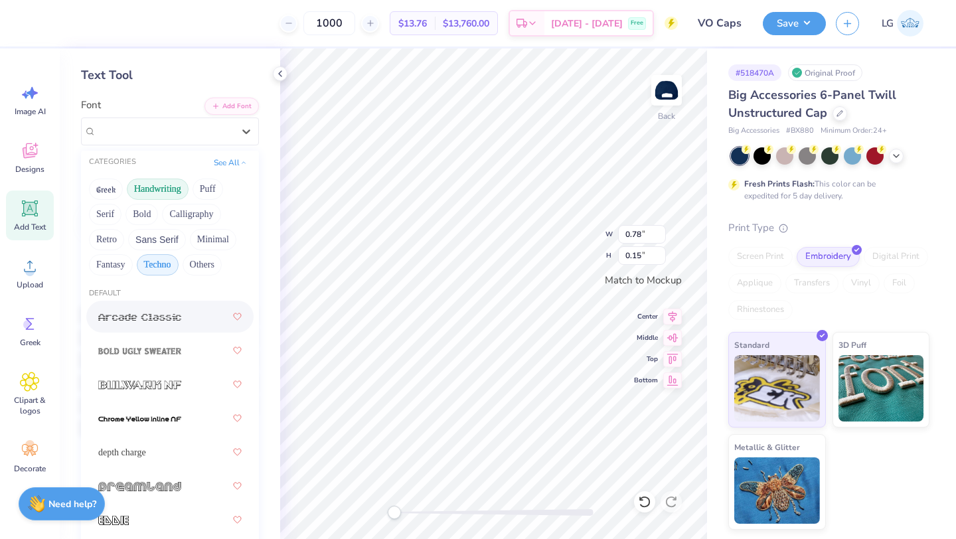
click at [141, 187] on button "Handwriting" at bounding box center [158, 189] width 62 height 21
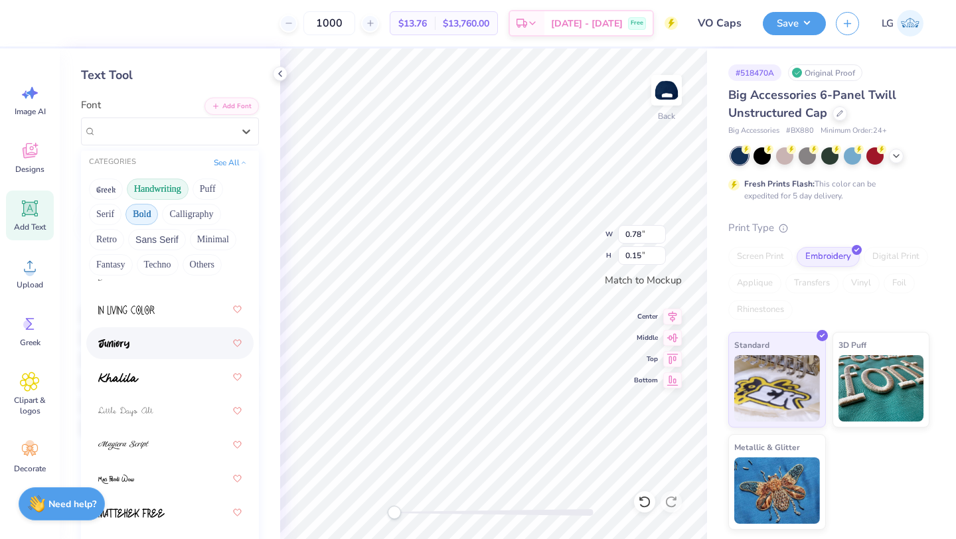
click at [143, 206] on button "Bold" at bounding box center [141, 214] width 33 height 21
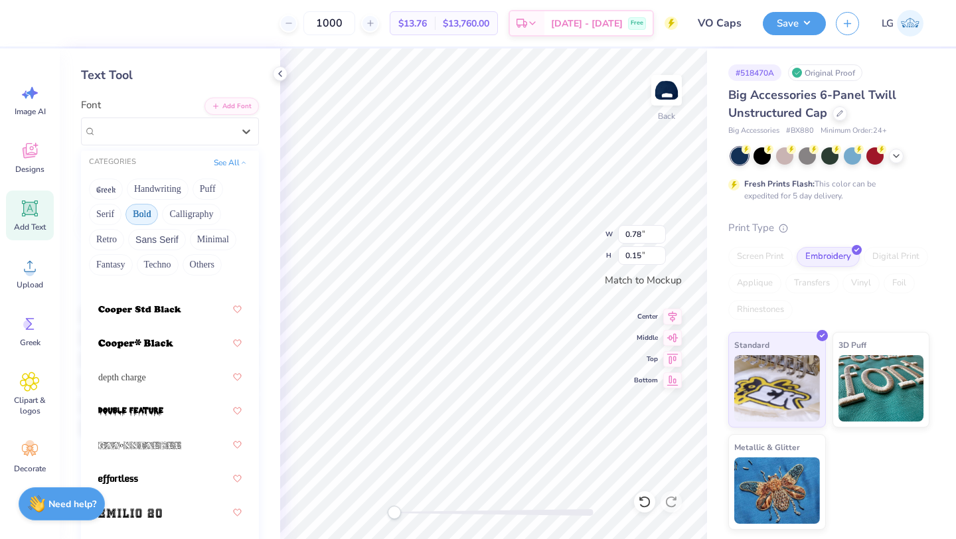
scroll to position [1056, 0]
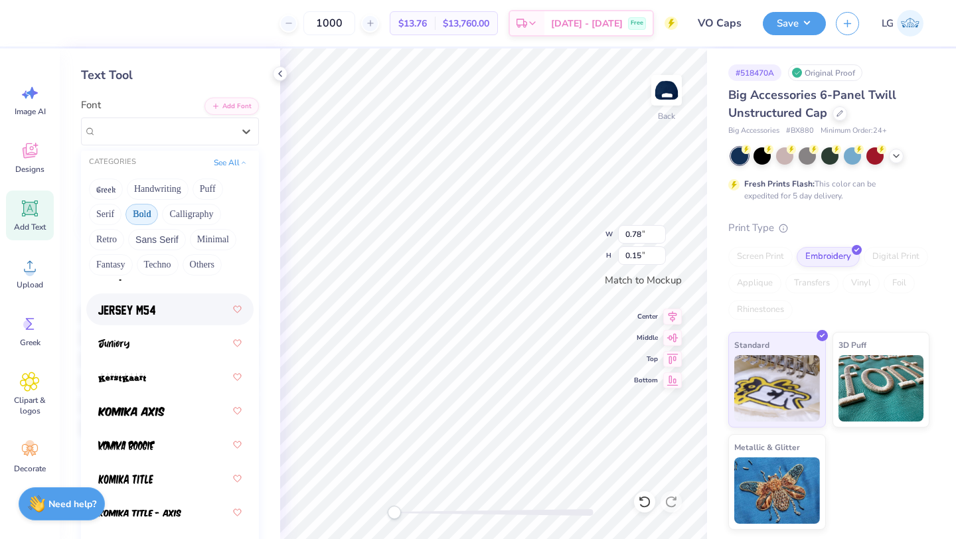
click at [154, 309] on img at bounding box center [126, 309] width 57 height 9
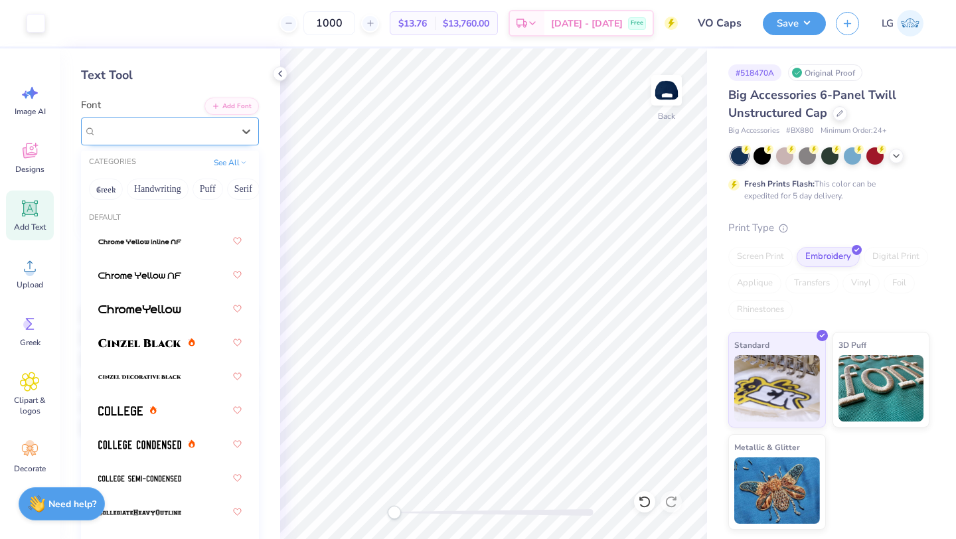
click at [214, 128] on div "Jersey M54" at bounding box center [164, 131] width 139 height 21
click at [129, 417] on div at bounding box center [169, 410] width 143 height 24
click at [234, 123] on div "College" at bounding box center [164, 131] width 139 height 21
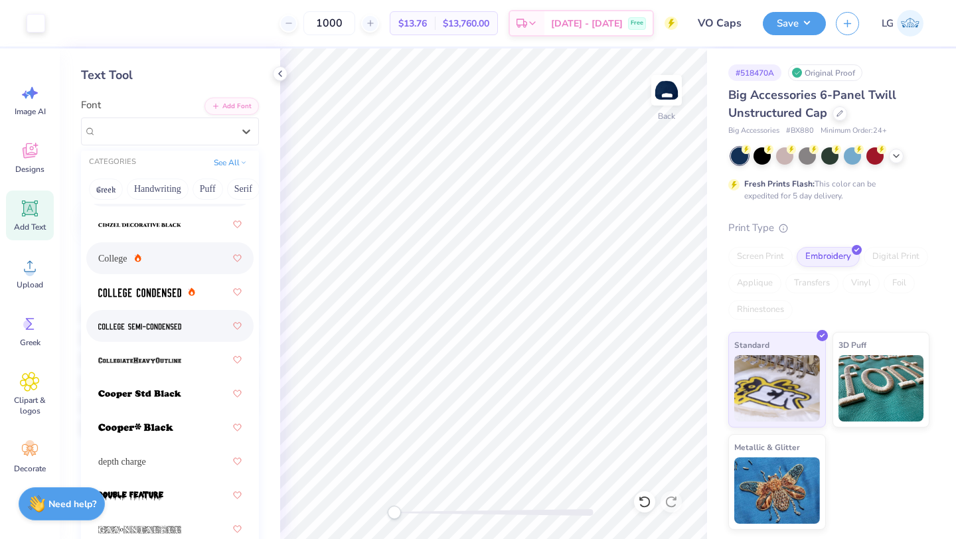
scroll to position [226, 0]
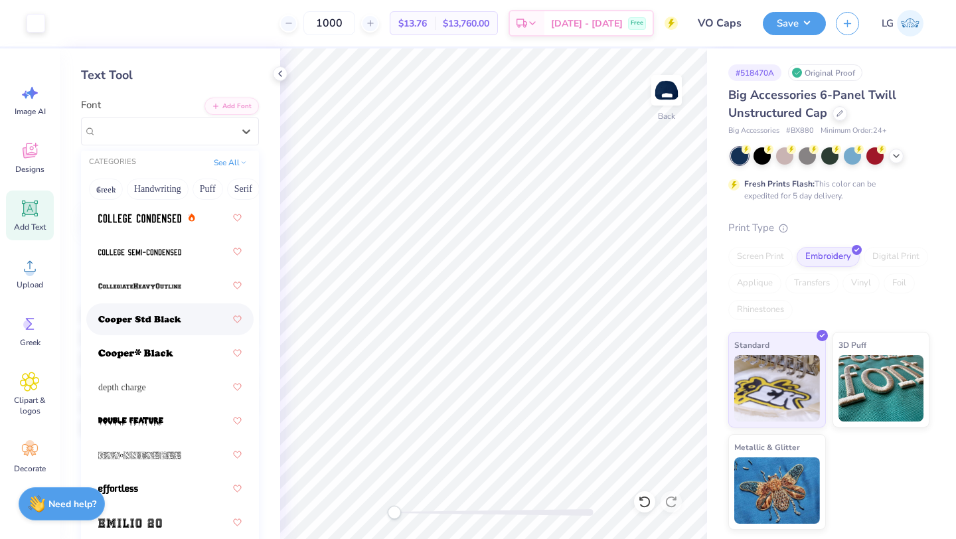
click at [143, 314] on span at bounding box center [139, 320] width 83 height 14
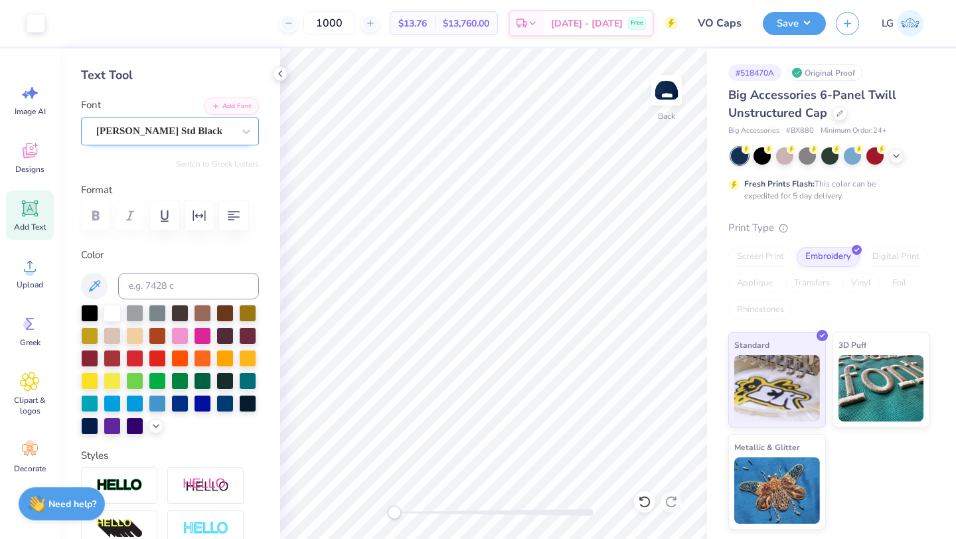
click at [179, 126] on div "Cooper Std Black" at bounding box center [164, 131] width 139 height 21
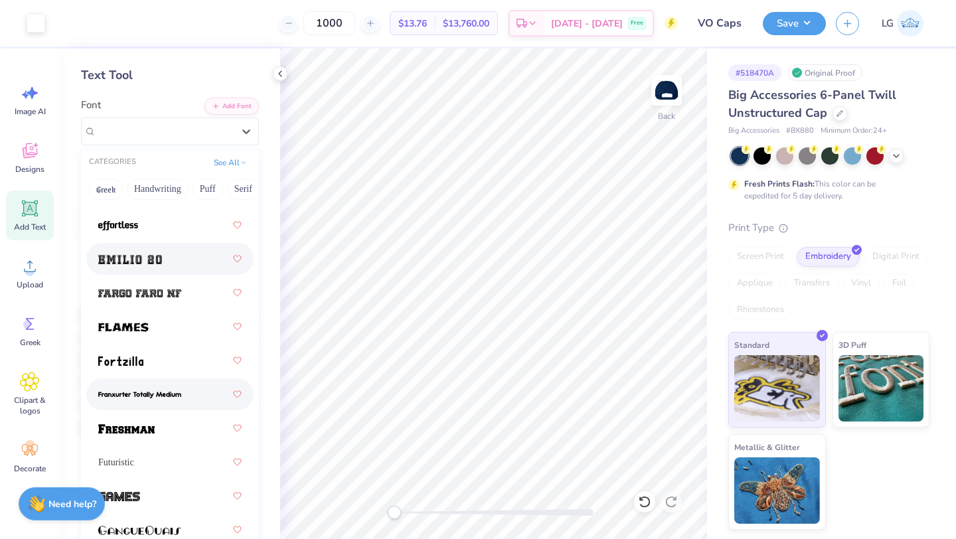
scroll to position [487, 0]
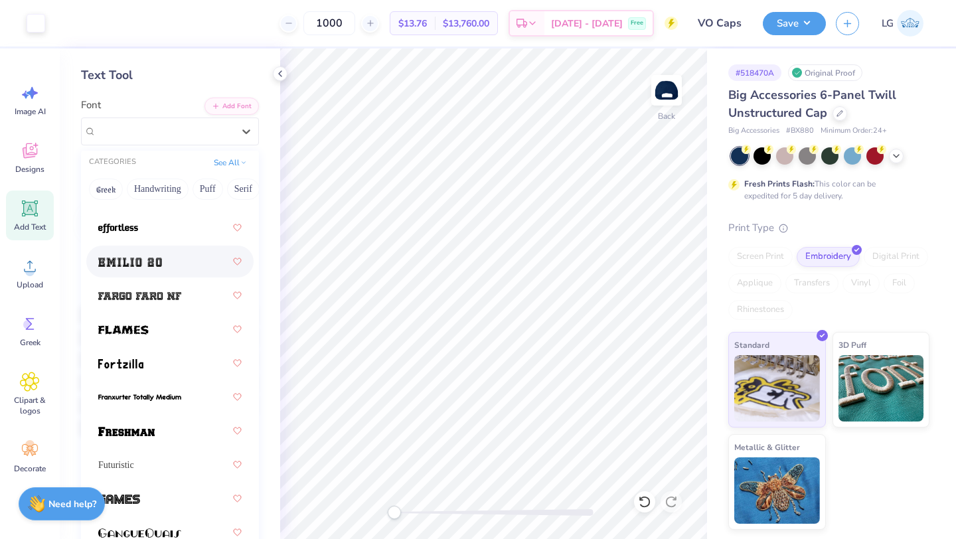
click at [136, 268] on div at bounding box center [169, 262] width 143 height 24
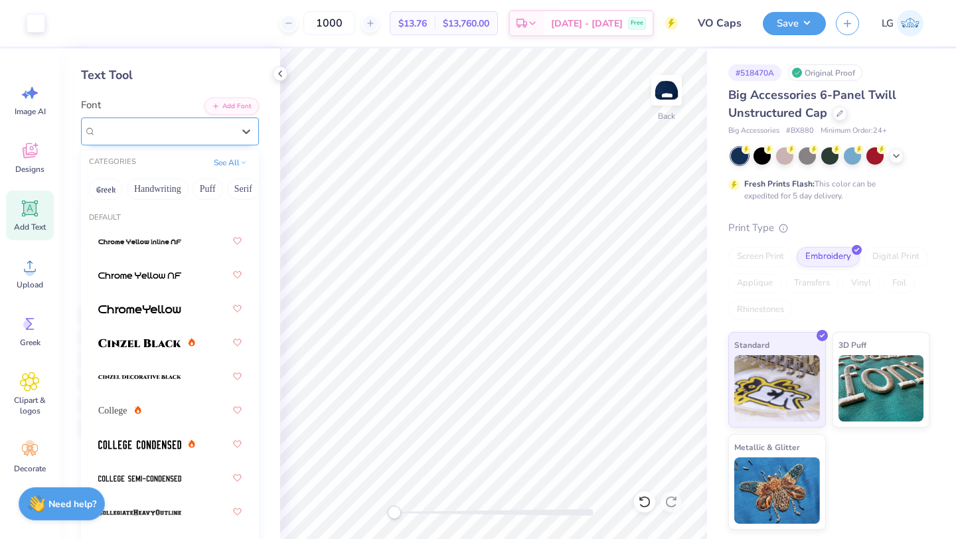
click at [207, 127] on div "Emilio 20" at bounding box center [164, 131] width 139 height 21
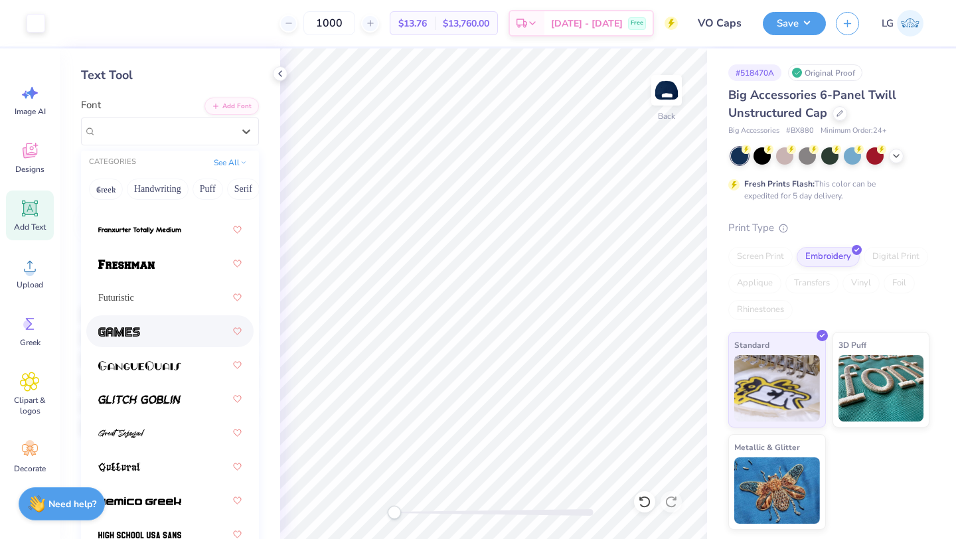
scroll to position [655, 0]
click at [152, 259] on img at bounding box center [126, 263] width 56 height 9
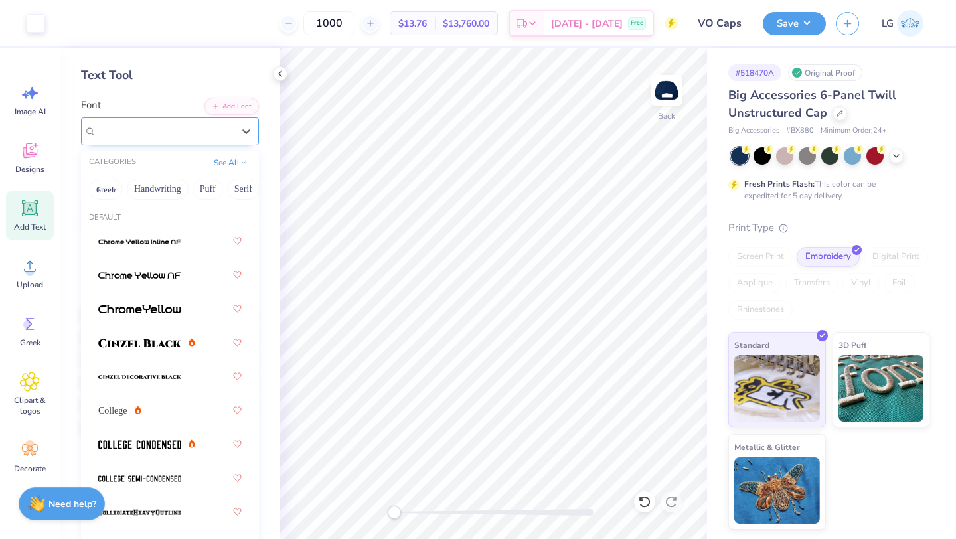
click at [222, 125] on div "Freshman" at bounding box center [164, 131] width 139 height 21
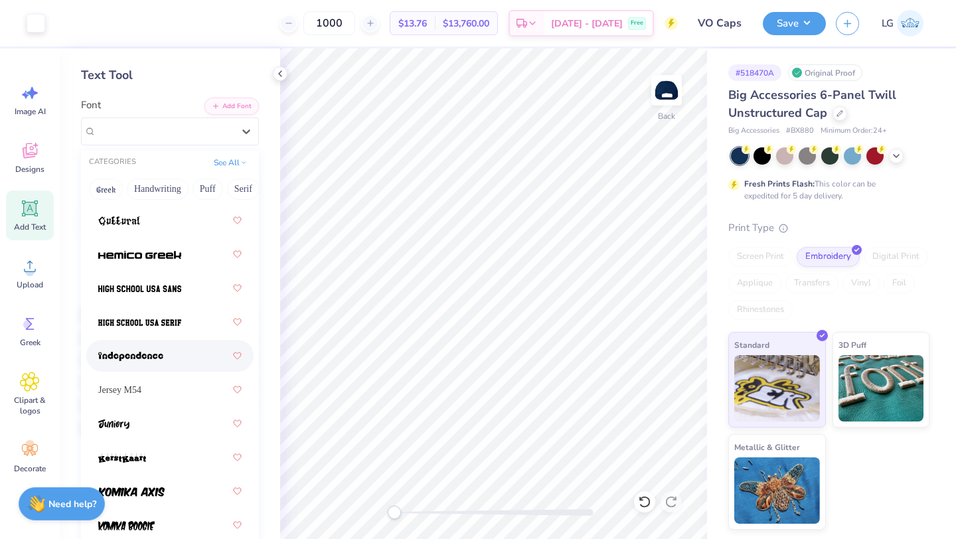
scroll to position [901, 0]
click at [144, 289] on img at bounding box center [139, 287] width 83 height 9
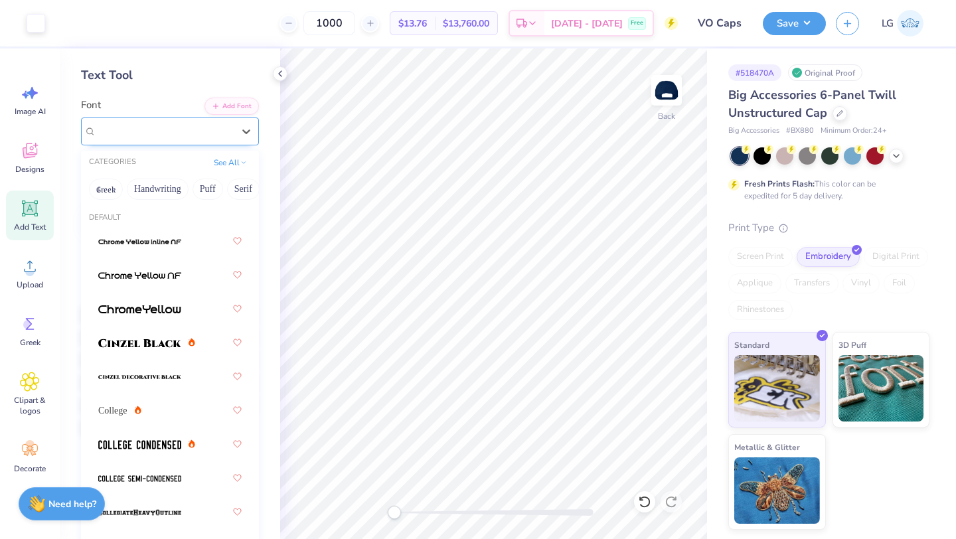
click at [194, 127] on div "High School USA Sans" at bounding box center [164, 131] width 139 height 21
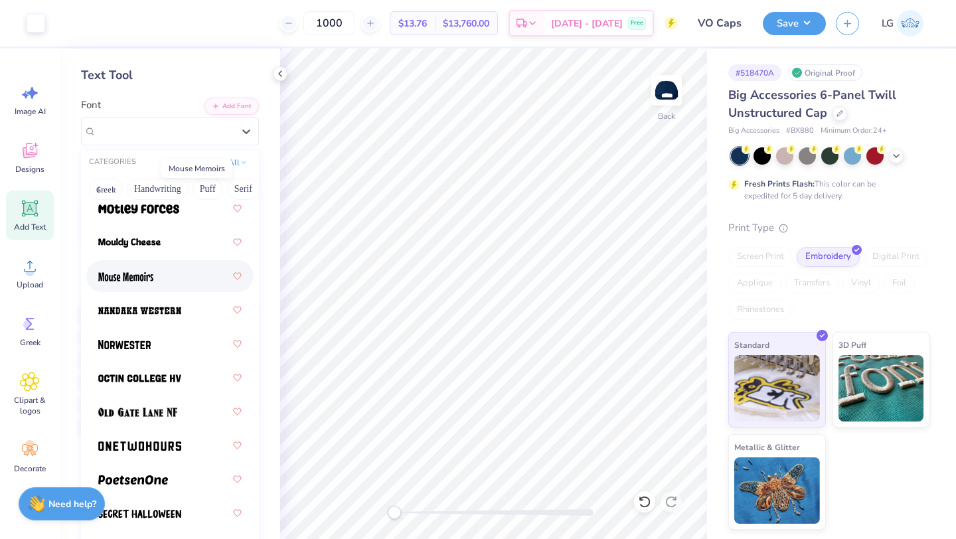
scroll to position [1718, 0]
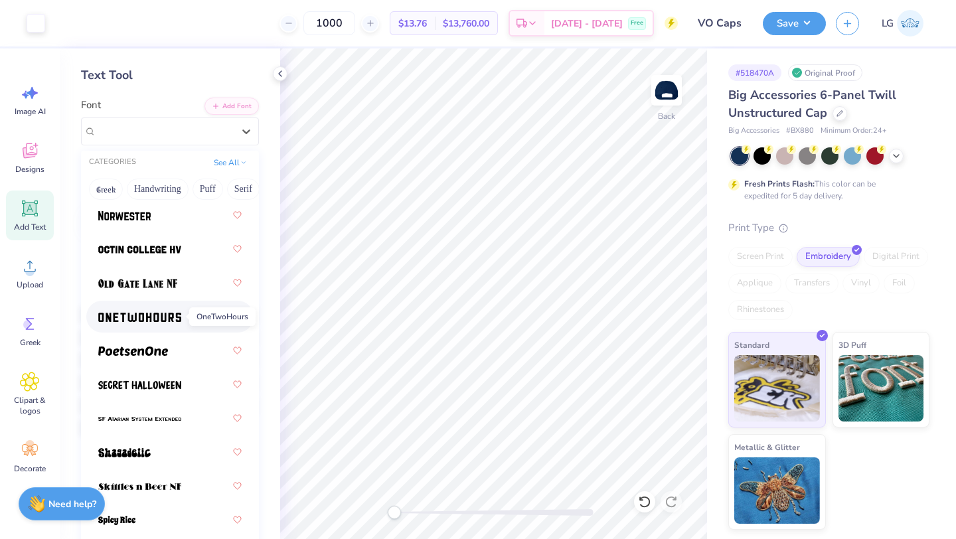
click at [128, 317] on img at bounding box center [139, 317] width 83 height 9
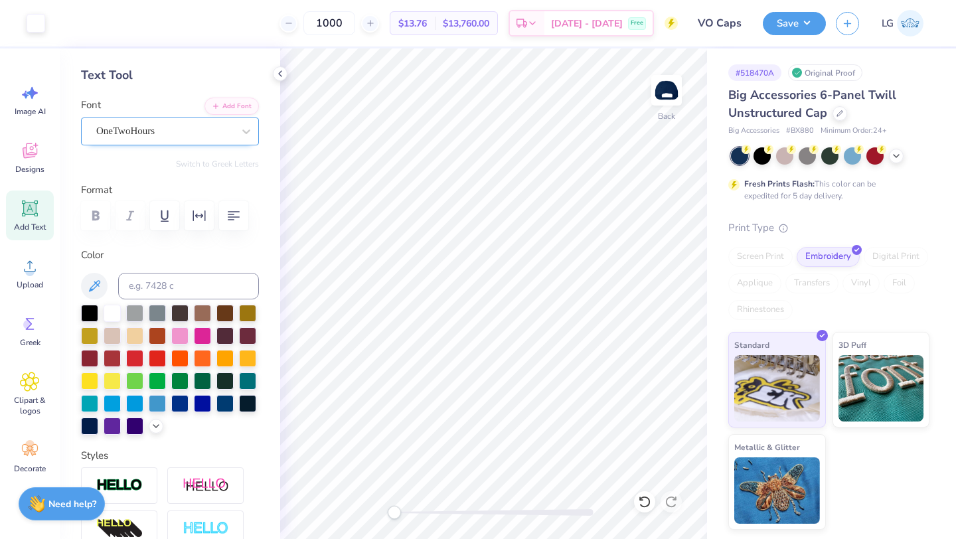
click at [169, 127] on div "OneTwoHours" at bounding box center [164, 131] width 139 height 21
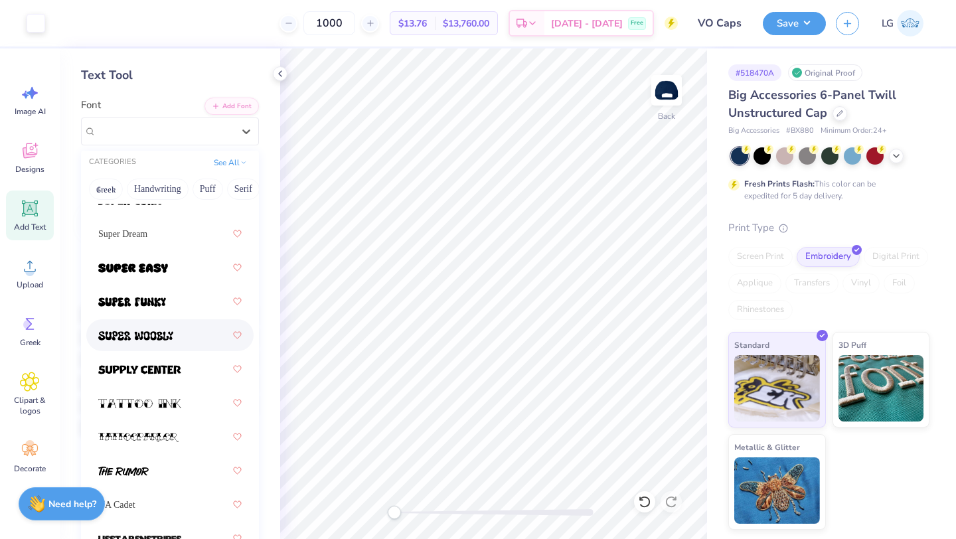
scroll to position [2205, 0]
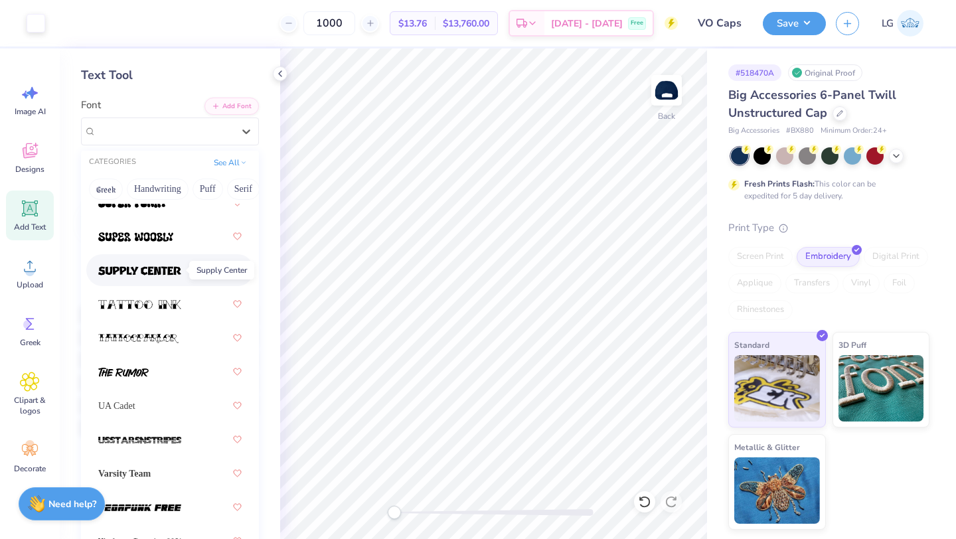
click at [164, 271] on img at bounding box center [139, 270] width 83 height 9
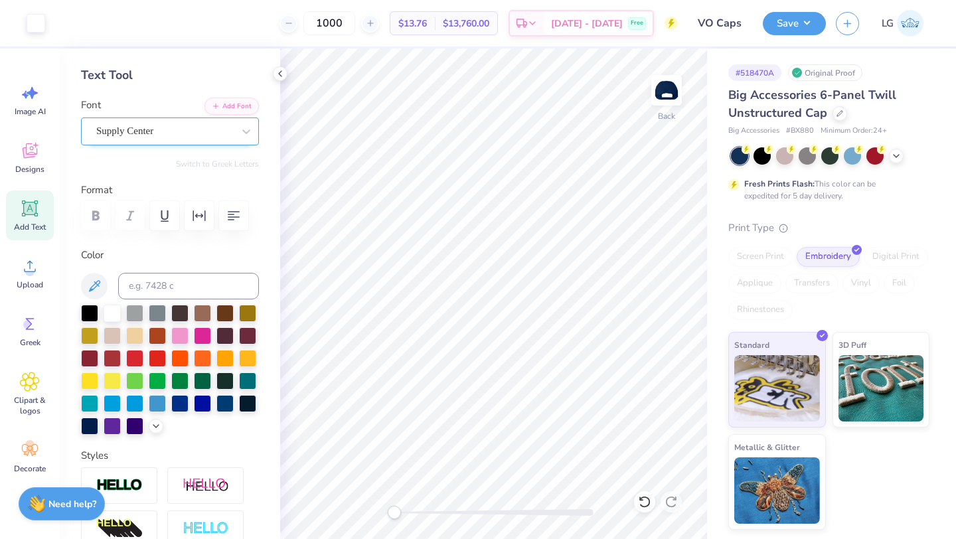
click at [219, 129] on div "Supply Center" at bounding box center [164, 131] width 139 height 21
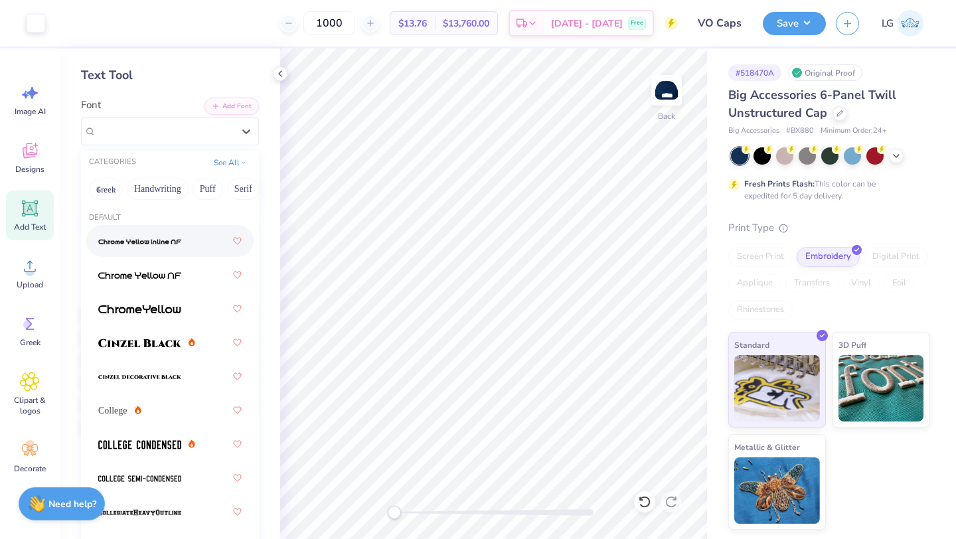
click at [239, 154] on div "CATEGORIES See All" at bounding box center [170, 163] width 178 height 24
click at [239, 163] on button "See All" at bounding box center [230, 161] width 41 height 13
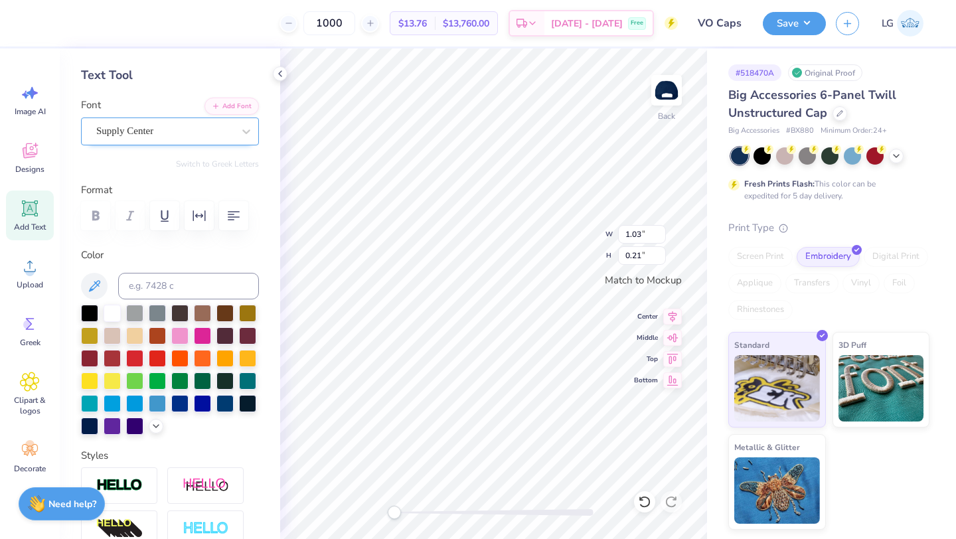
click at [232, 130] on div "Supply Center" at bounding box center [164, 131] width 139 height 21
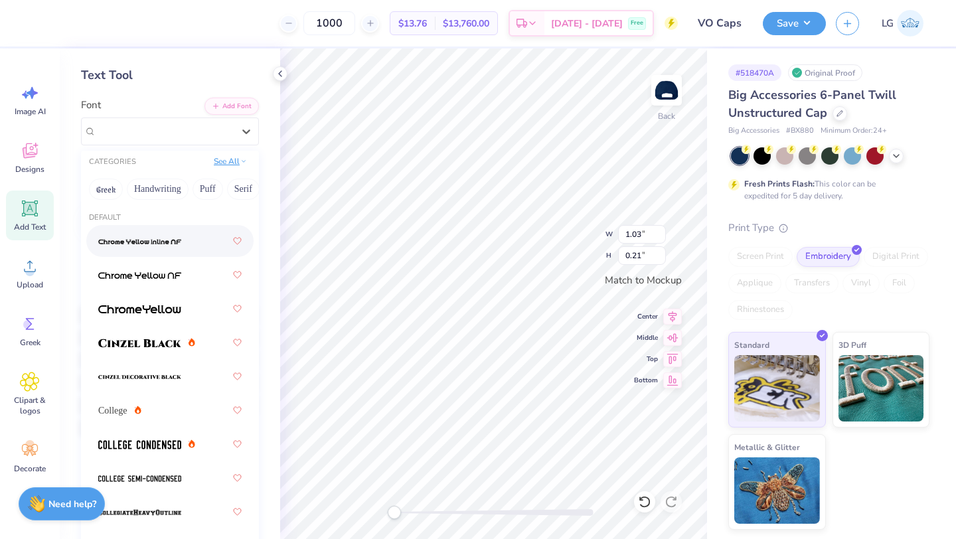
click at [228, 158] on button "See All" at bounding box center [230, 161] width 41 height 13
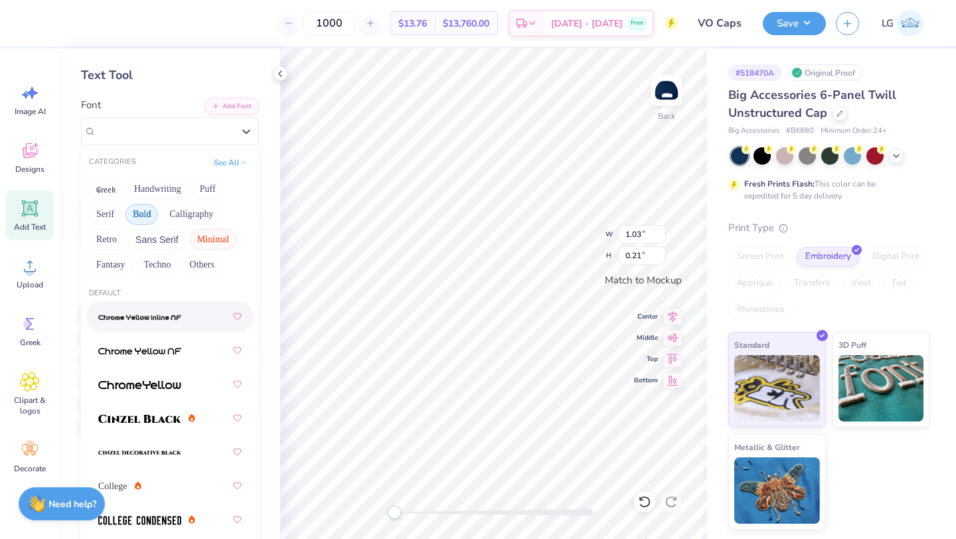
click at [224, 242] on button "Minimal" at bounding box center [213, 239] width 46 height 21
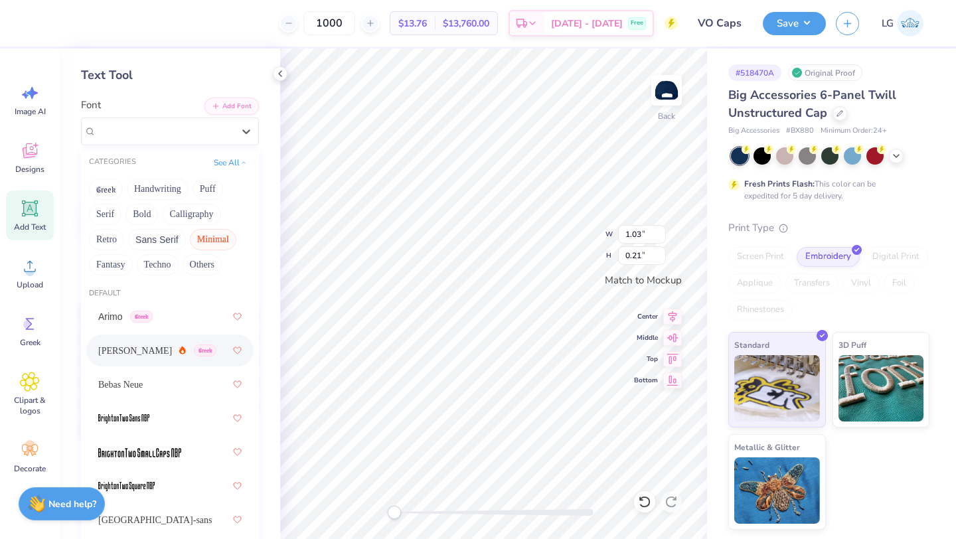
click at [112, 355] on span "Asimov" at bounding box center [135, 351] width 74 height 14
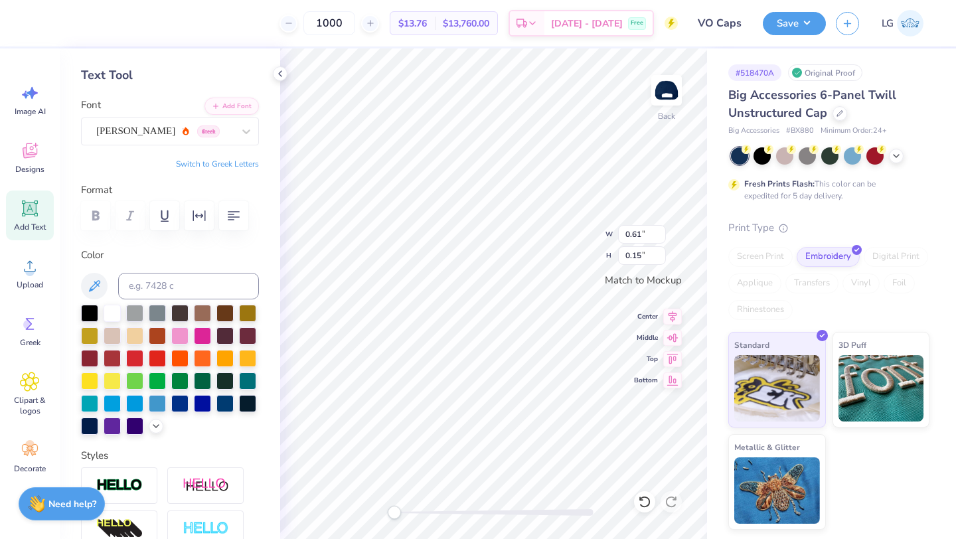
scroll to position [0, 0]
type textarea "1ST RUN"
type textarea "1st run"
type input "0.72"
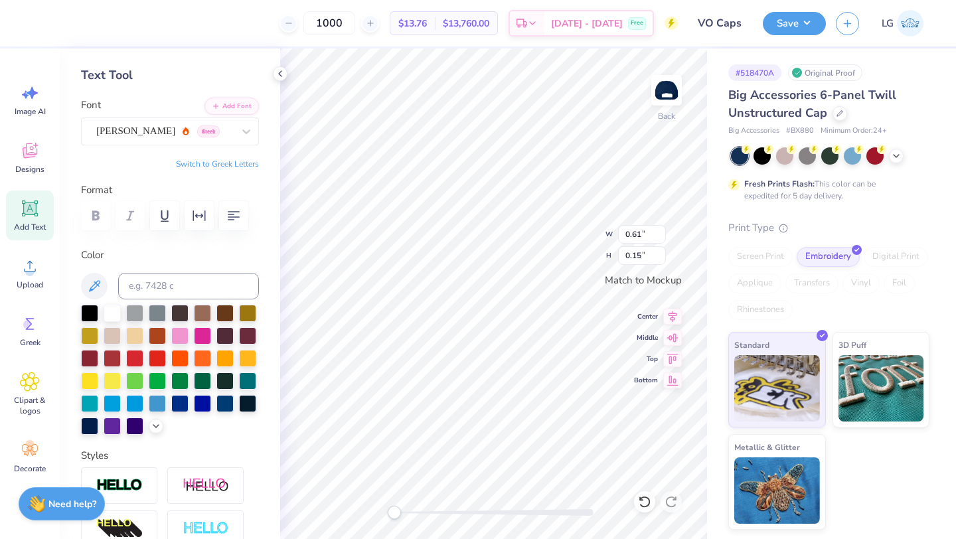
type input "0.17"
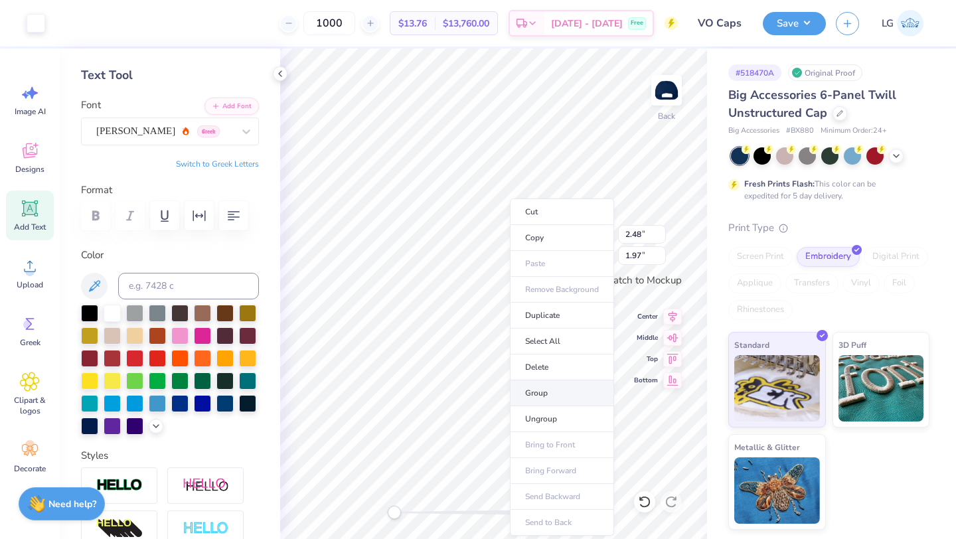
click at [536, 399] on li "Group" at bounding box center [562, 393] width 104 height 26
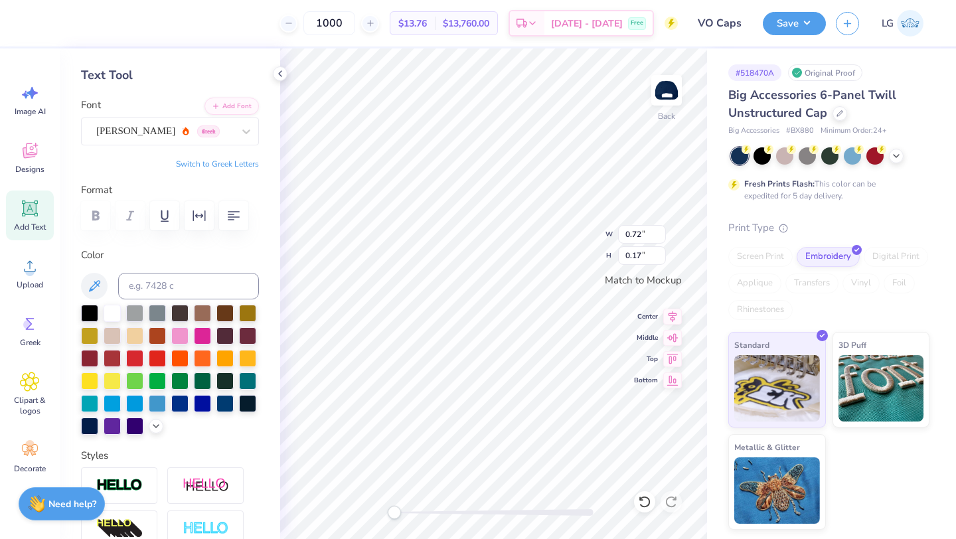
type textarea "1st Run"
type textarea "1st run"
type textarea "1ST run"
type textarea "1ST RUN"
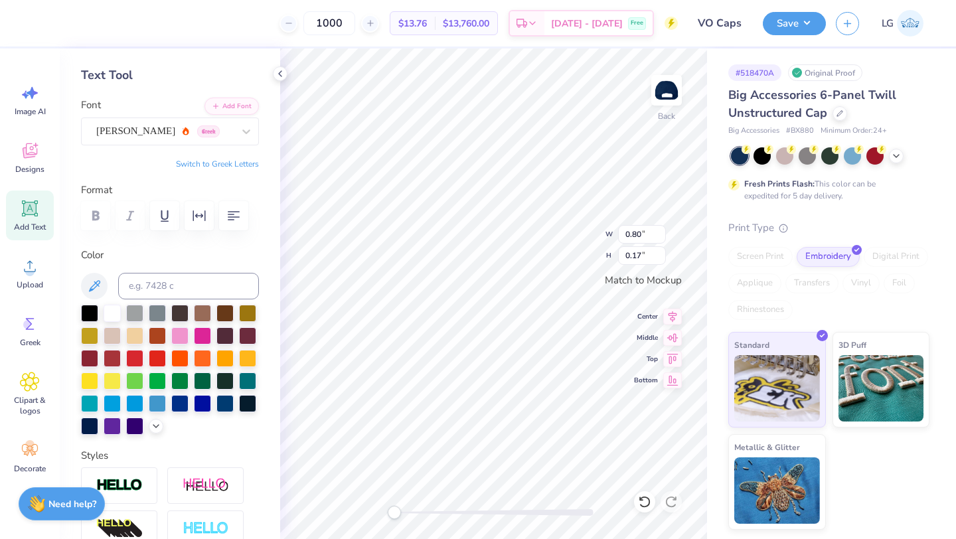
scroll to position [0, 1]
type input "1.28"
type input "0.24"
type input "1.06"
type input "0.20"
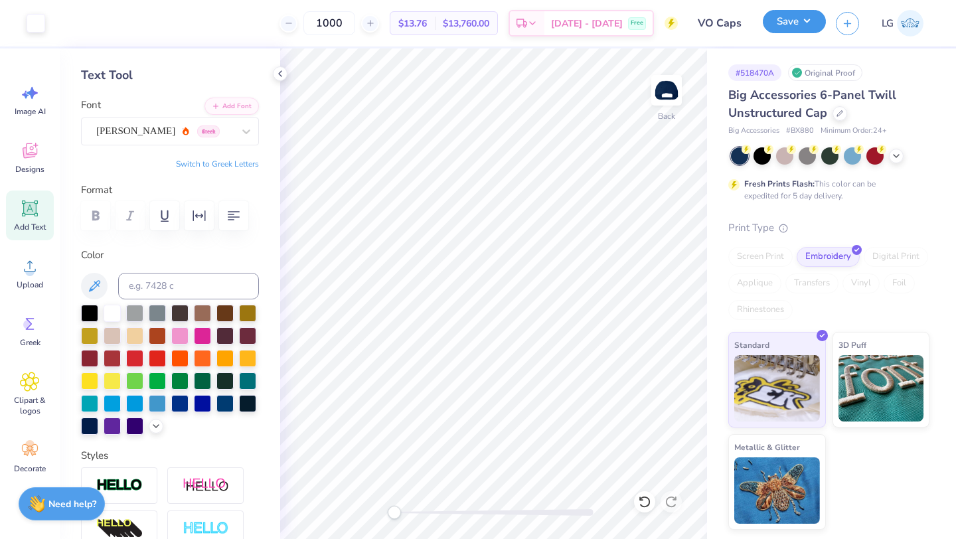
click at [793, 27] on button "Save" at bounding box center [793, 21] width 63 height 23
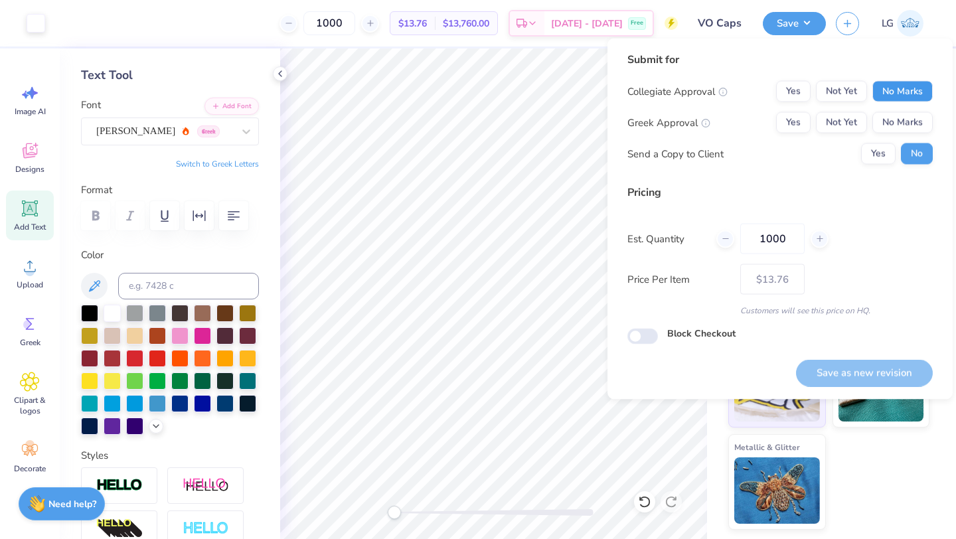
click at [897, 93] on button "No Marks" at bounding box center [902, 91] width 60 height 21
click at [898, 119] on button "No Marks" at bounding box center [902, 122] width 60 height 21
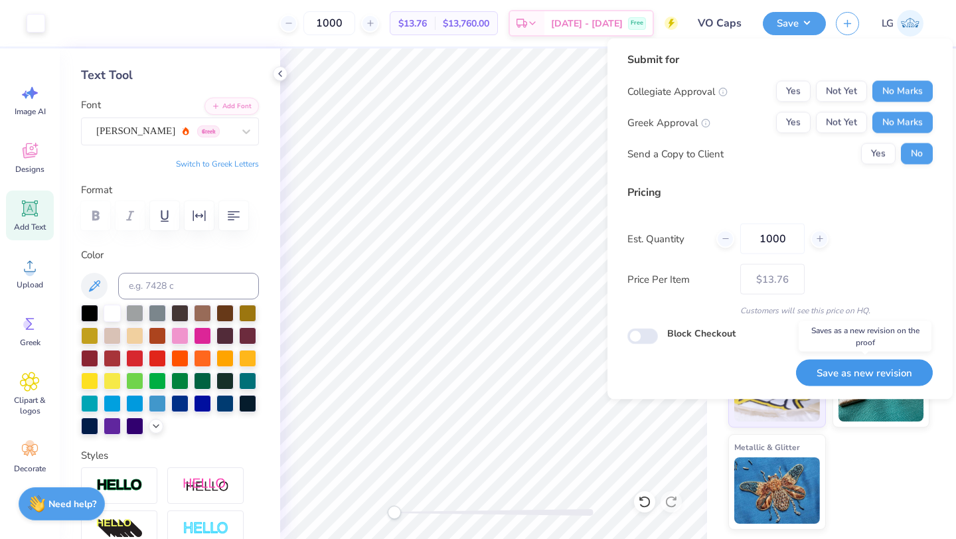
click at [860, 366] on button "Save as new revision" at bounding box center [864, 372] width 137 height 27
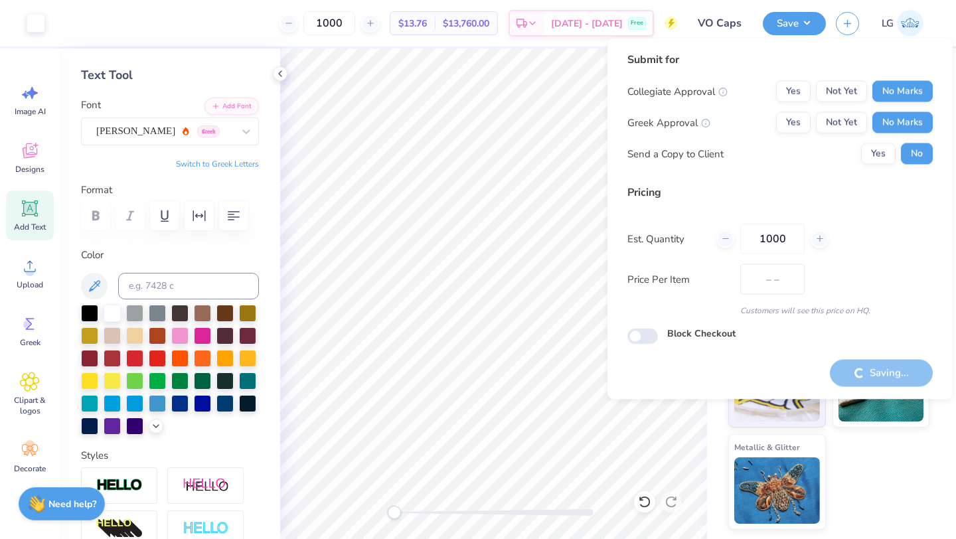
type input "$13.76"
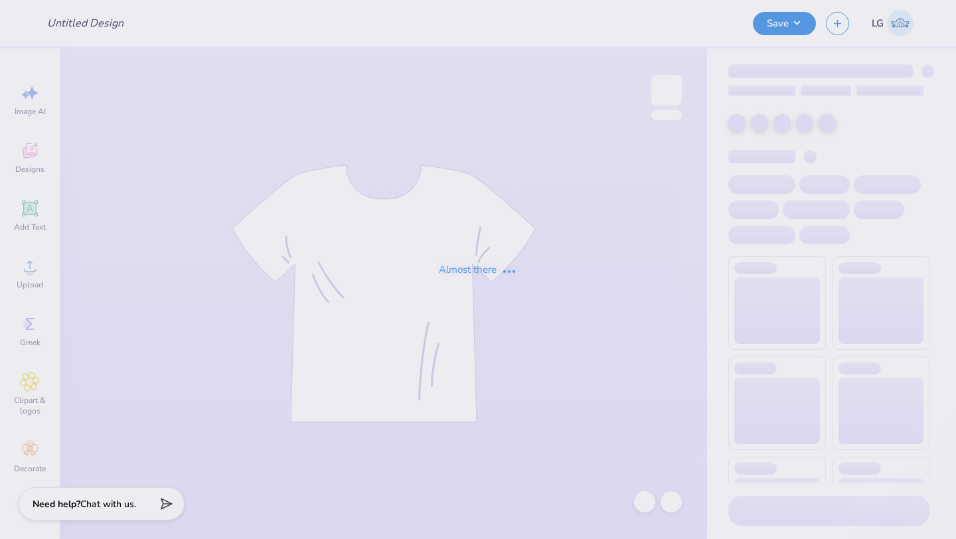
type input "VO Caps"
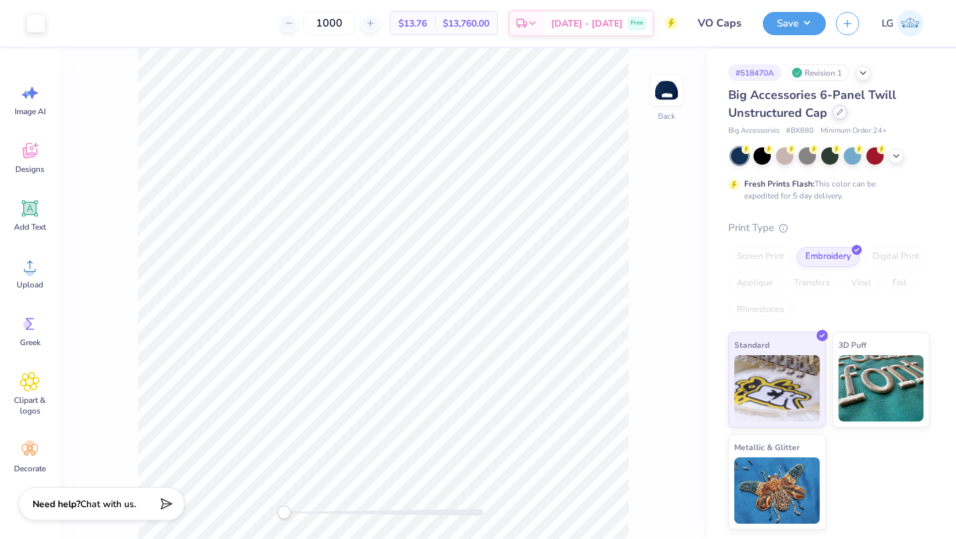
click at [842, 116] on div at bounding box center [839, 112] width 15 height 15
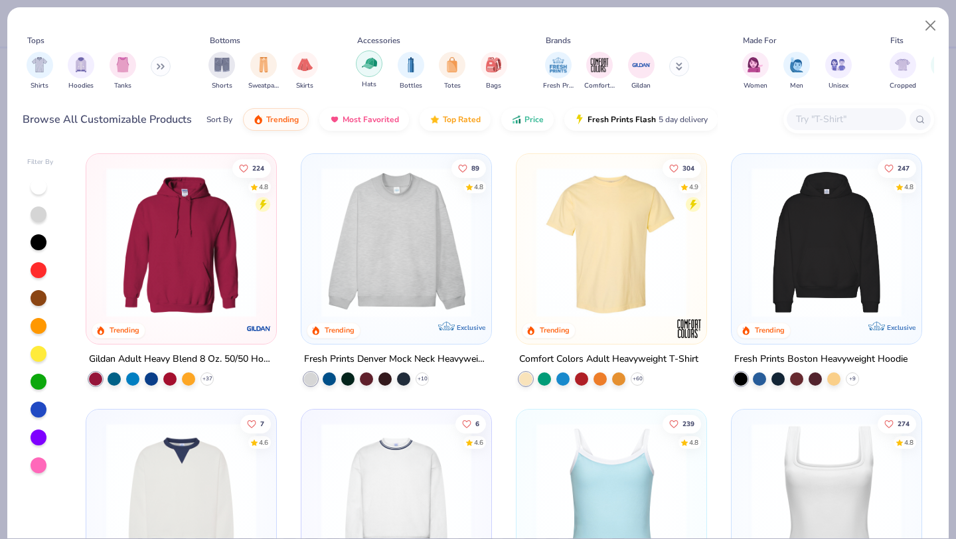
click at [364, 72] on div "filter for Hats" at bounding box center [369, 63] width 27 height 27
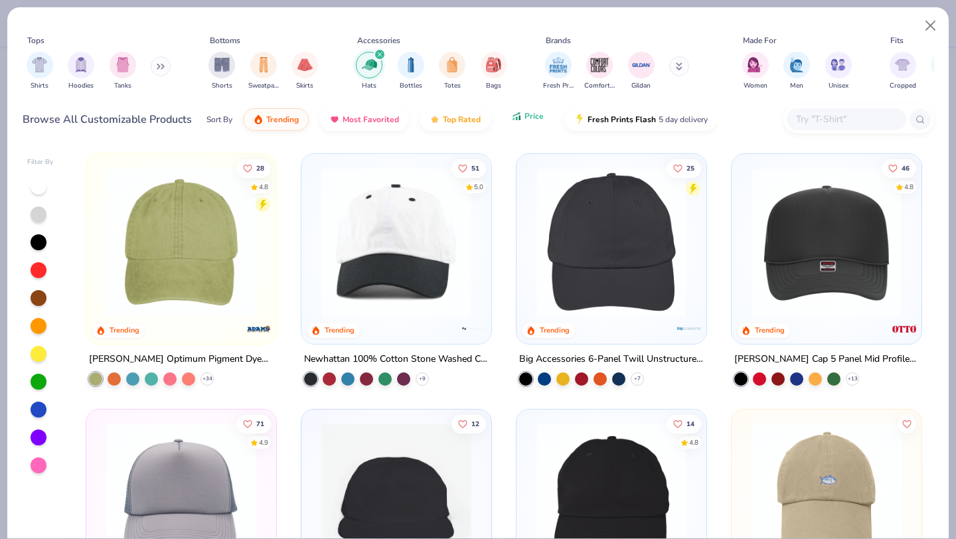
click at [529, 124] on button "Price" at bounding box center [527, 116] width 52 height 23
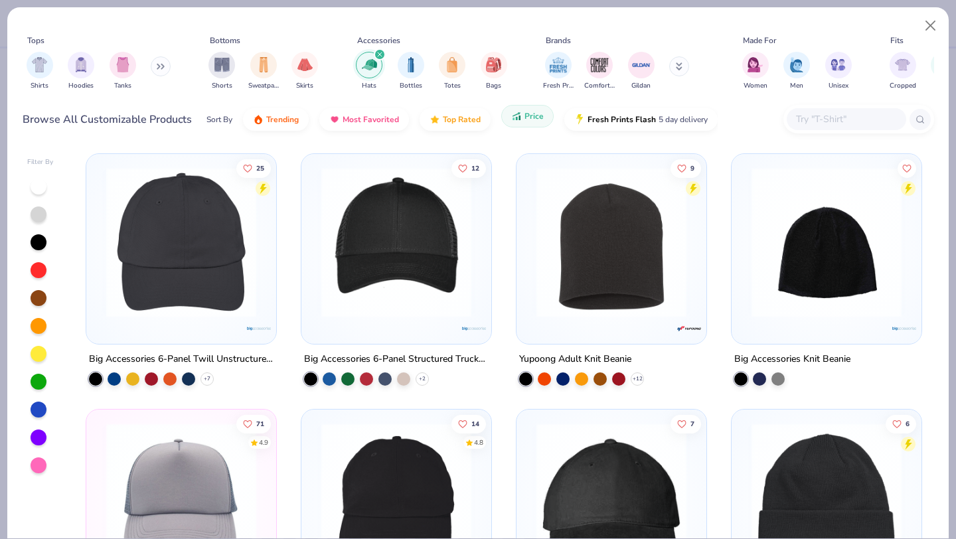
click at [528, 120] on span "Price" at bounding box center [533, 116] width 19 height 11
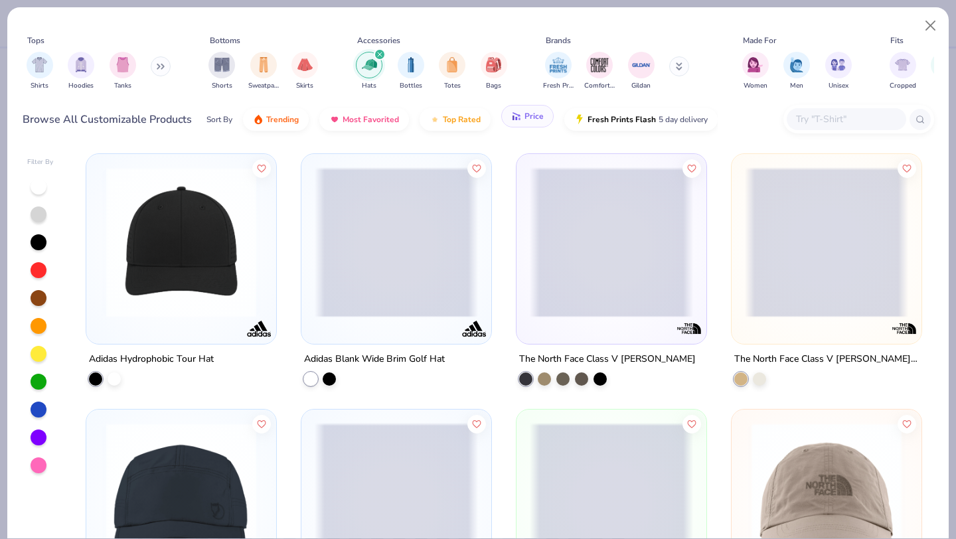
click at [528, 120] on span "Price" at bounding box center [533, 116] width 19 height 11
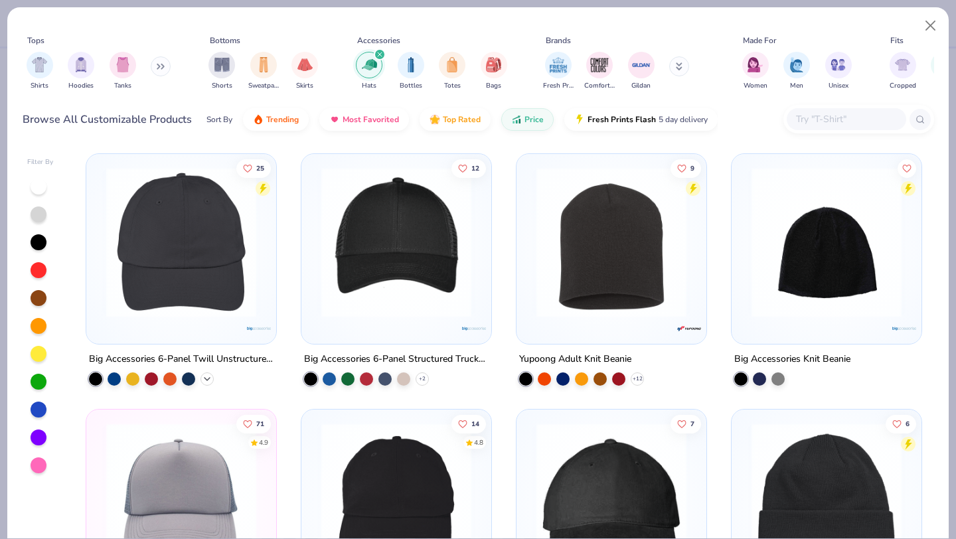
click at [210, 376] on icon at bounding box center [207, 379] width 11 height 11
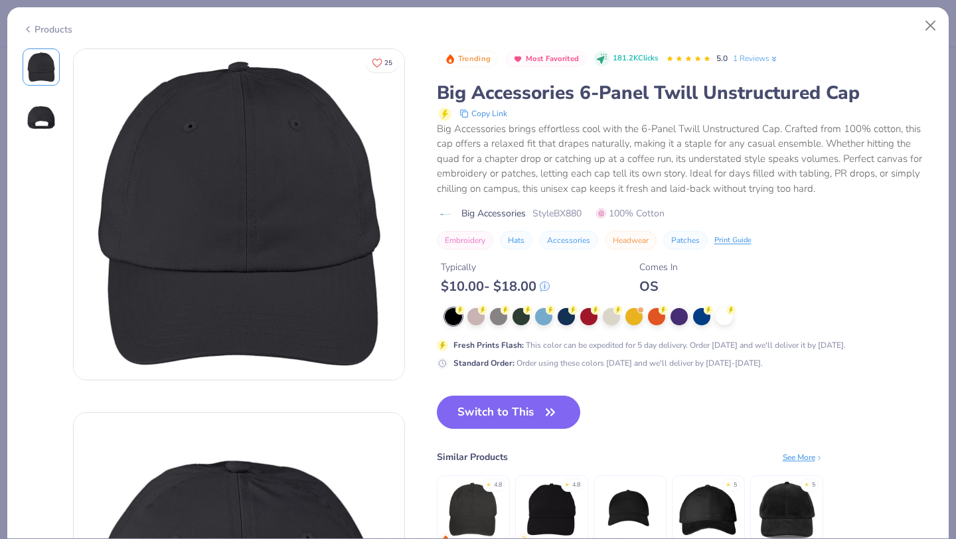
click at [25, 23] on icon at bounding box center [28, 29] width 11 height 16
